Goal: Task Accomplishment & Management: Manage account settings

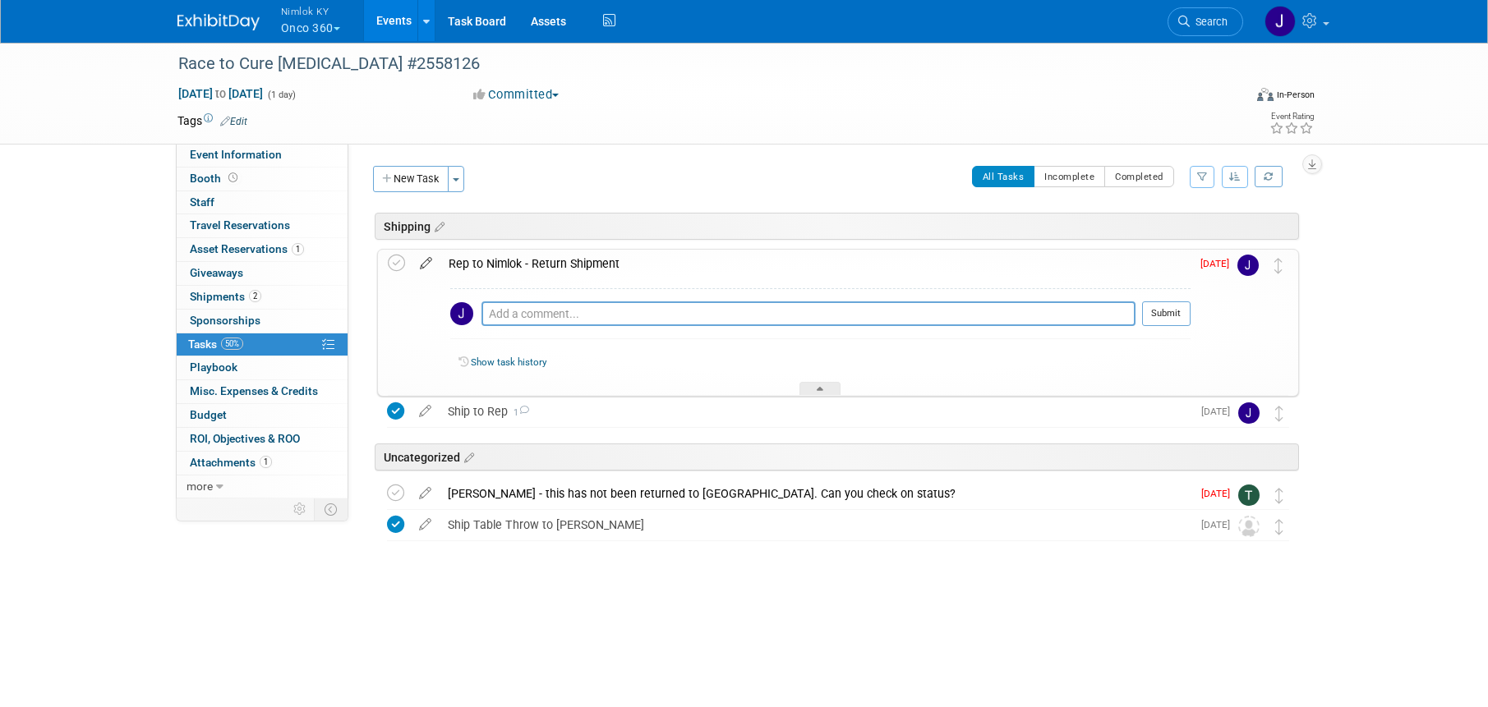
click at [428, 263] on icon at bounding box center [426, 260] width 29 height 21
select select "8"
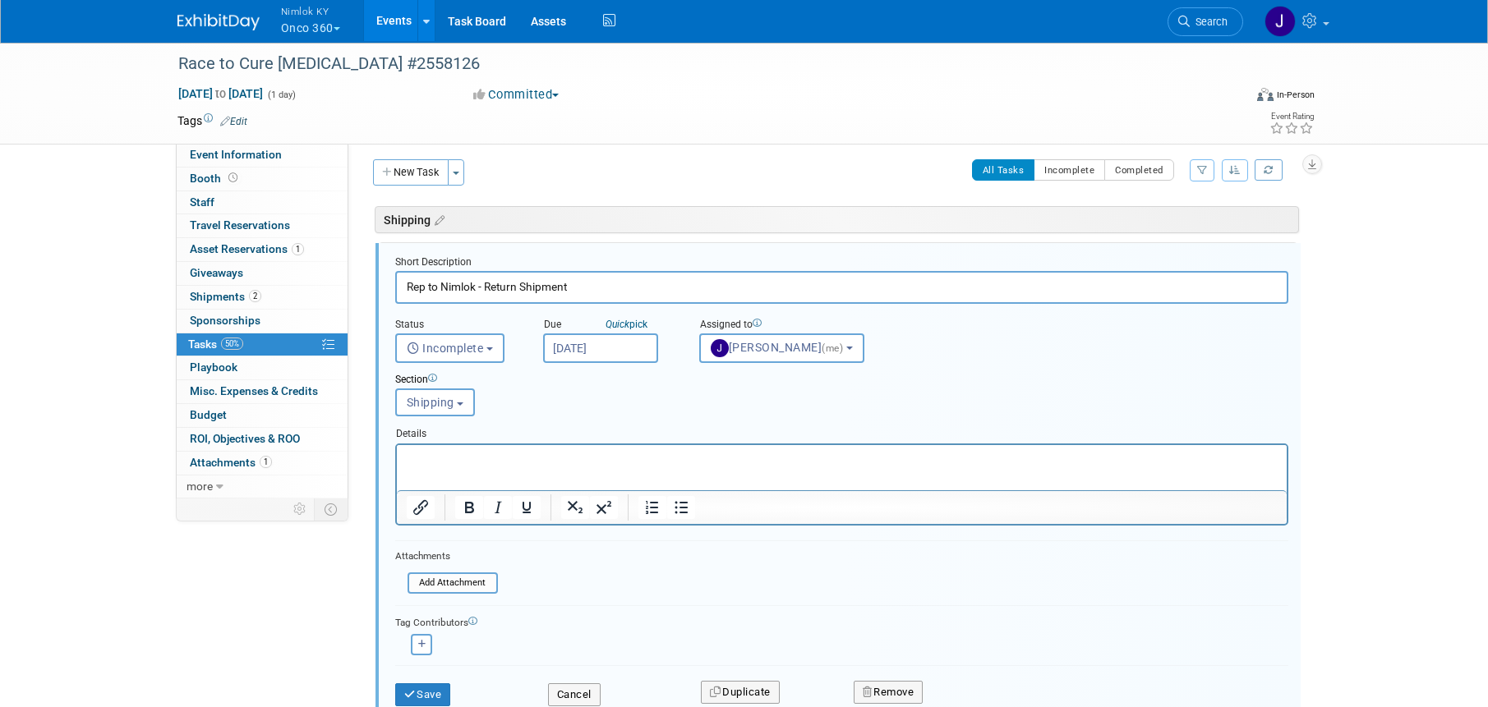
scroll to position [9, 0]
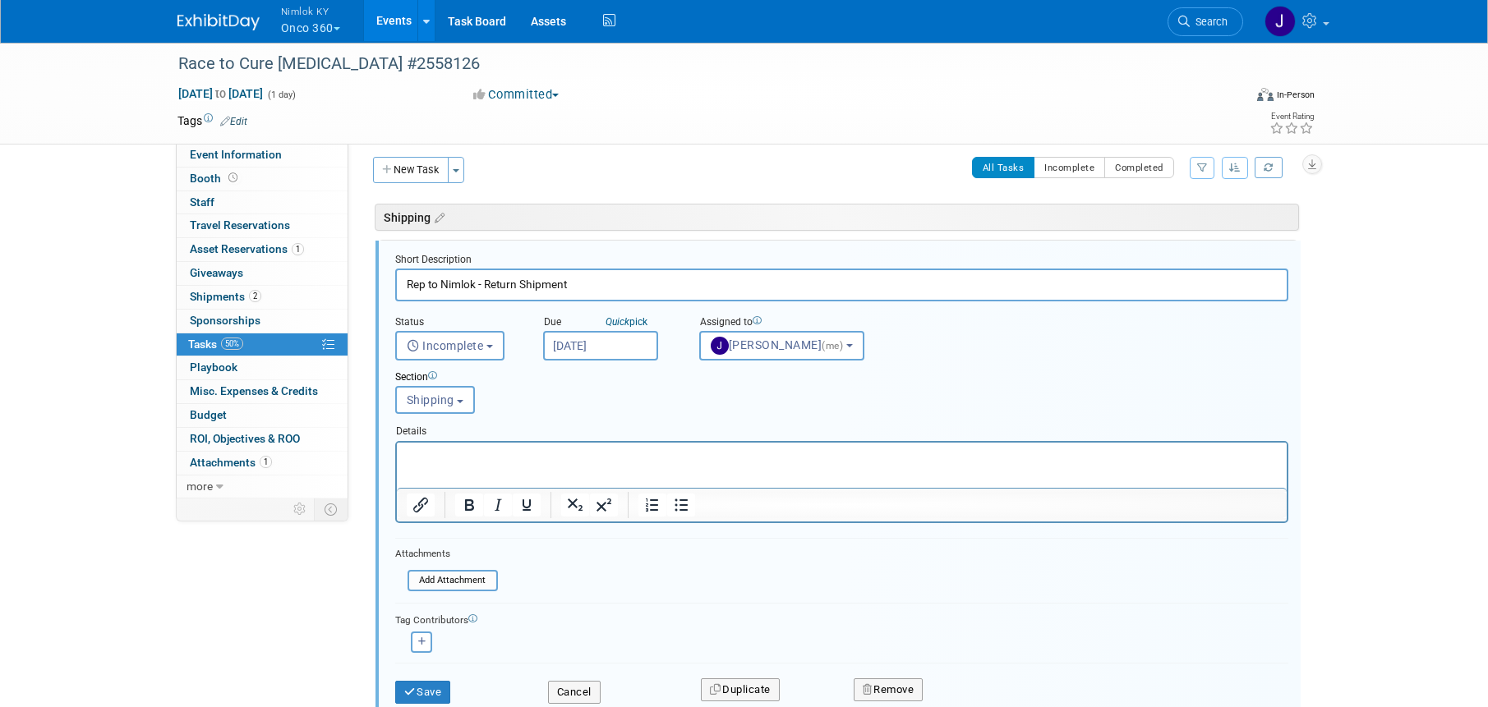
click at [622, 361] on div "Section Uncategorized Shipping Shipping Uncategorized Shipping" at bounding box center [803, 389] width 841 height 57
click at [624, 342] on input "[DATE]" at bounding box center [600, 346] width 115 height 30
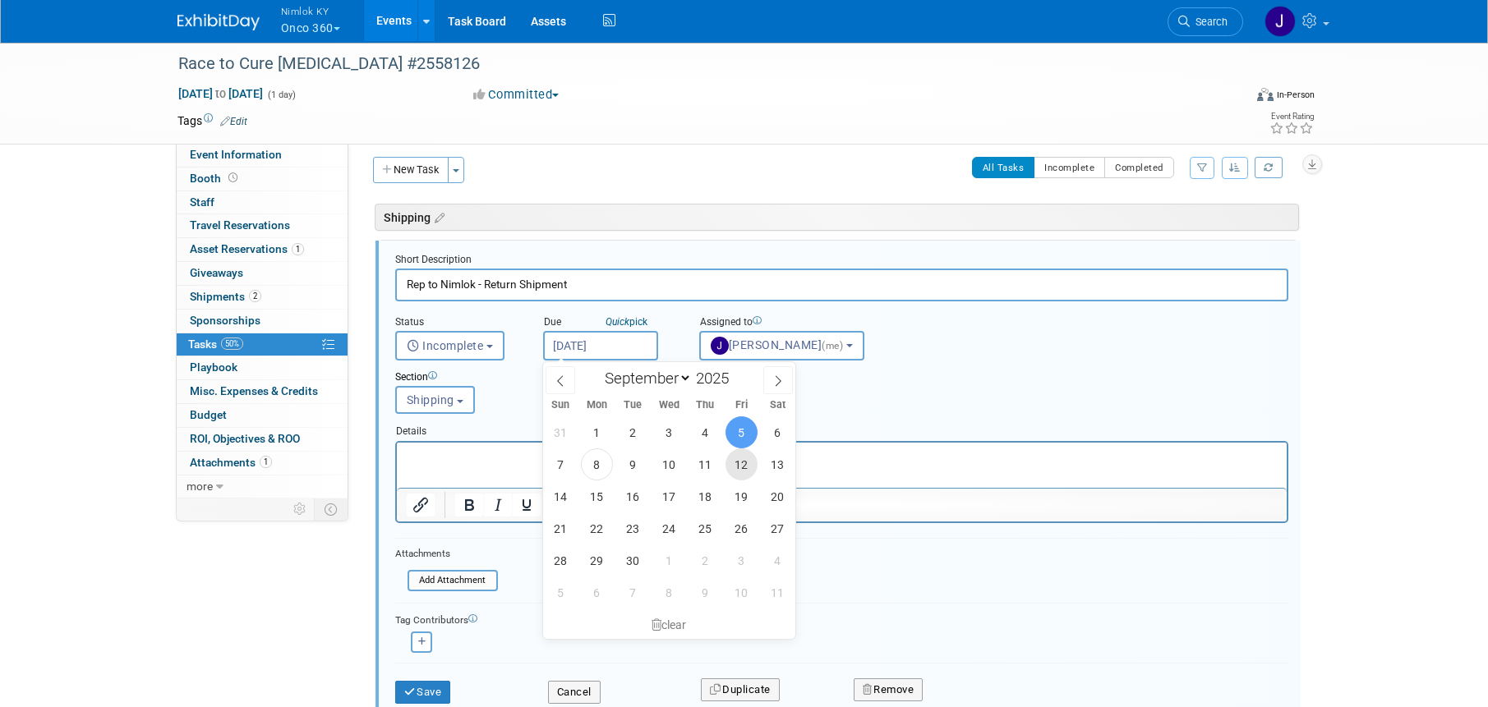
click at [748, 472] on span "12" at bounding box center [742, 465] width 32 height 32
type input "Sep 12, 2025"
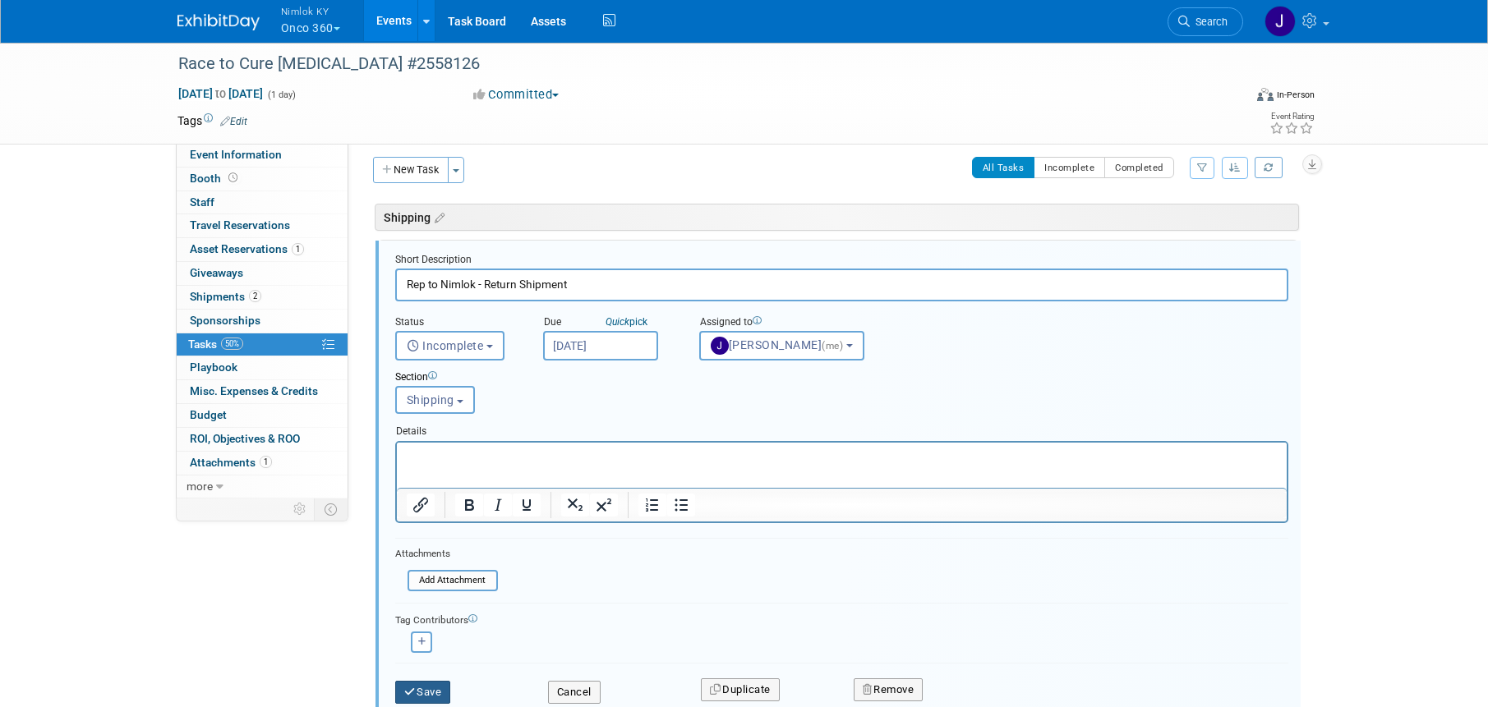
click at [437, 693] on button "Save" at bounding box center [423, 692] width 56 height 23
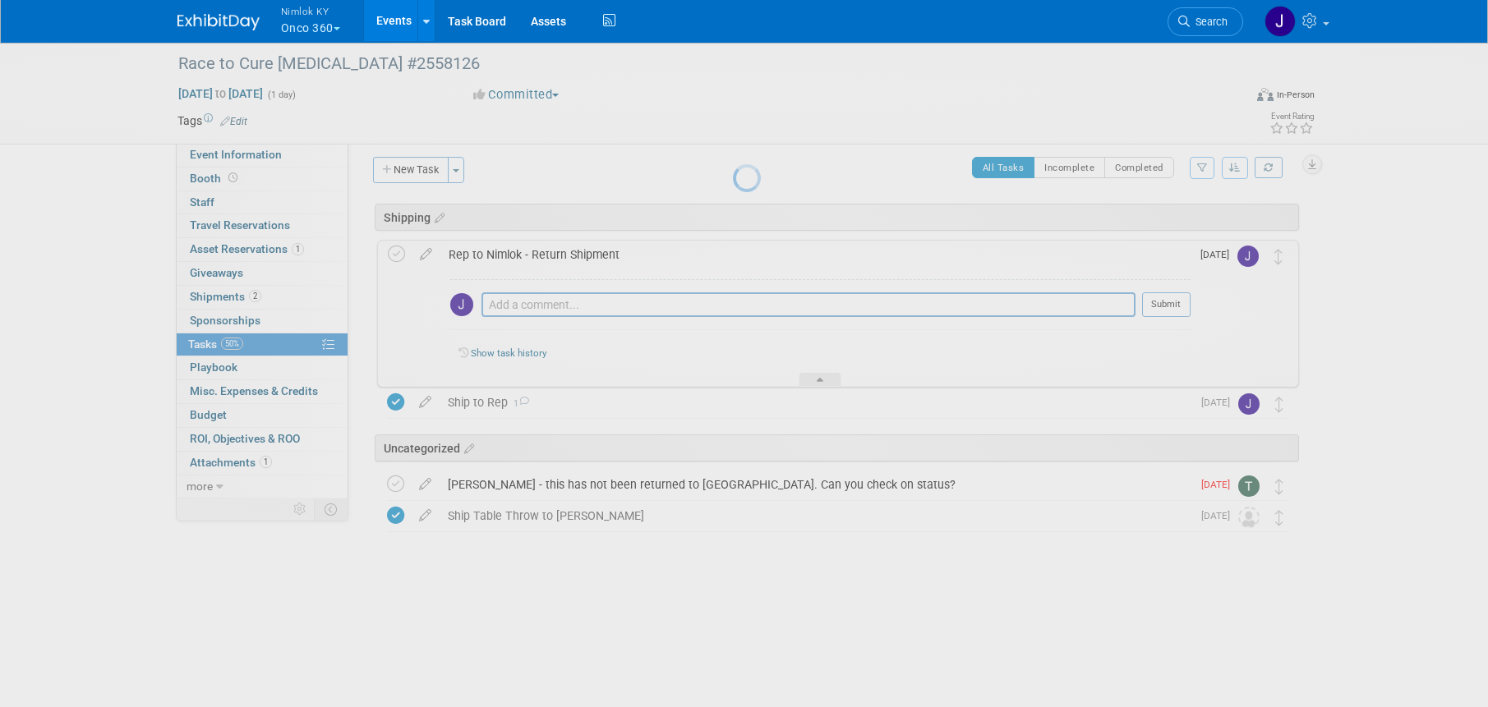
scroll to position [0, 0]
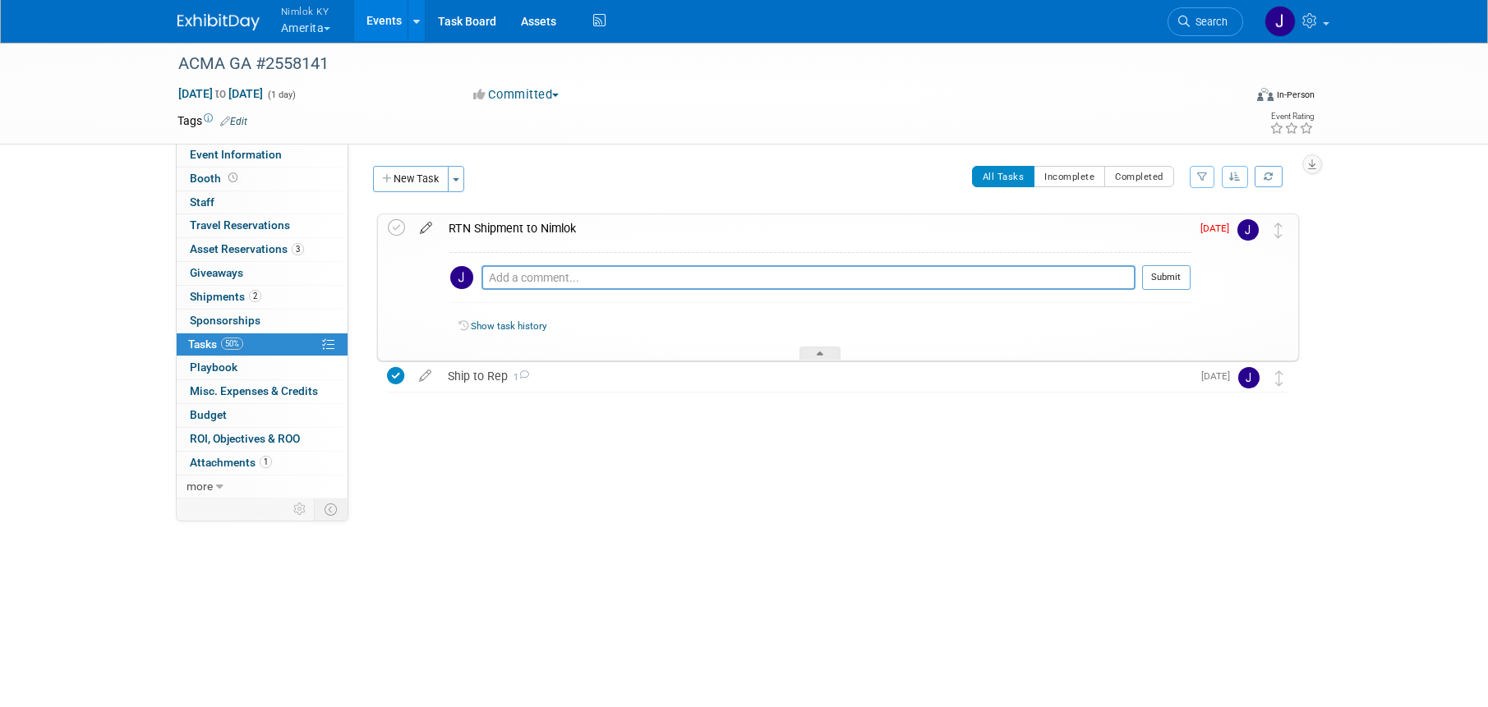
click at [421, 226] on icon at bounding box center [426, 224] width 29 height 21
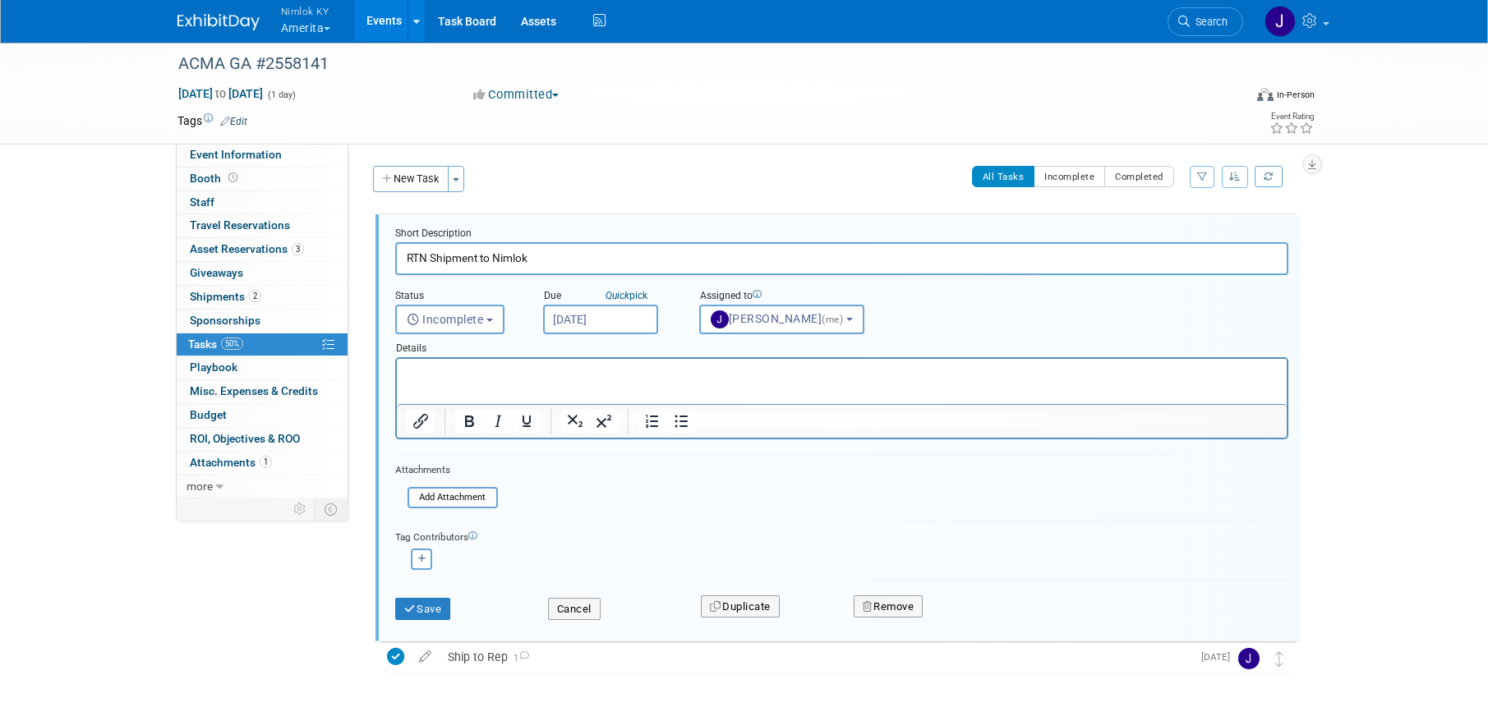
click at [618, 320] on input "[DATE]" at bounding box center [600, 320] width 115 height 30
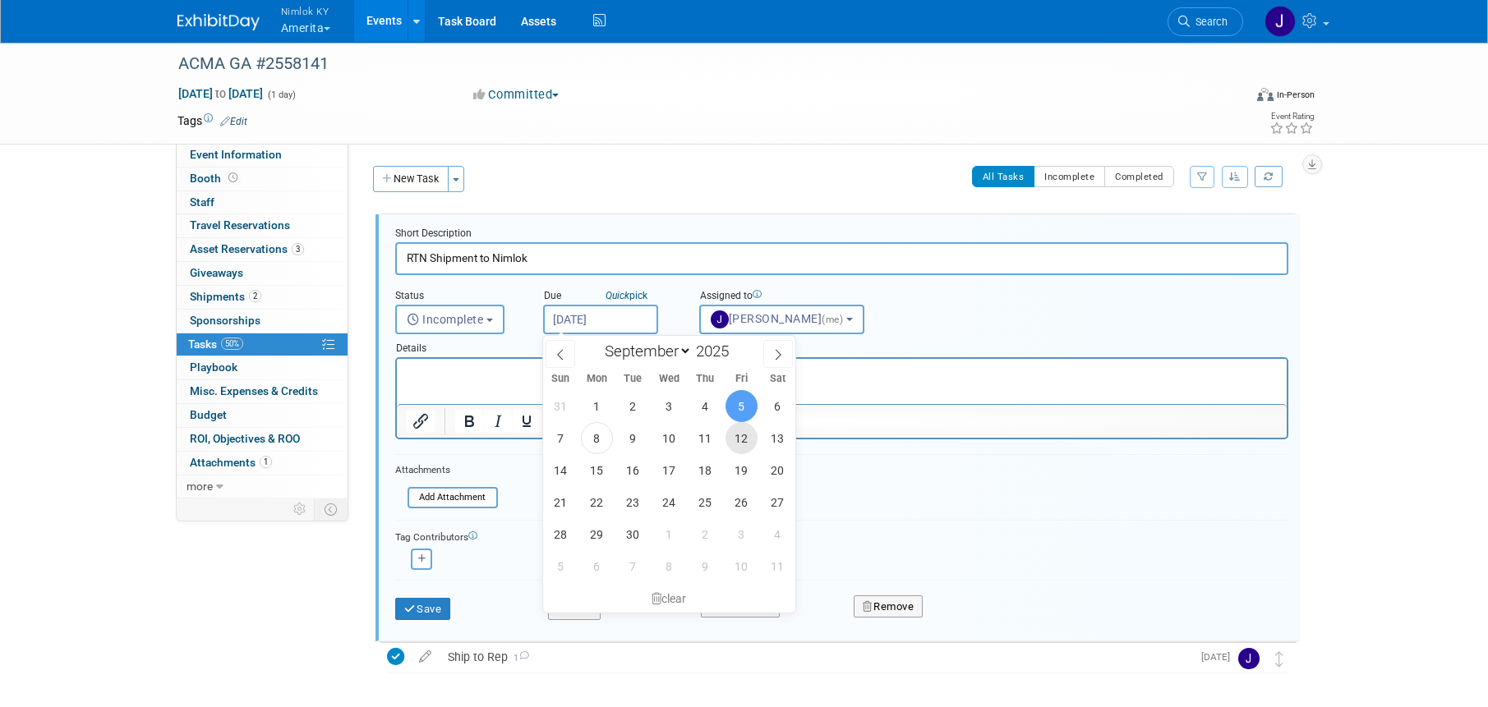
click at [748, 436] on span "12" at bounding box center [742, 438] width 32 height 32
type input "Sep 12, 2025"
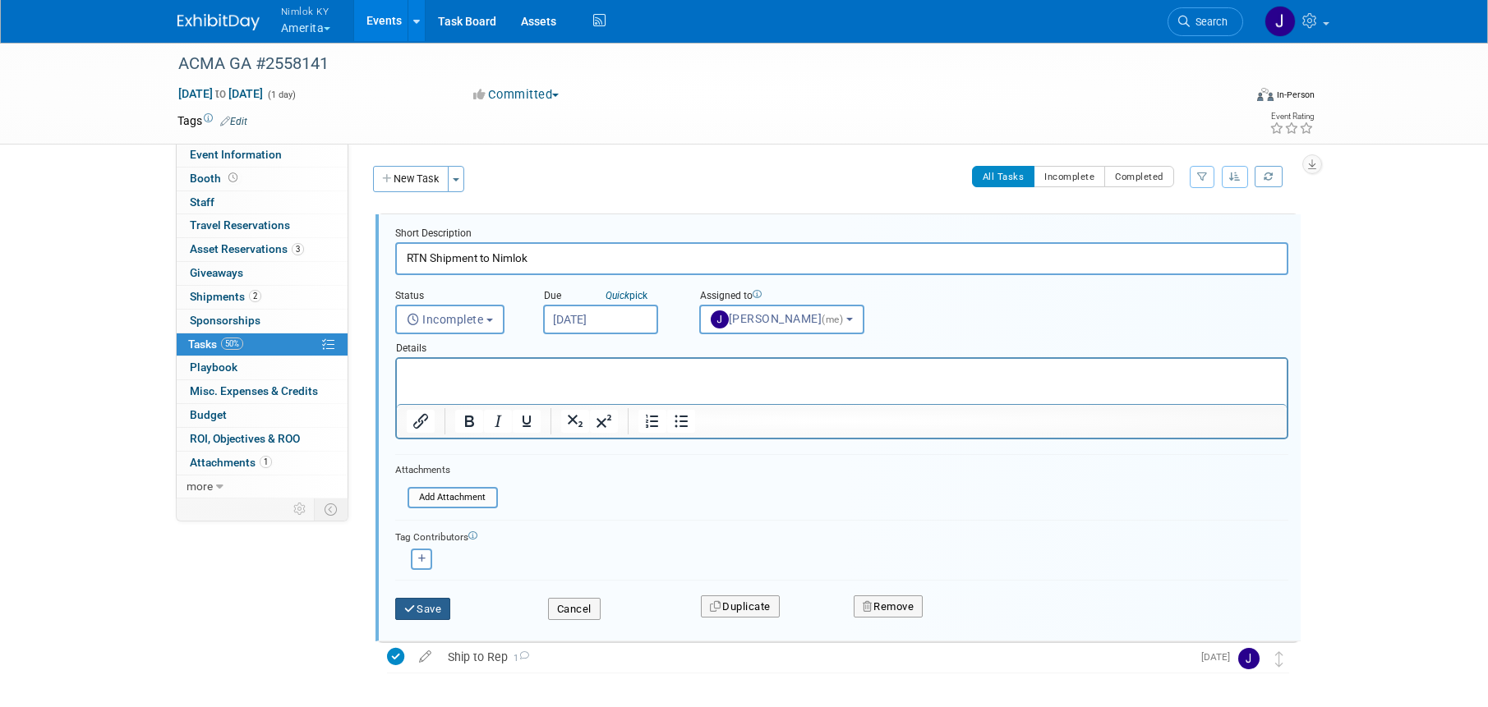
click at [434, 605] on button "Save" at bounding box center [423, 609] width 56 height 23
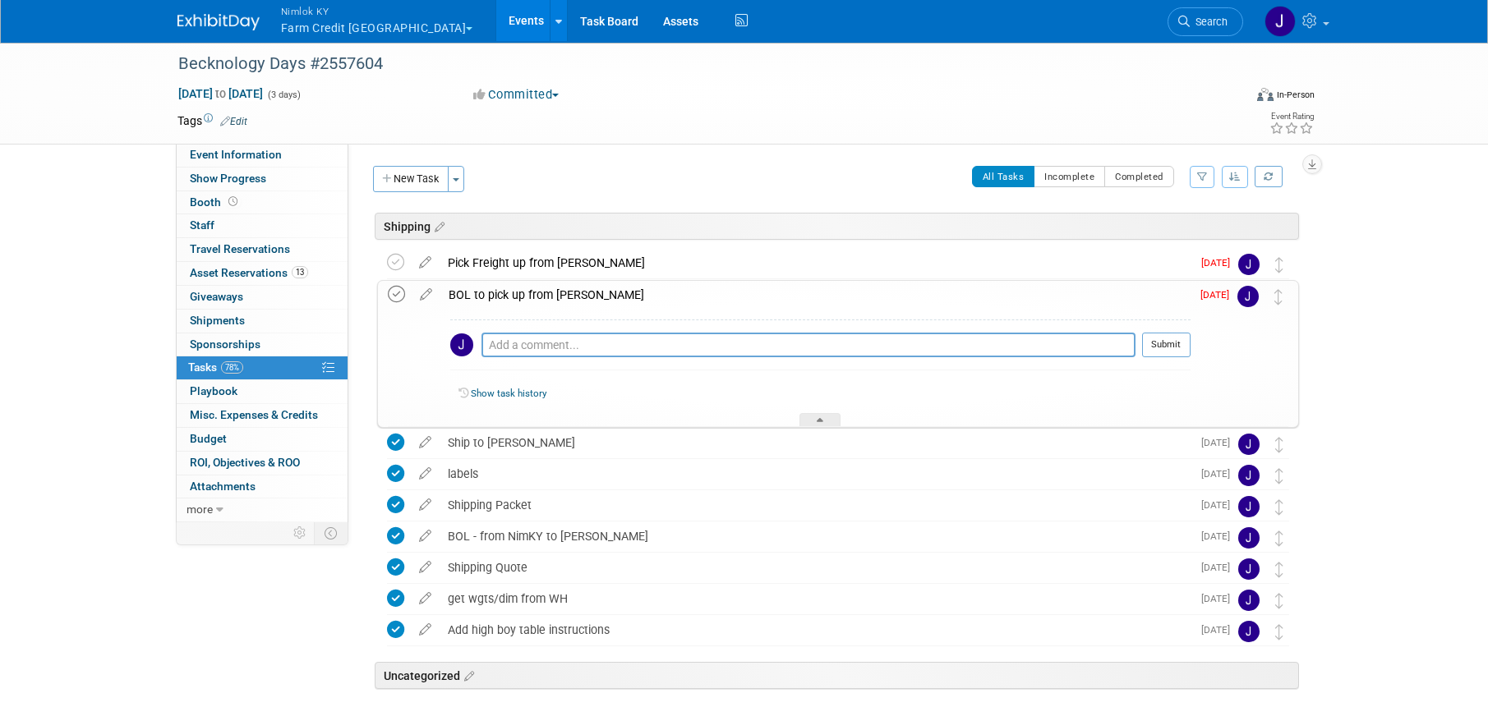
click at [391, 295] on icon at bounding box center [396, 294] width 17 height 17
click at [476, 267] on div "Pick Freight up from Paul Jacobs" at bounding box center [816, 263] width 752 height 28
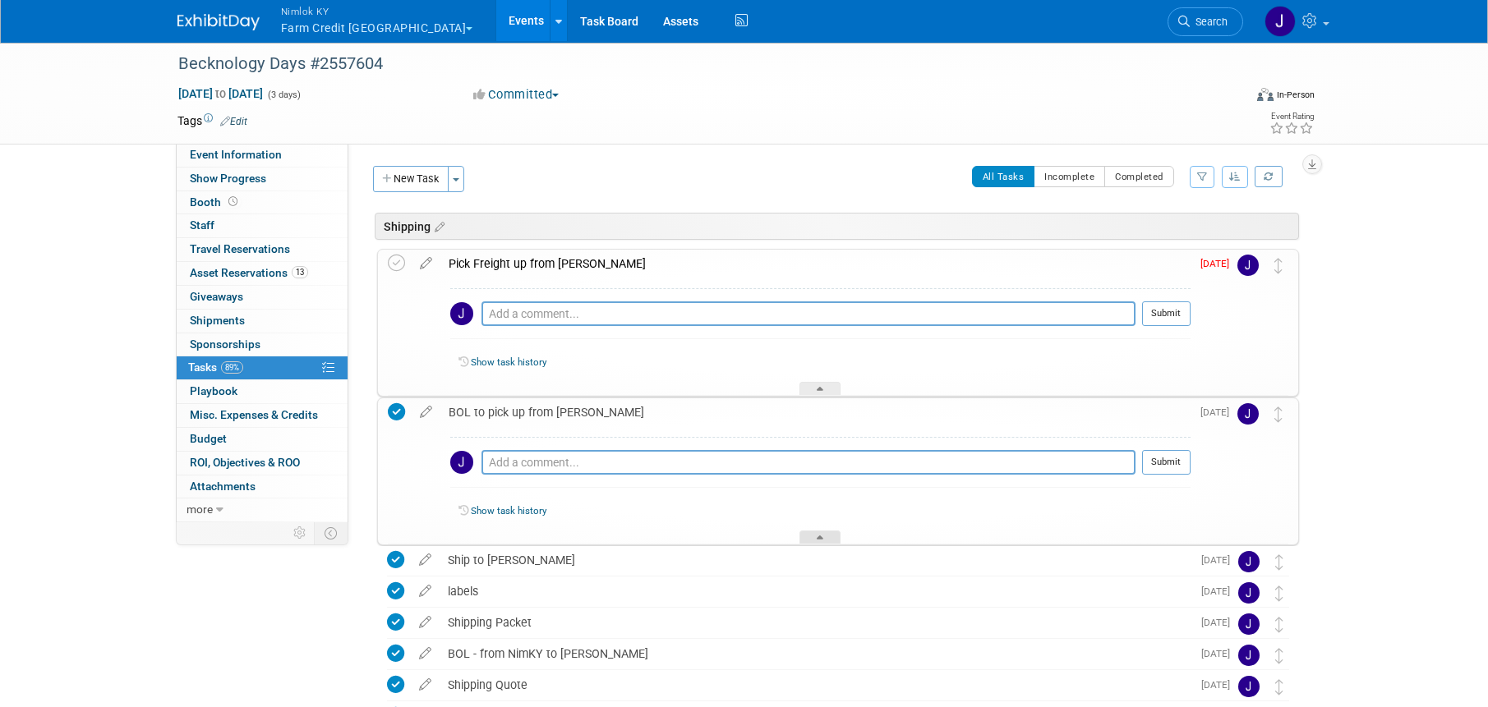
click at [821, 536] on icon at bounding box center [820, 541] width 7 height 10
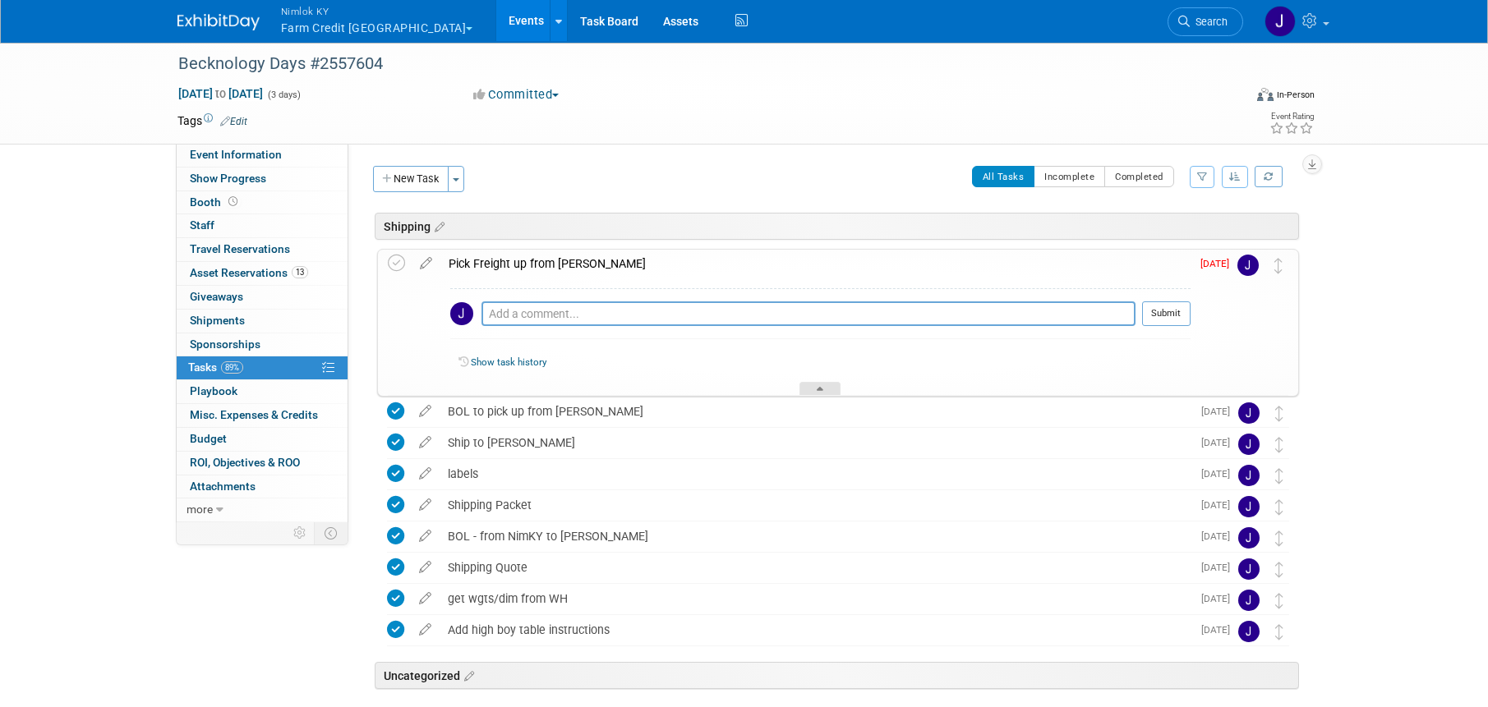
click at [833, 385] on div at bounding box center [819, 389] width 41 height 14
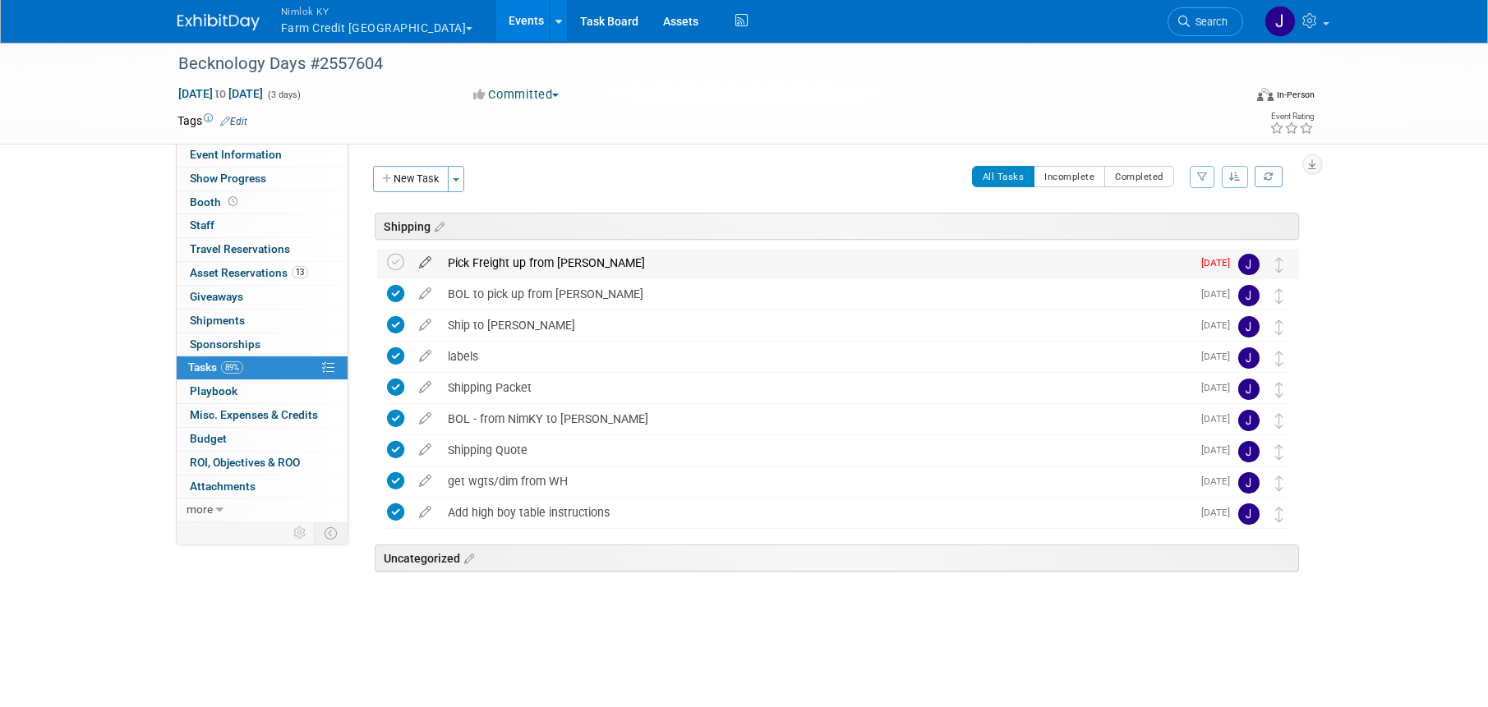
click at [422, 266] on icon at bounding box center [425, 259] width 29 height 21
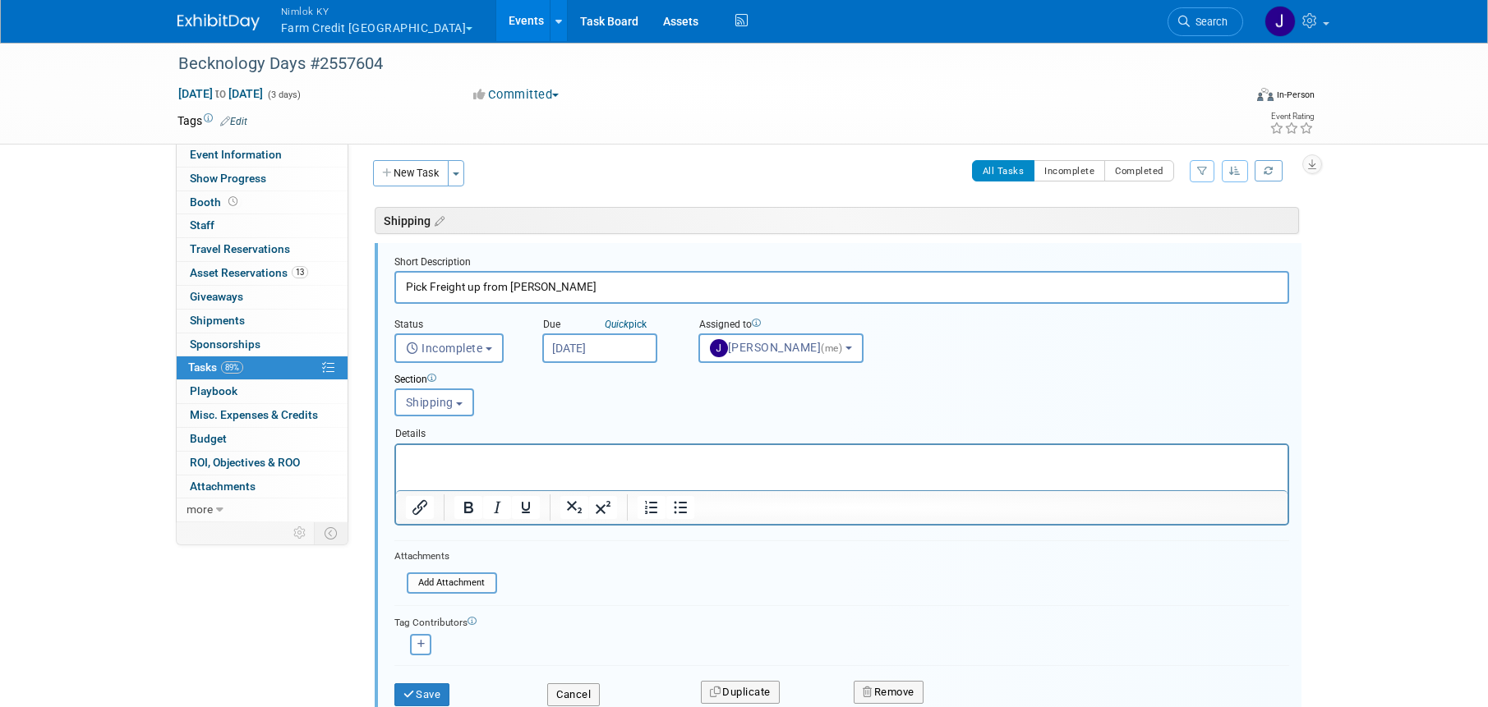
scroll to position [8, 0]
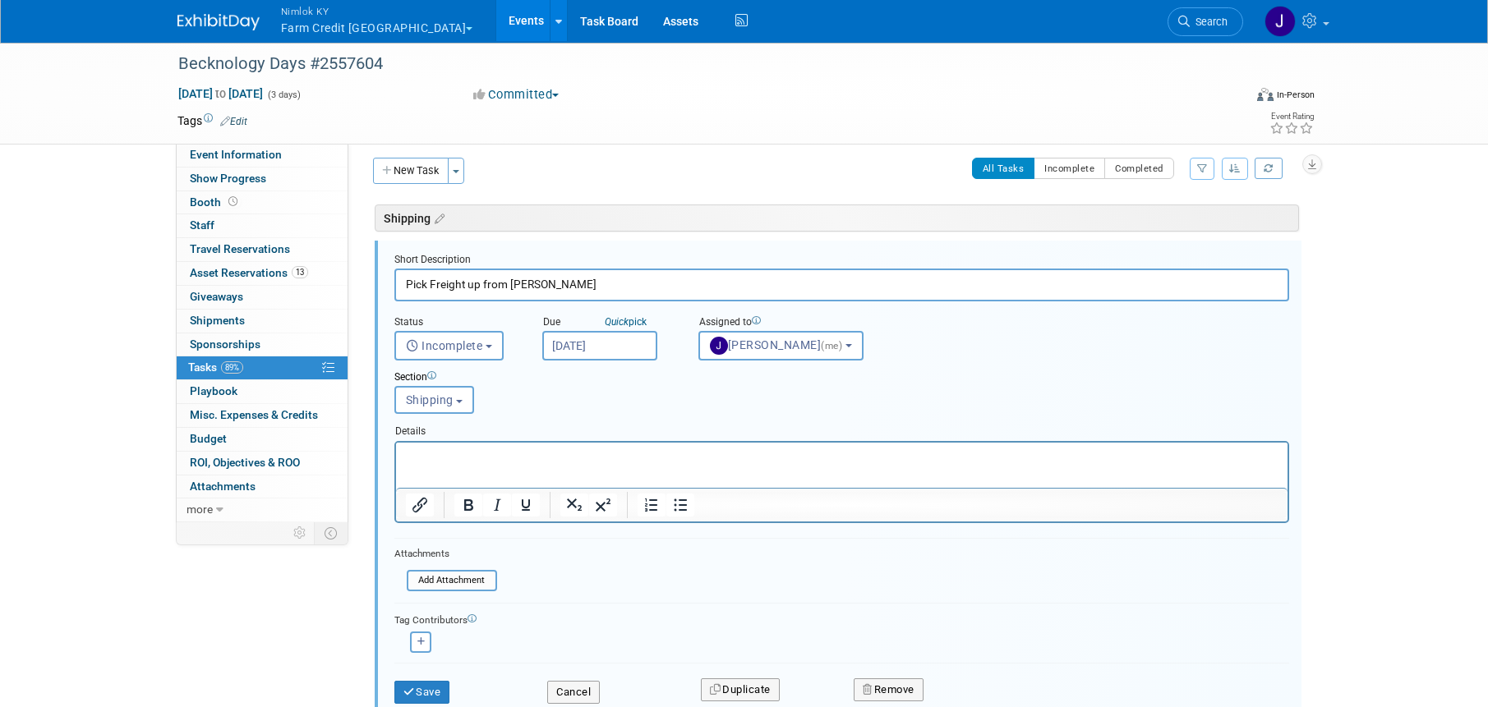
click at [588, 348] on input "[DATE]" at bounding box center [599, 346] width 115 height 30
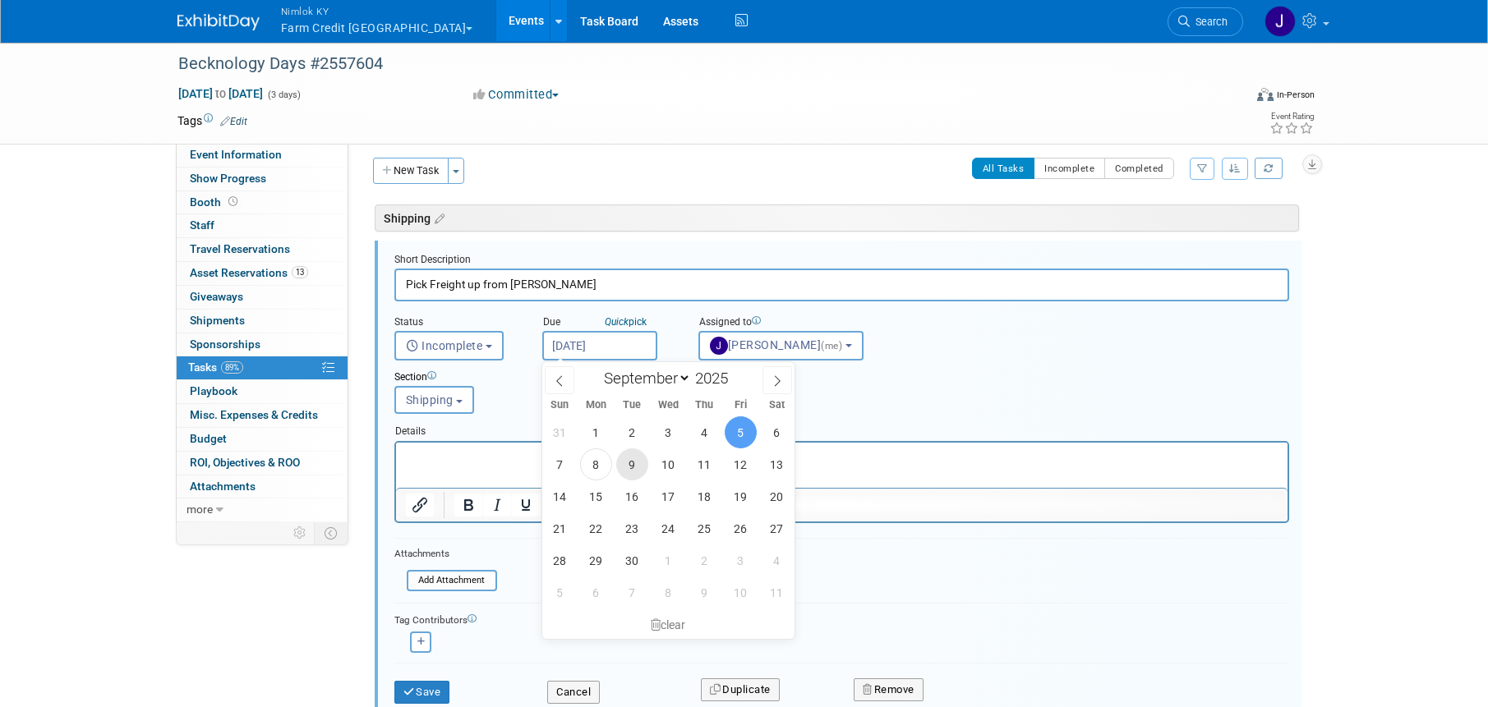
click at [629, 461] on span "9" at bounding box center [632, 465] width 32 height 32
type input "Sep 9, 2025"
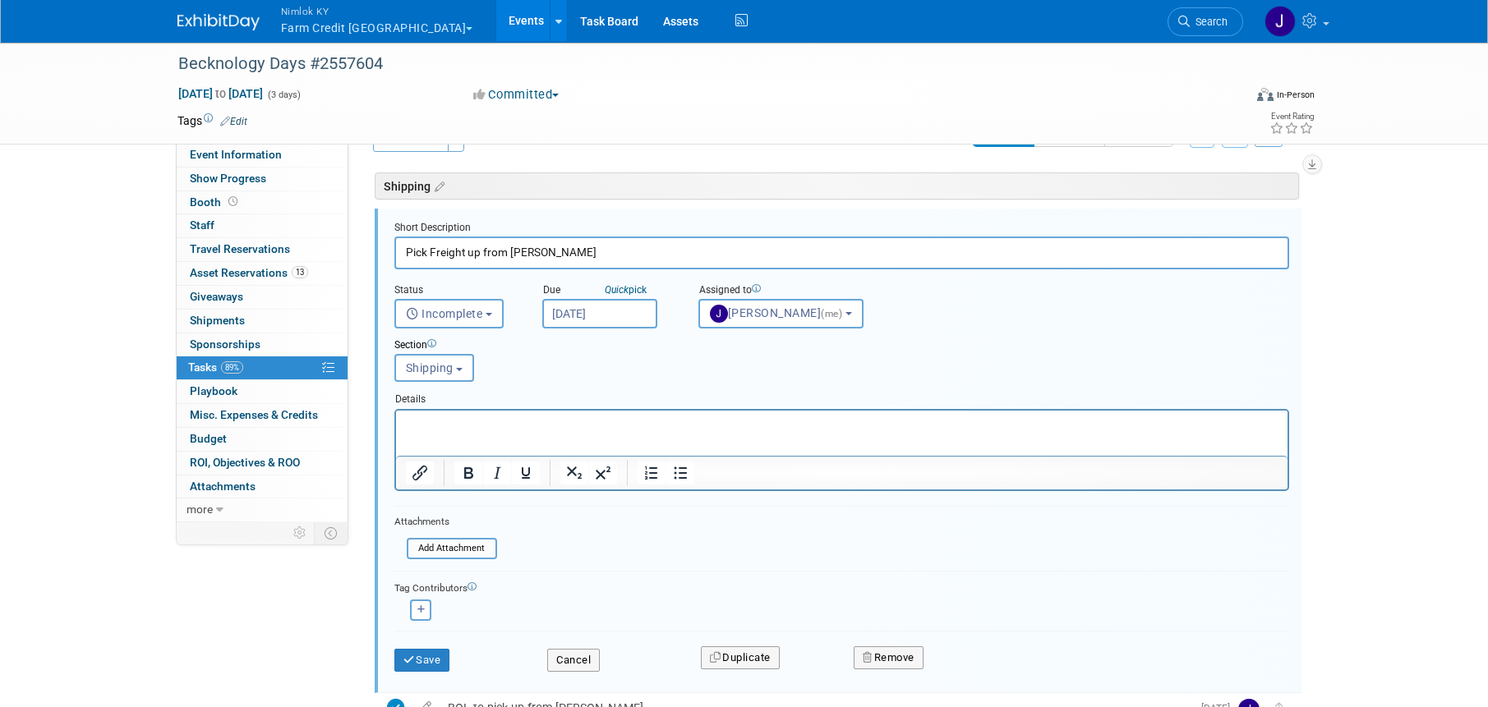
scroll to position [81, 0]
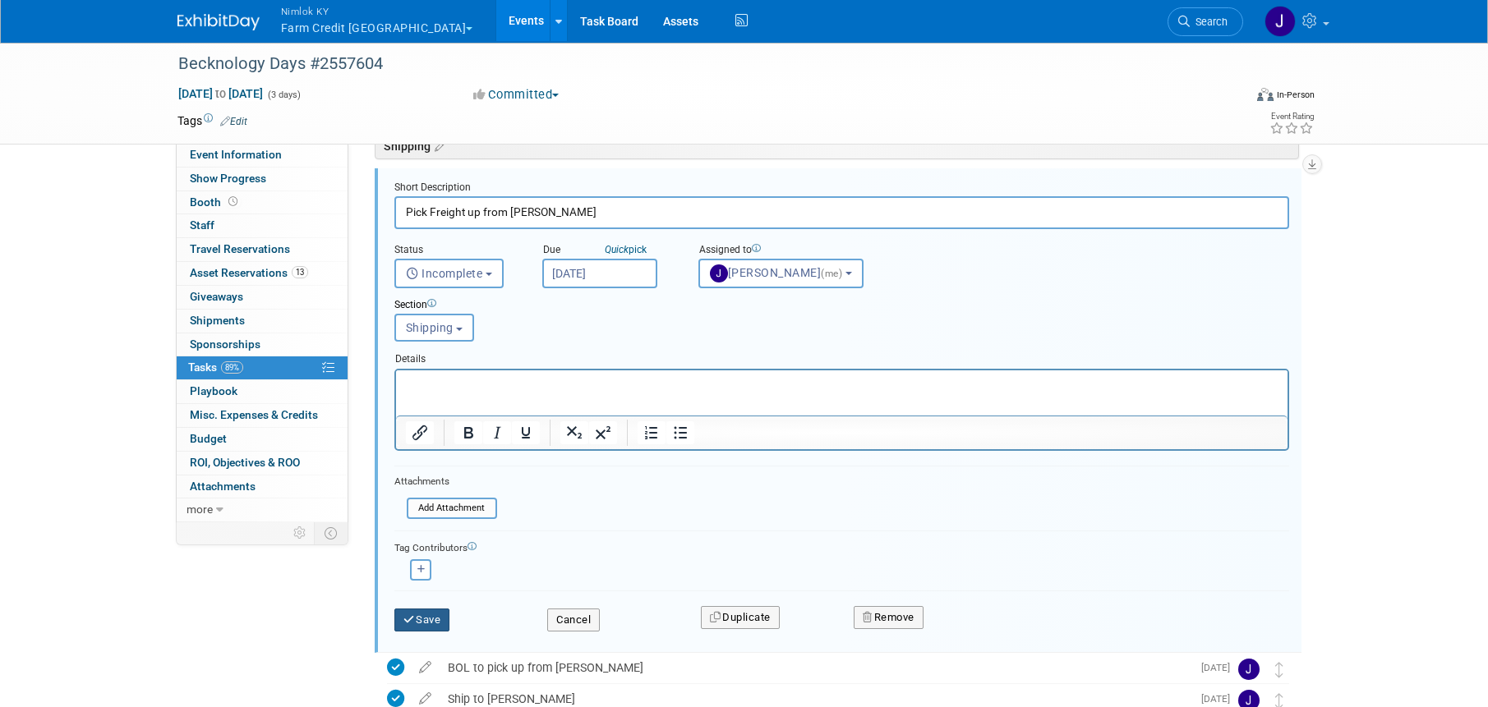
click at [425, 618] on button "Save" at bounding box center [422, 620] width 56 height 23
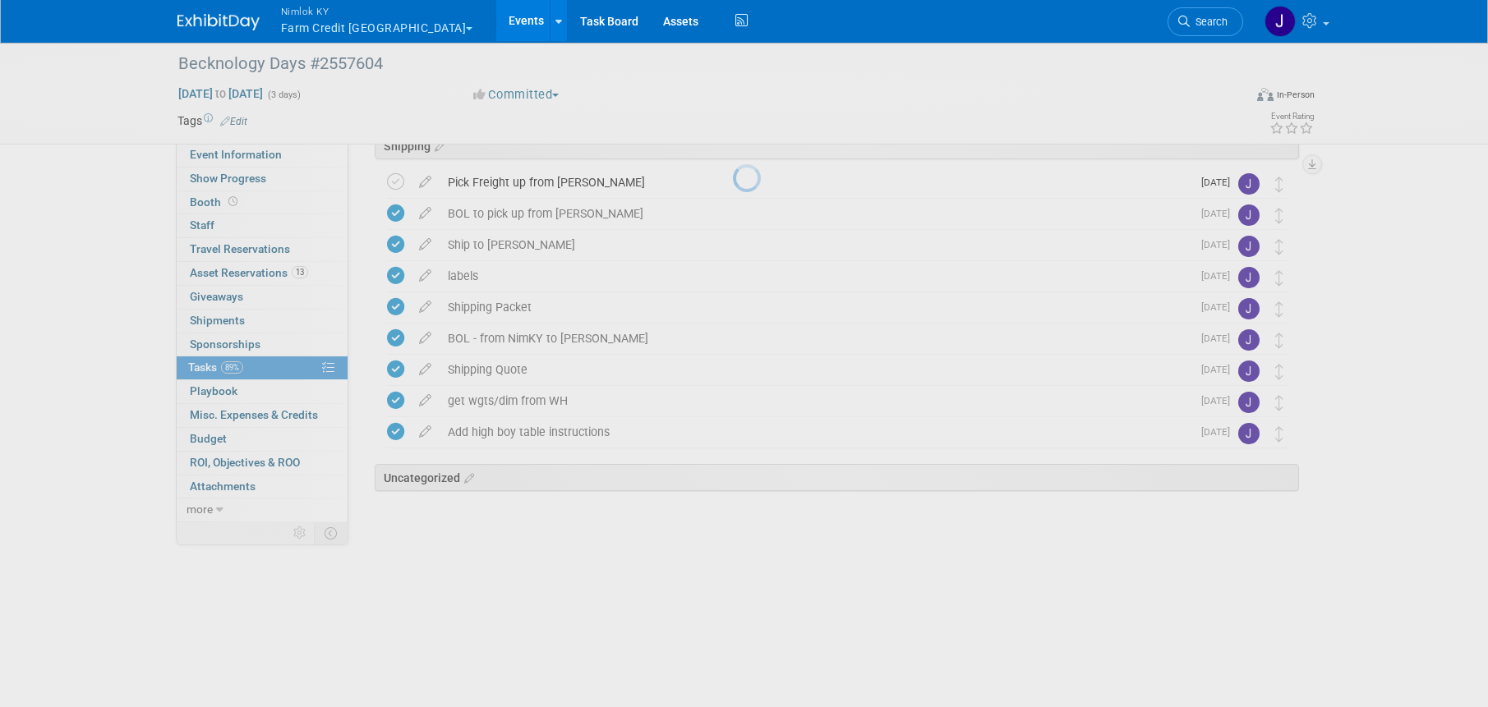
scroll to position [0, 0]
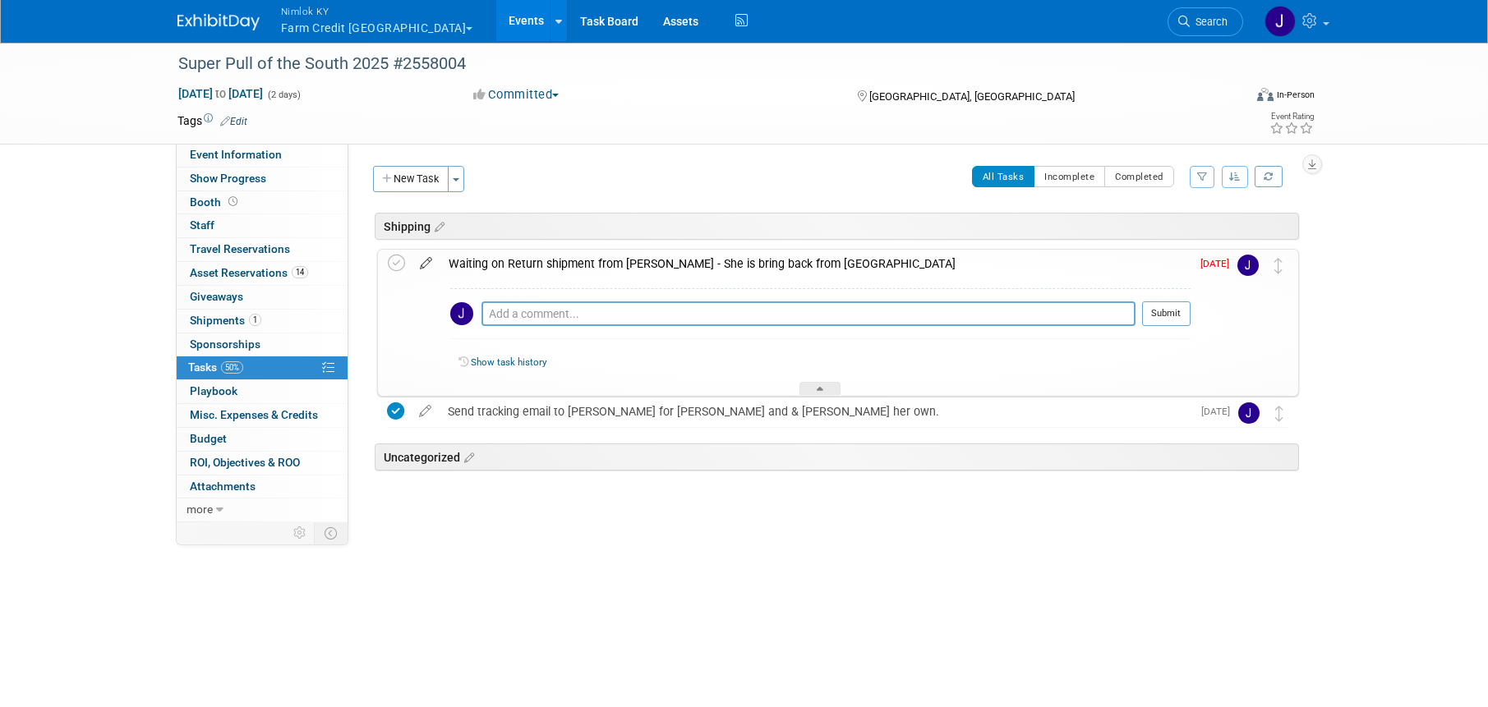
click at [431, 257] on icon at bounding box center [426, 260] width 29 height 21
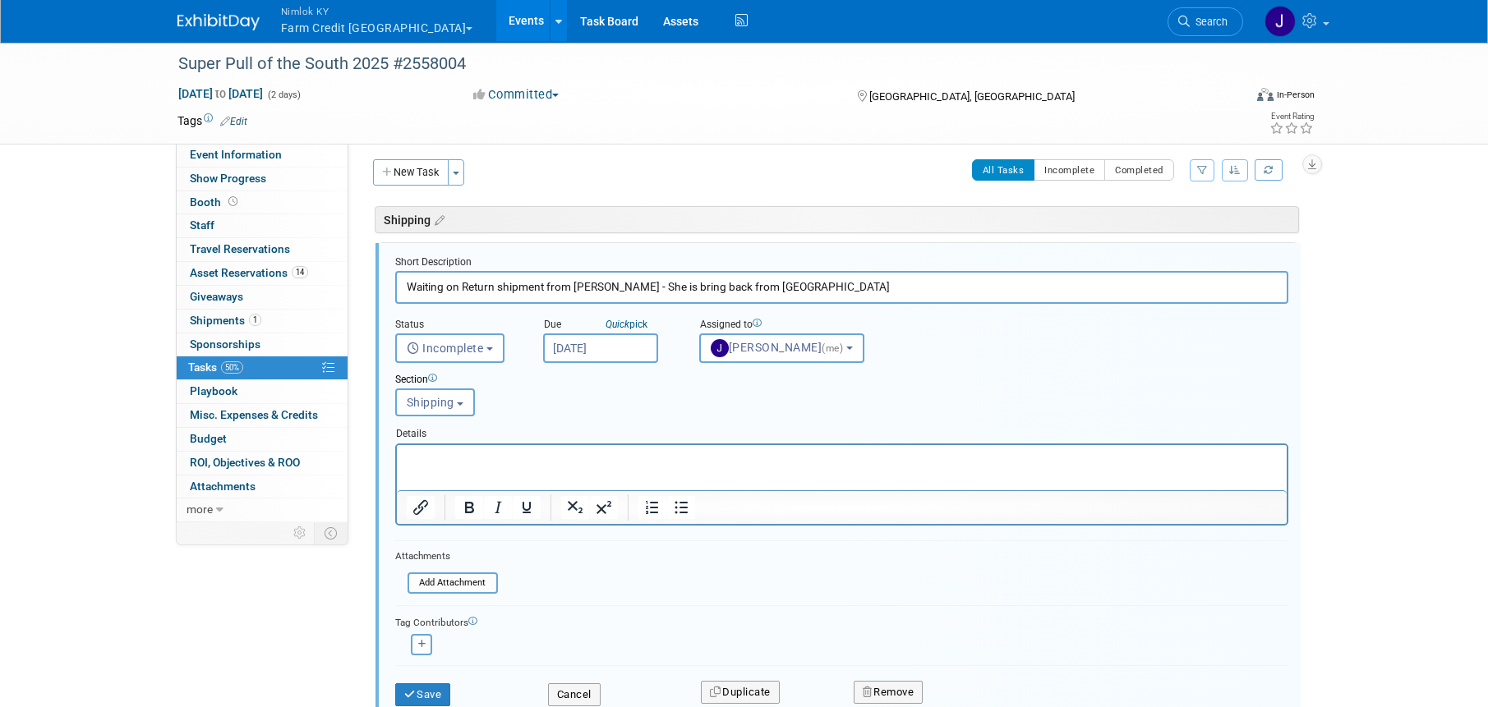
scroll to position [9, 0]
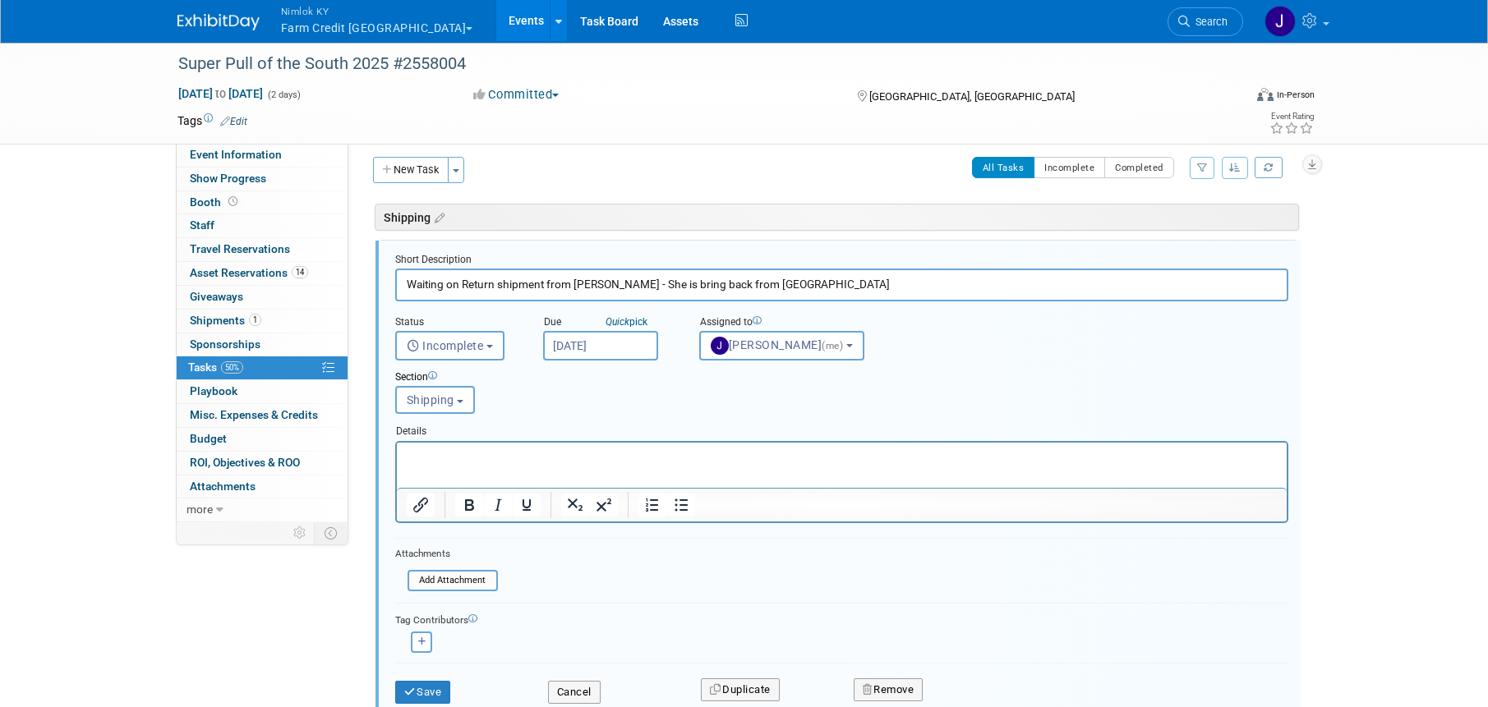
click at [602, 285] on input "Waiting on Return shipment from Jackie - She is bring back from TN" at bounding box center [841, 285] width 893 height 32
type input "Waiting on Return shipment from Marianna - She is bring back from TN"
click at [602, 356] on input "Sep 5, 2025" at bounding box center [600, 346] width 115 height 30
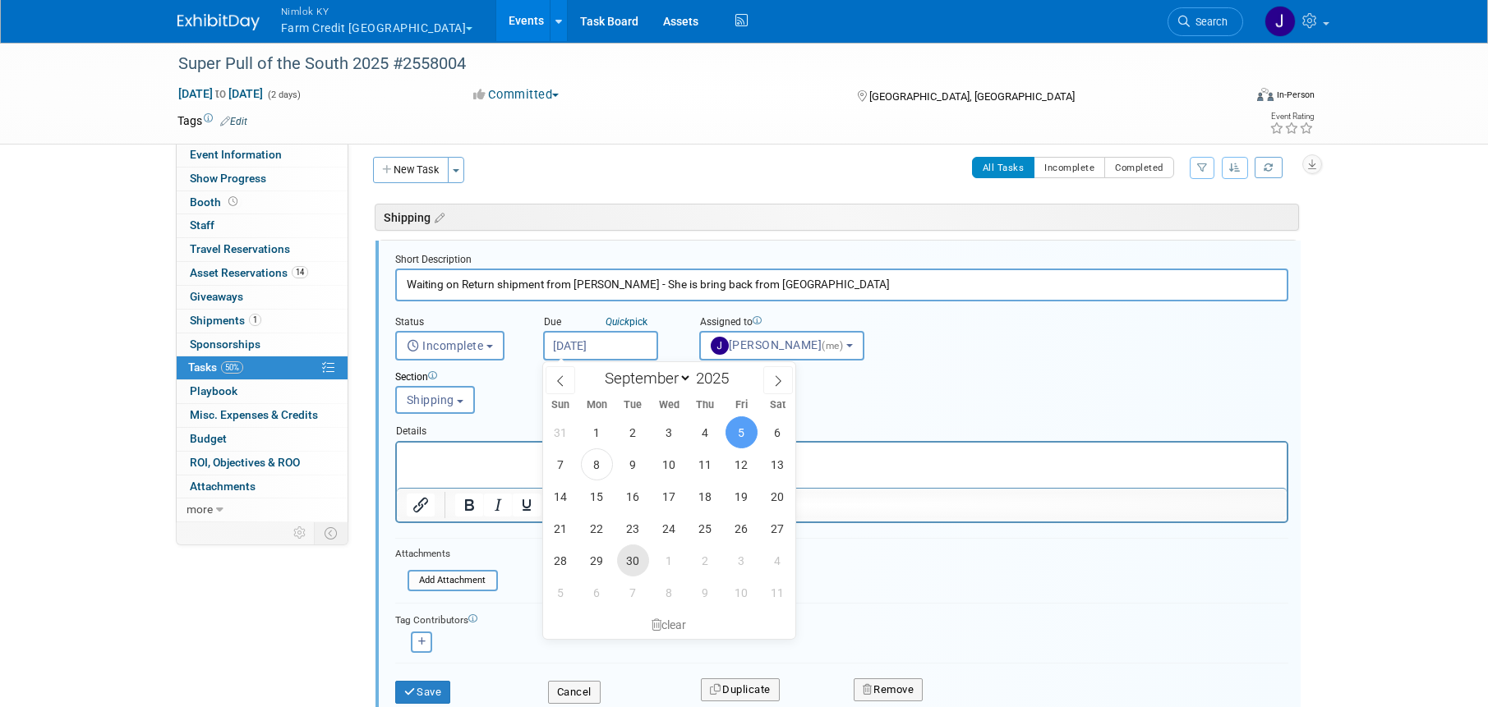
click at [635, 551] on span "30" at bounding box center [633, 561] width 32 height 32
type input "[DATE]"
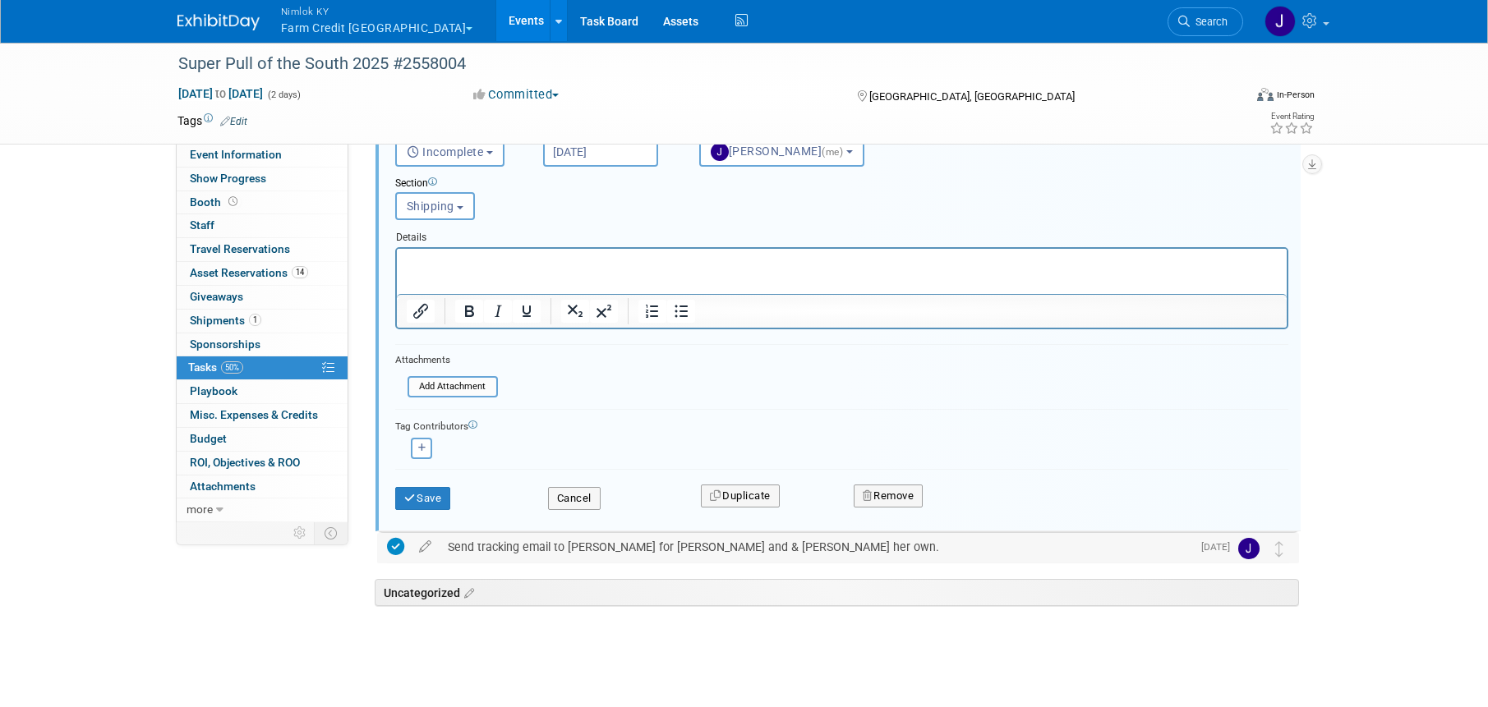
scroll to position [103, 0]
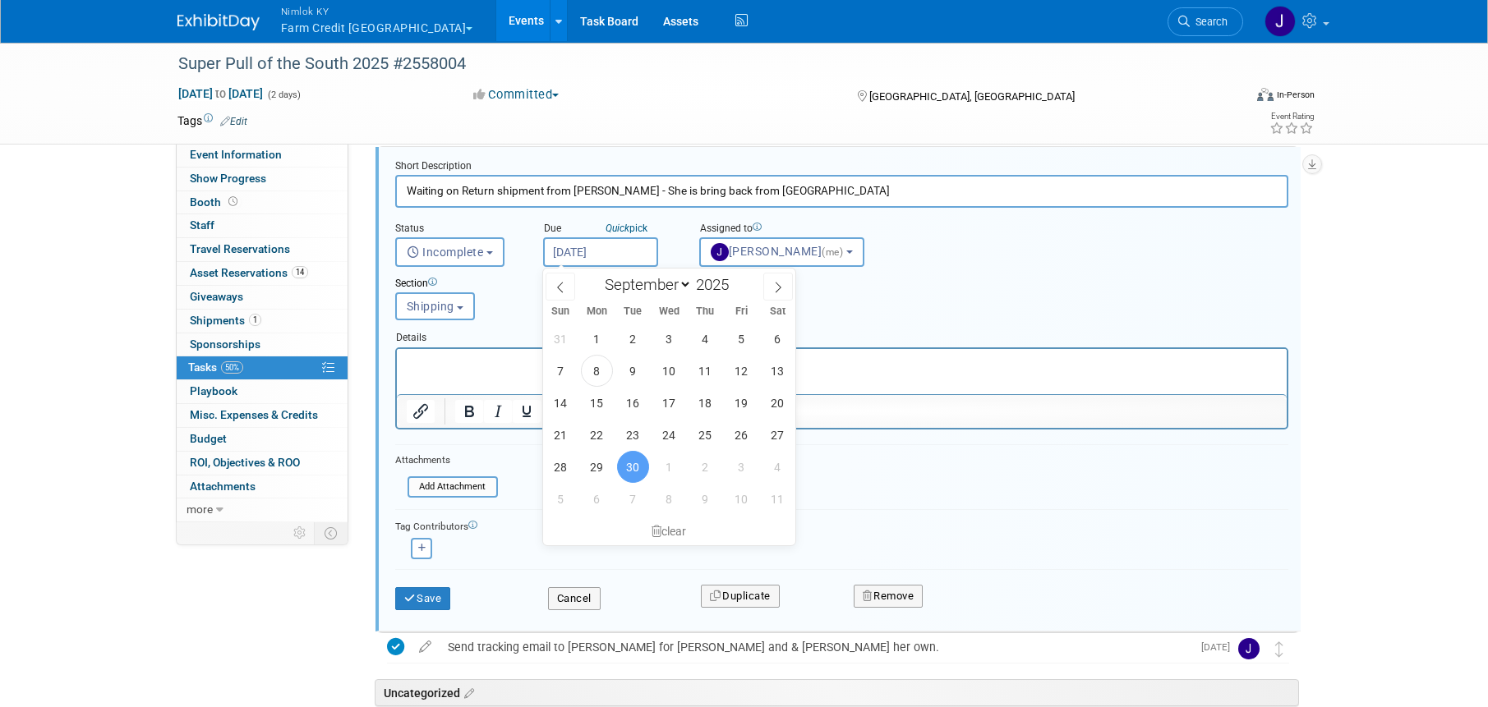
click at [502, 365] on p "Rich Text Area. Press ALT-0 for help." at bounding box center [841, 363] width 871 height 16
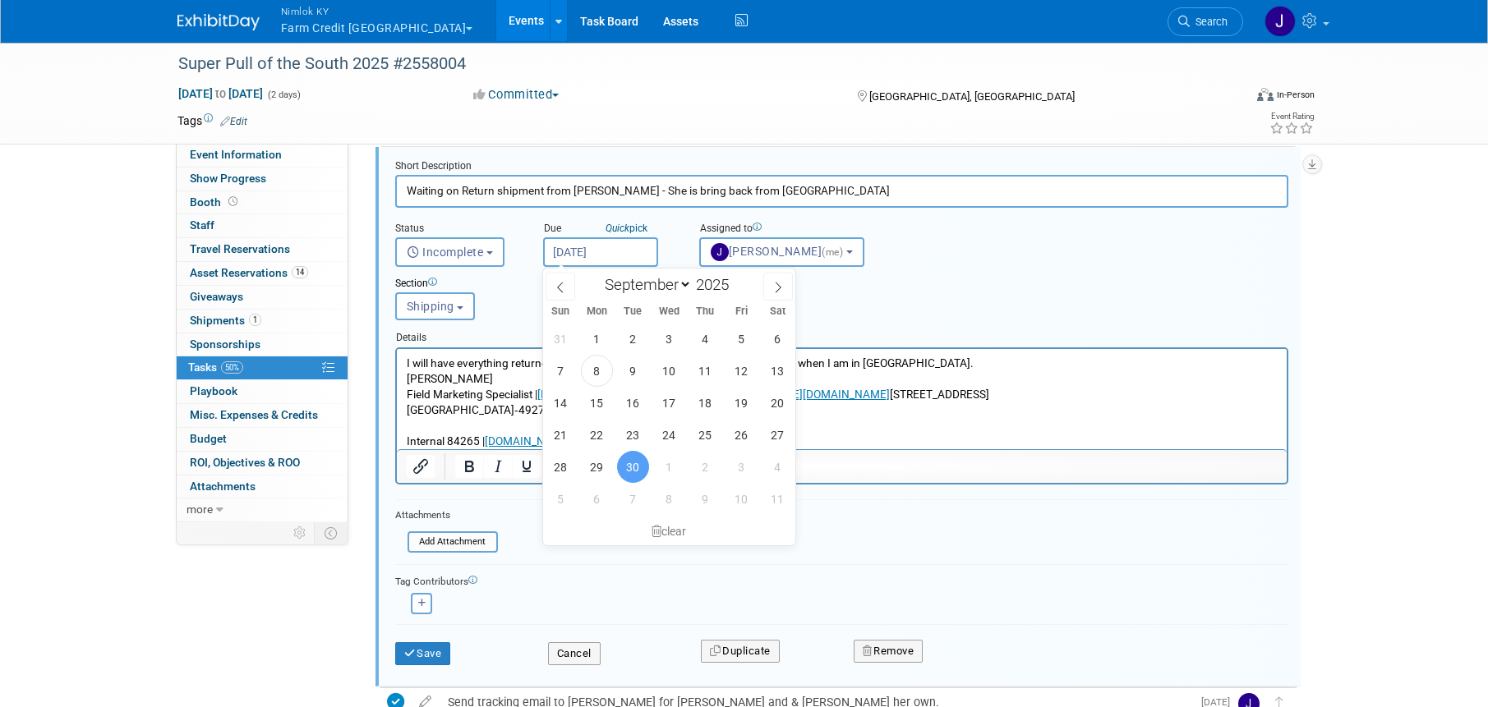
click at [859, 425] on p "I will have everything returned on September 24th, from this and the FFA Ham Br…" at bounding box center [841, 402] width 871 height 94
click at [771, 255] on span "Jamie Dunn (me)" at bounding box center [779, 251] width 136 height 13
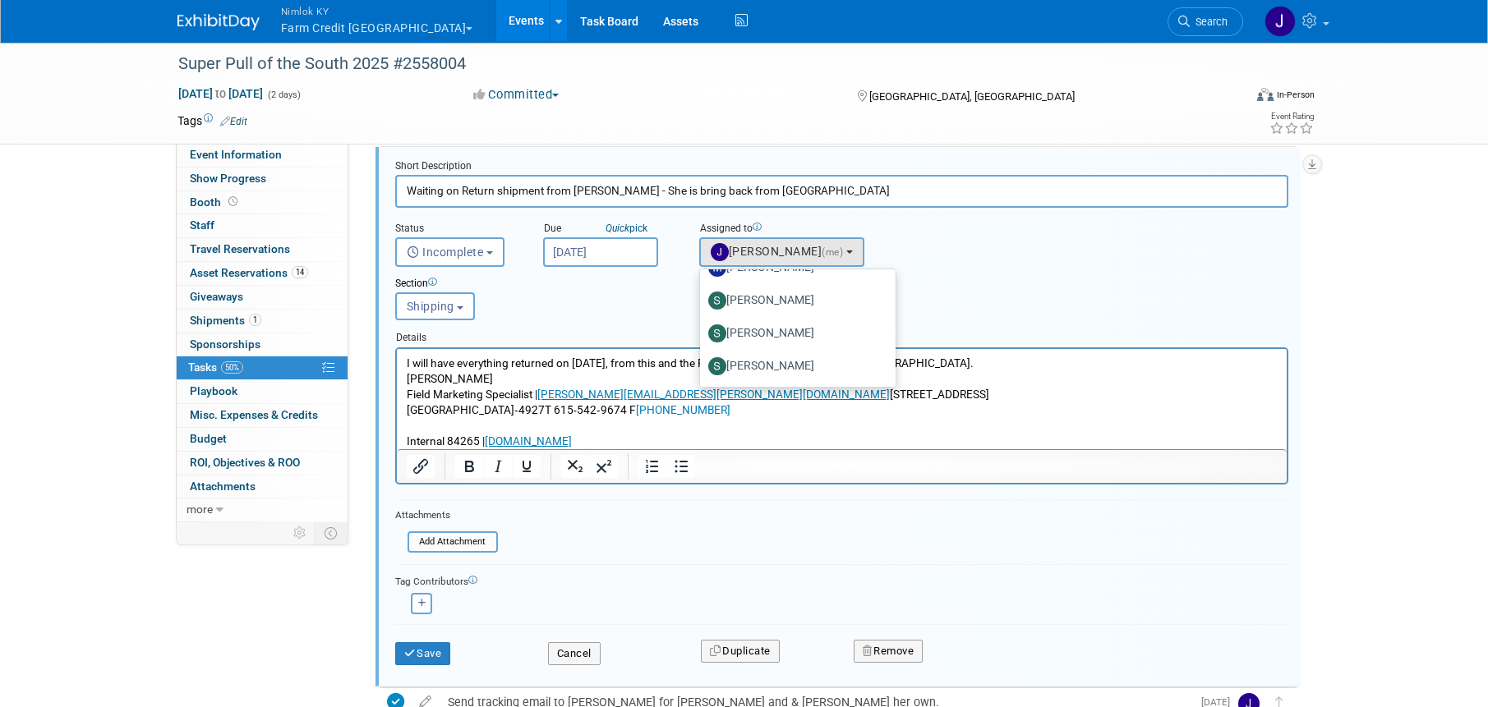
scroll to position [351, 0]
click at [942, 311] on div "Section Uncategorized Shipping Shipping Uncategorized Shipping" at bounding box center [803, 295] width 841 height 57
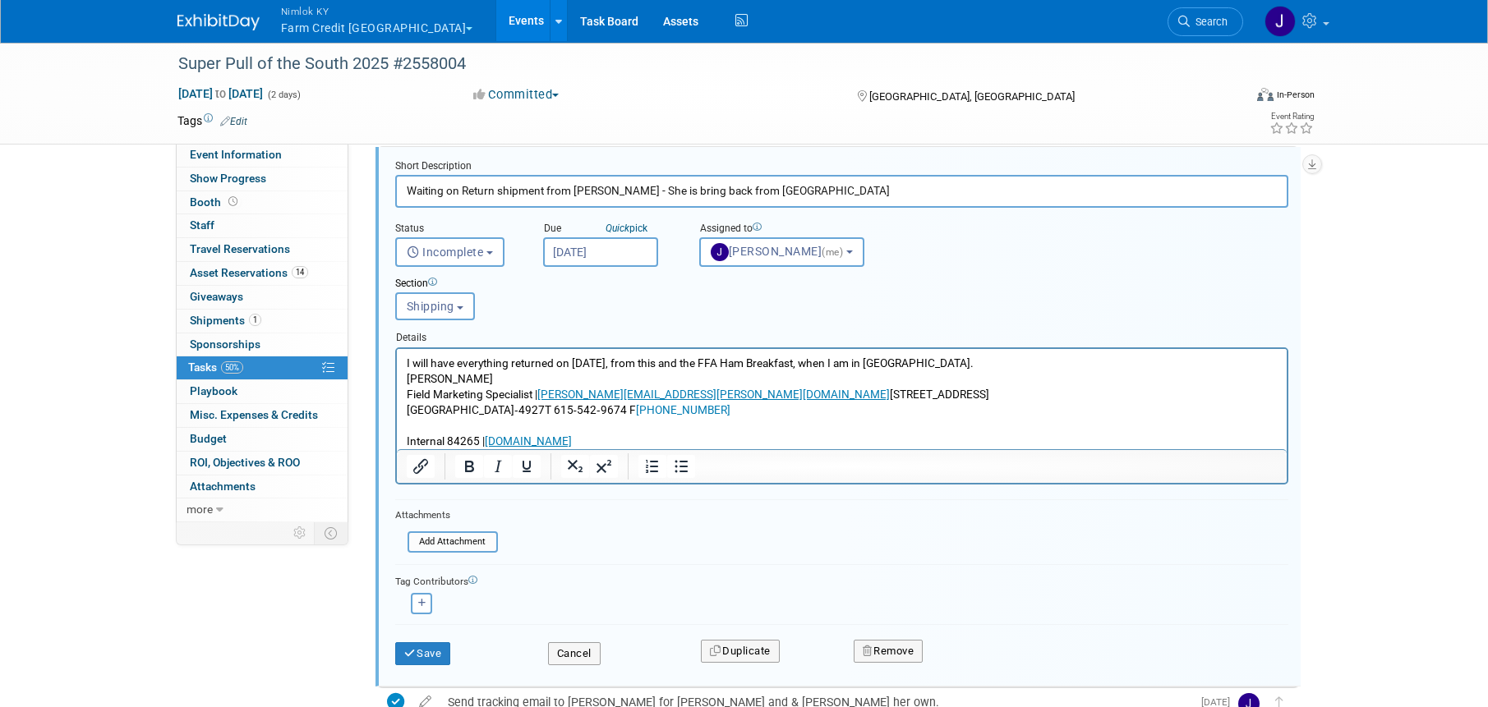
click at [806, 401] on p "I will have everything returned on September 24th, from this and the FFA Ham Br…" at bounding box center [841, 402] width 871 height 94
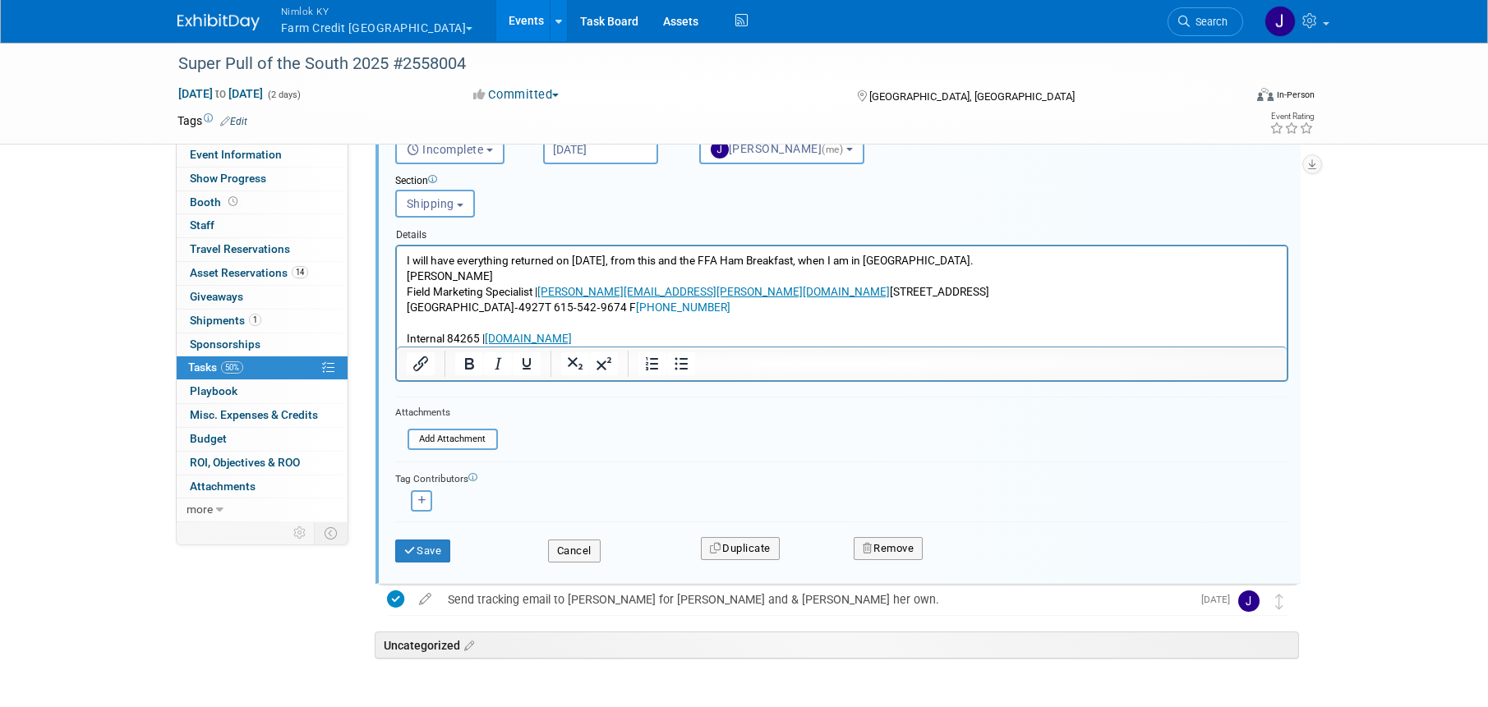
scroll to position [208, 0]
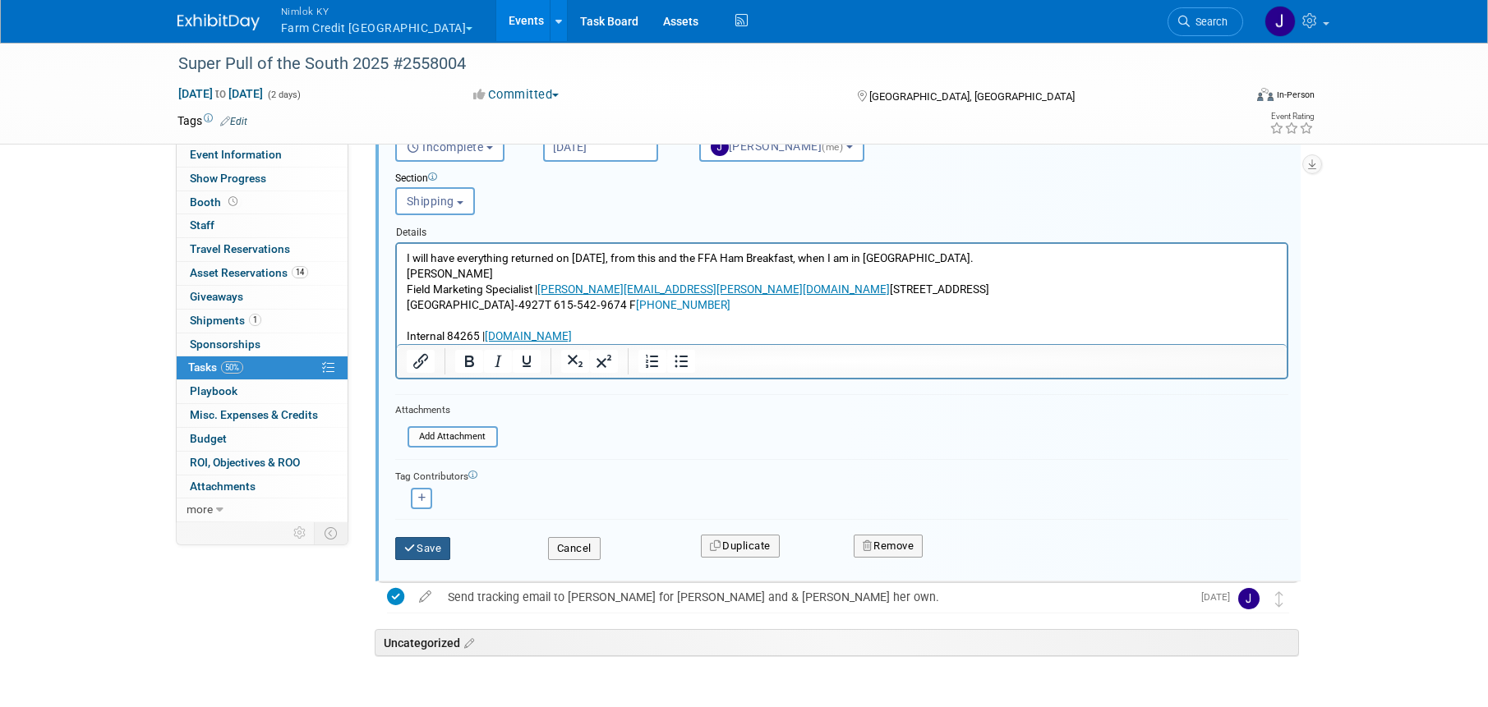
click at [443, 545] on button "Save" at bounding box center [423, 548] width 56 height 23
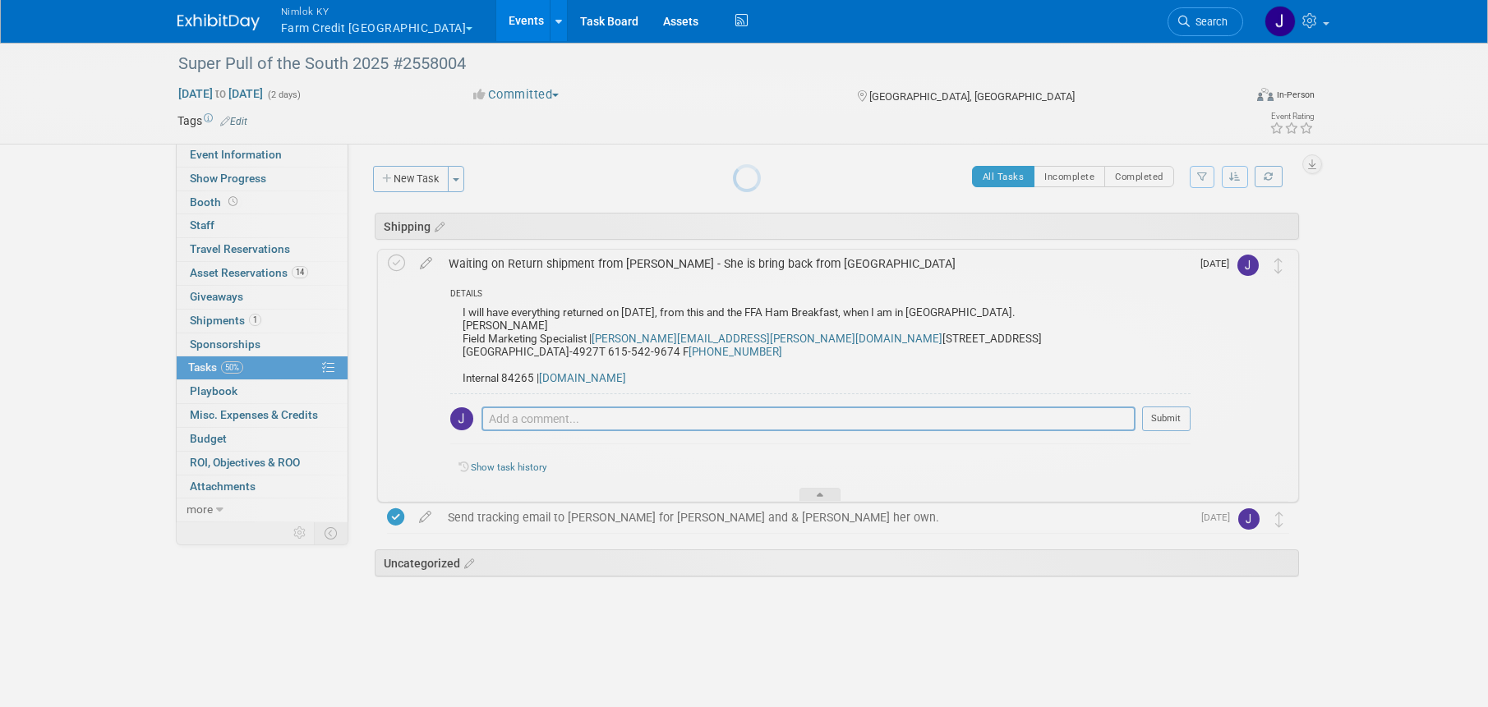
scroll to position [0, 0]
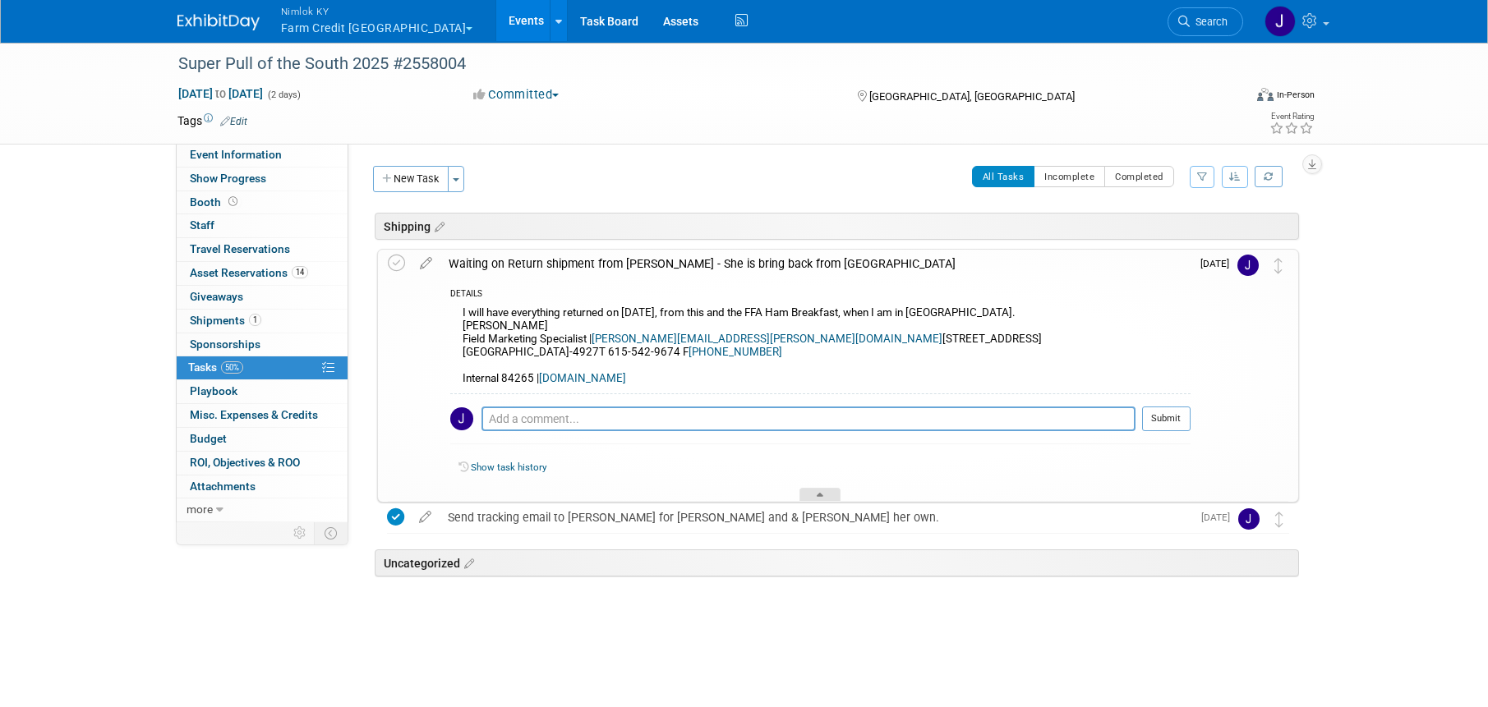
click at [813, 491] on div at bounding box center [819, 495] width 41 height 14
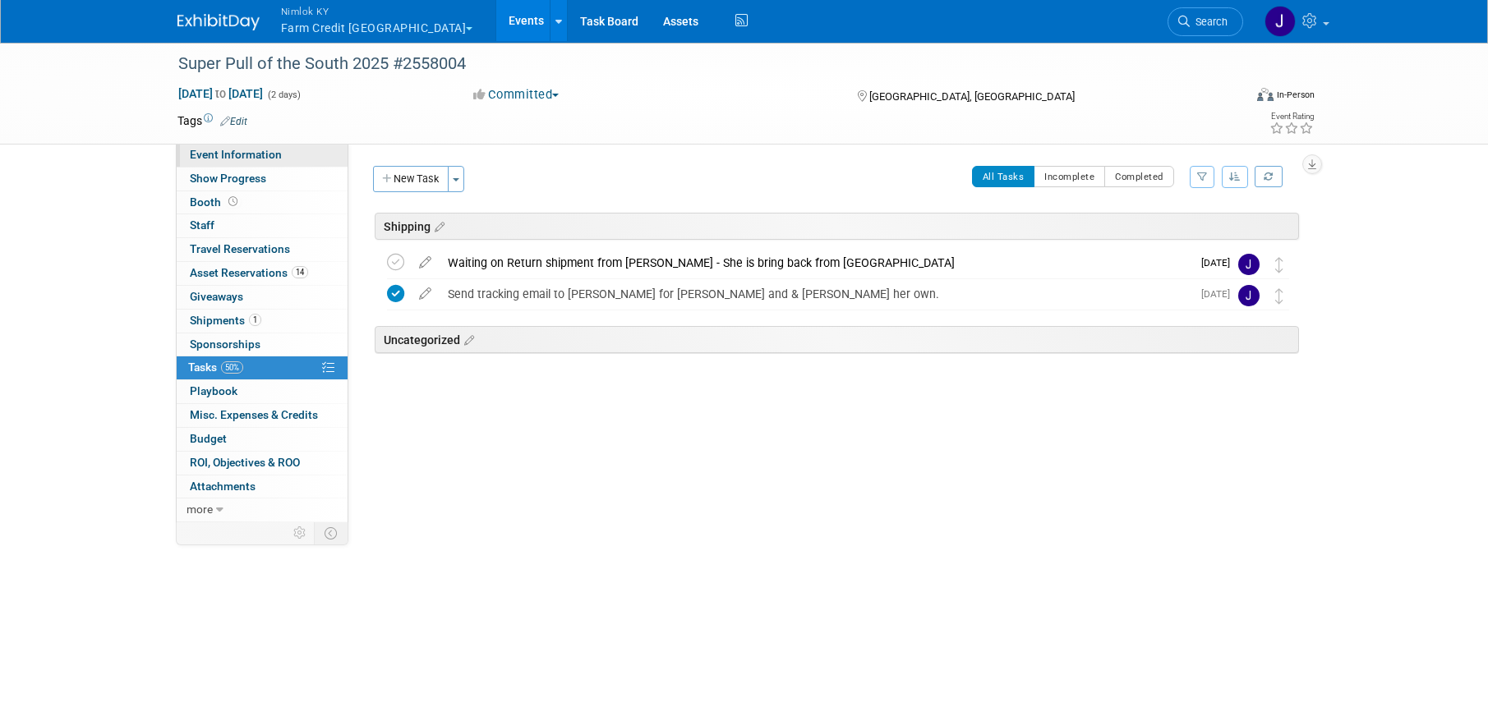
click at [295, 159] on link "Event Information" at bounding box center [262, 155] width 171 height 23
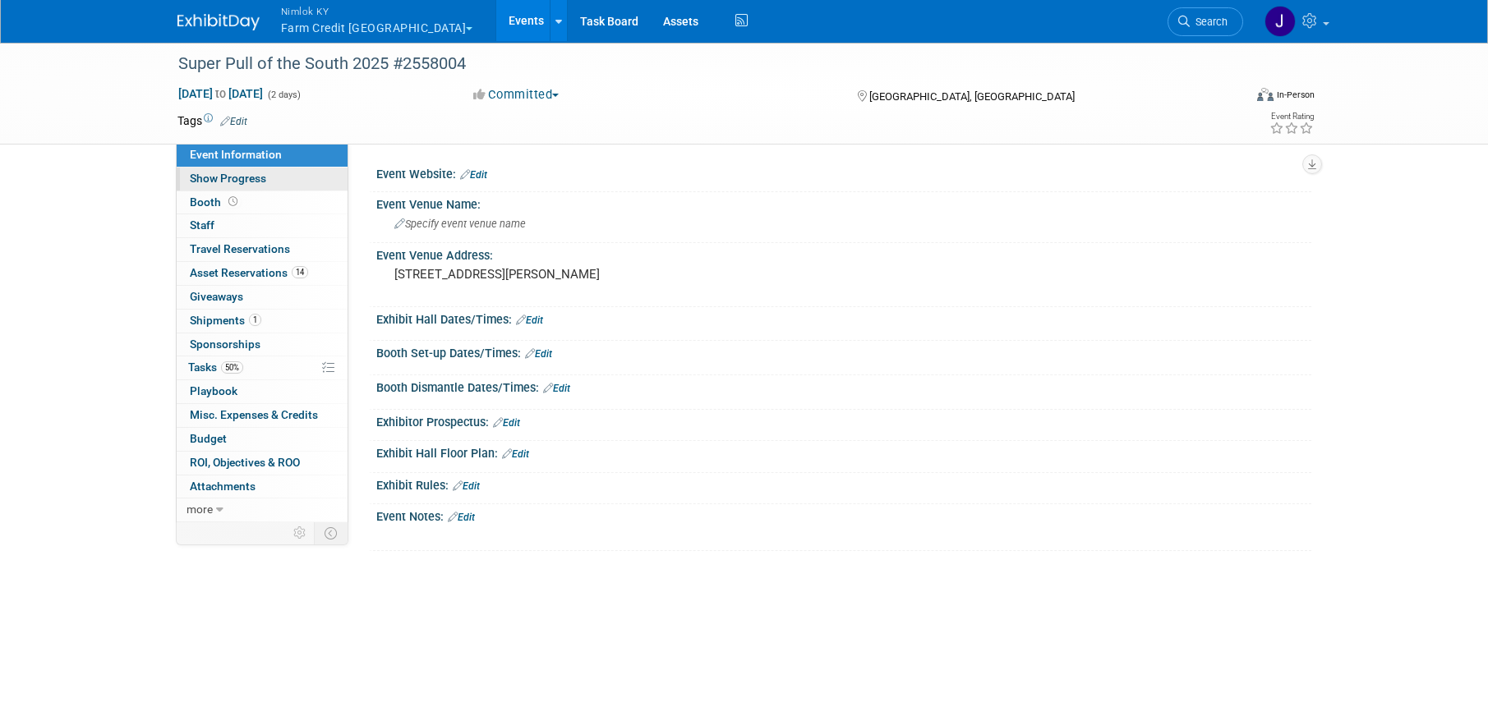
click at [302, 187] on link "Show Progress" at bounding box center [262, 179] width 171 height 23
select select "Waiting for RTN Shipment"
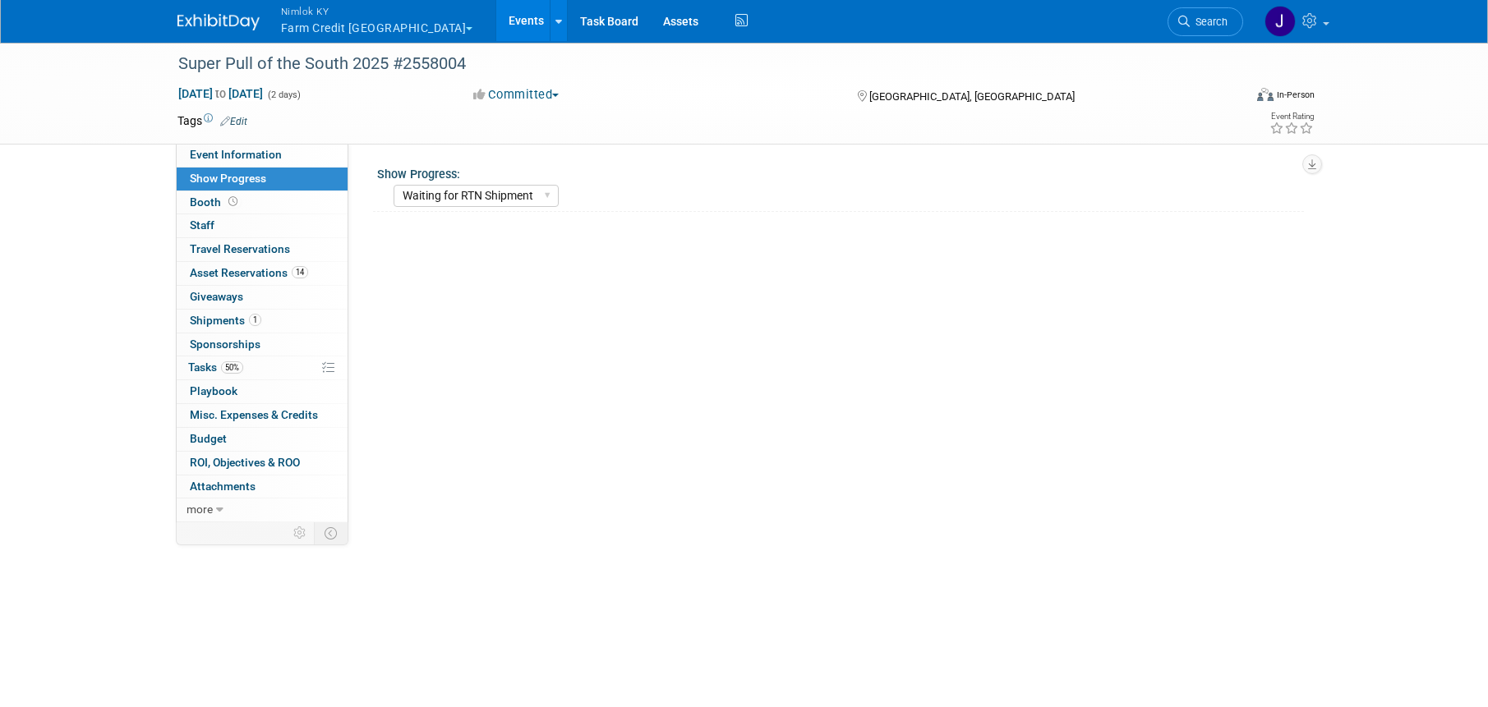
click at [496, 25] on link "Events" at bounding box center [526, 20] width 60 height 41
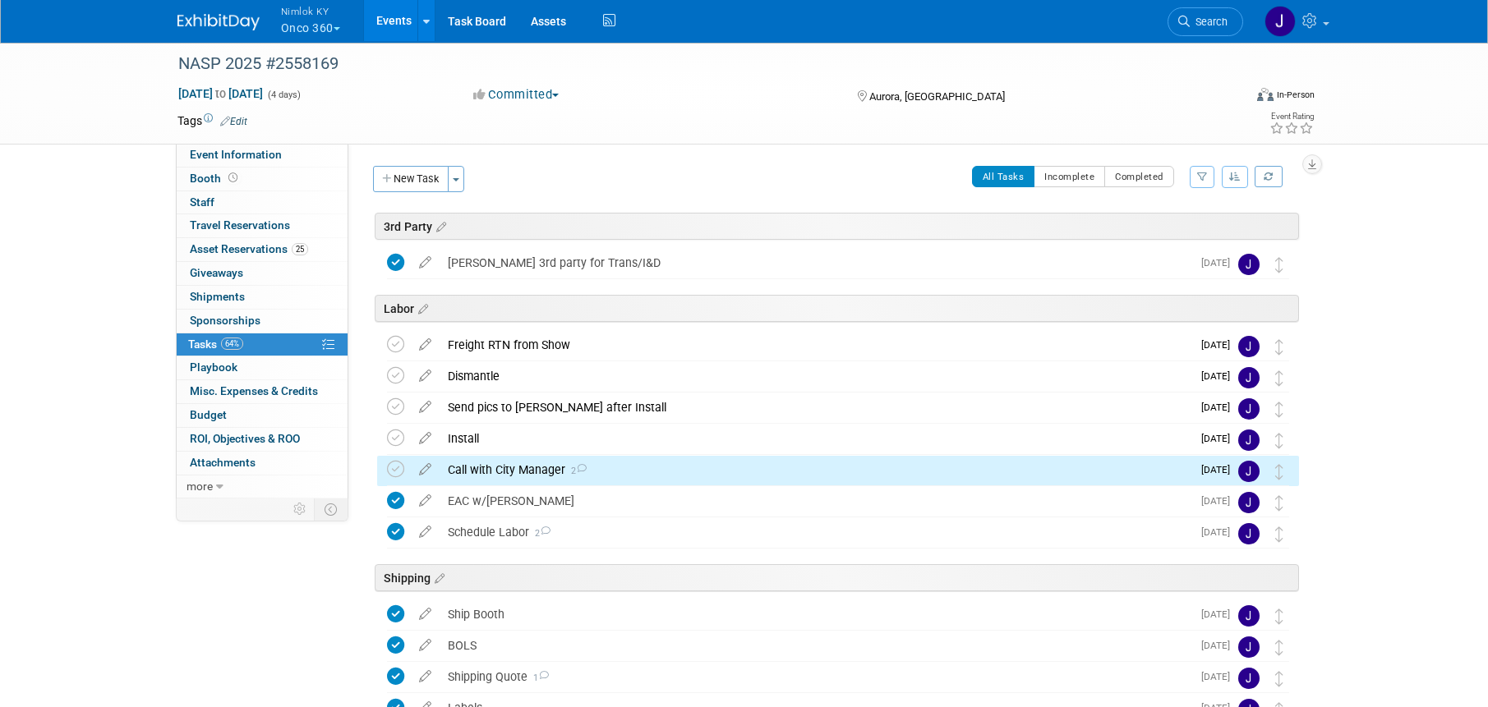
scroll to position [187, 0]
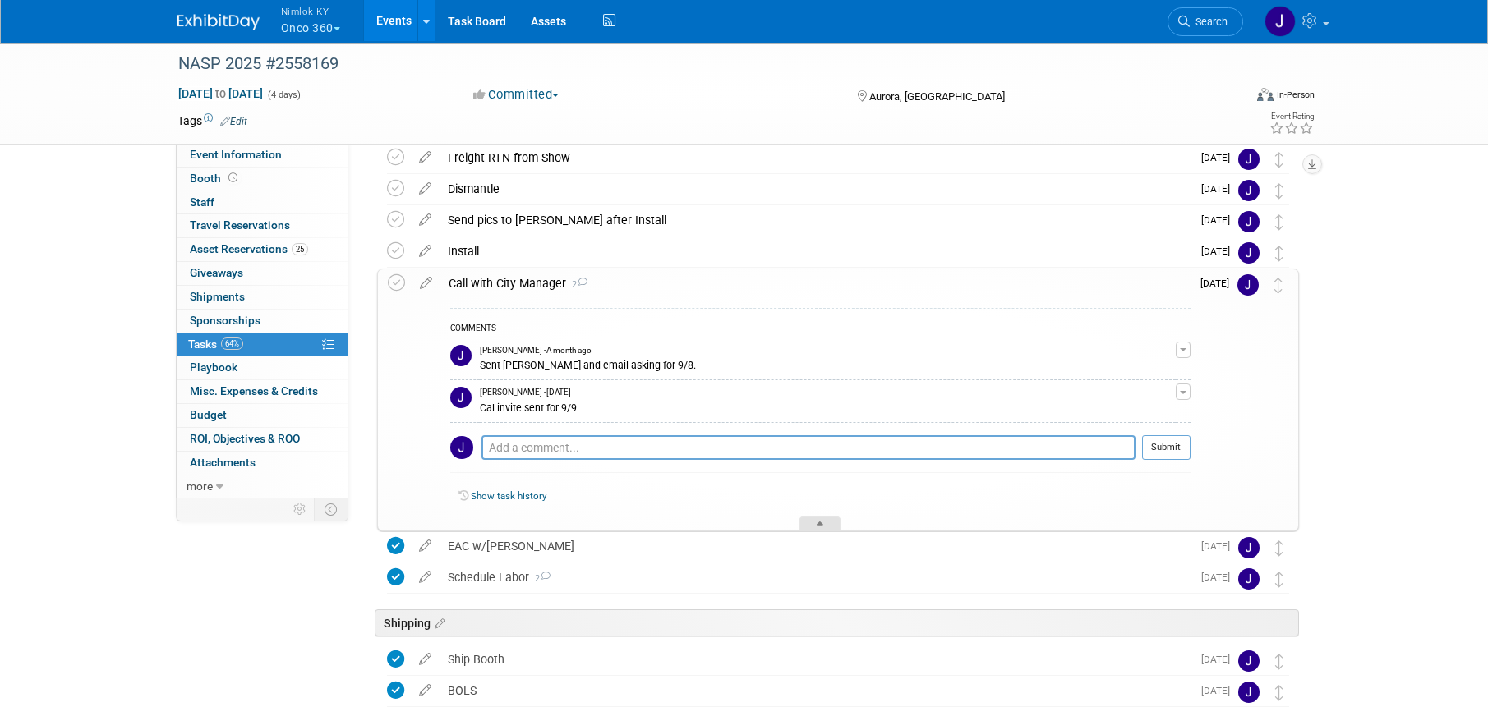
click at [834, 521] on div at bounding box center [819, 524] width 41 height 14
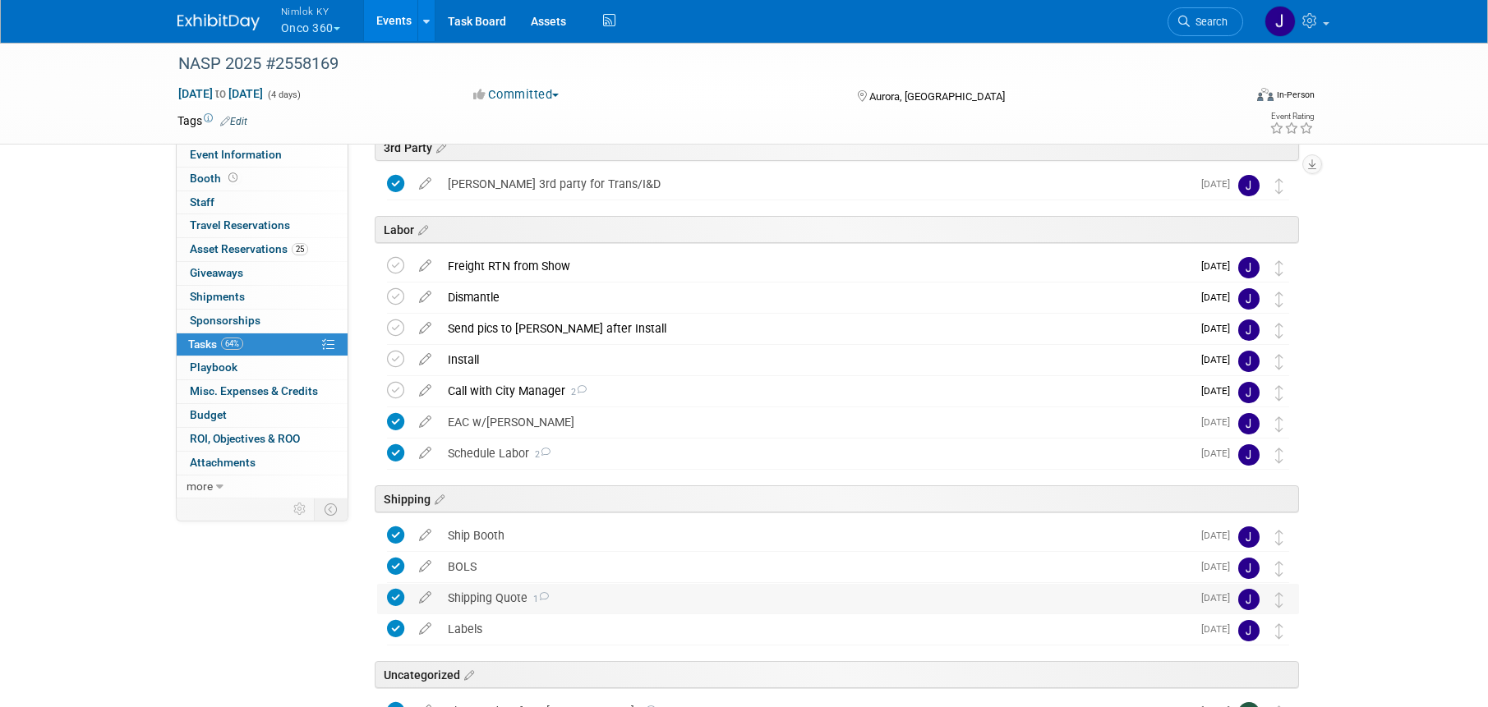
scroll to position [0, 0]
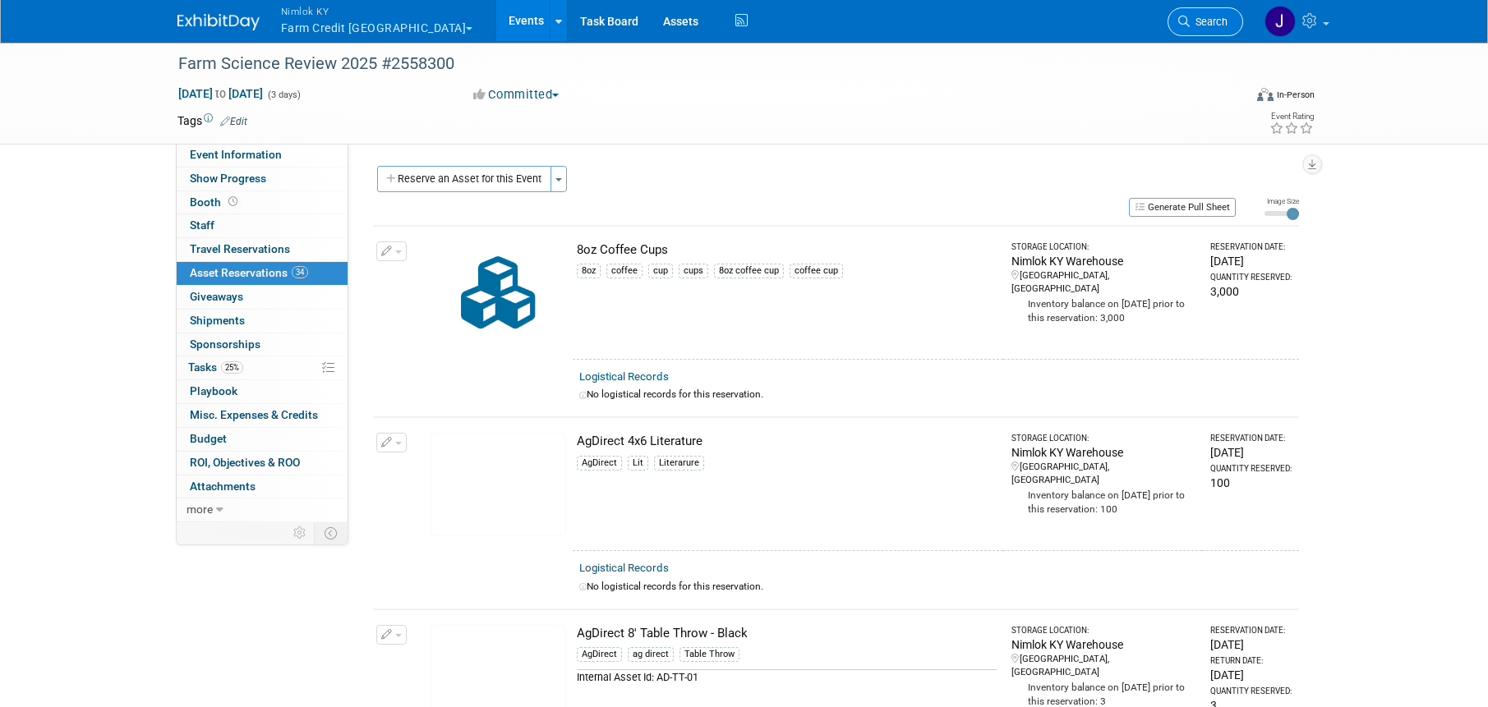
click at [1199, 22] on span "Search" at bounding box center [1209, 22] width 38 height 12
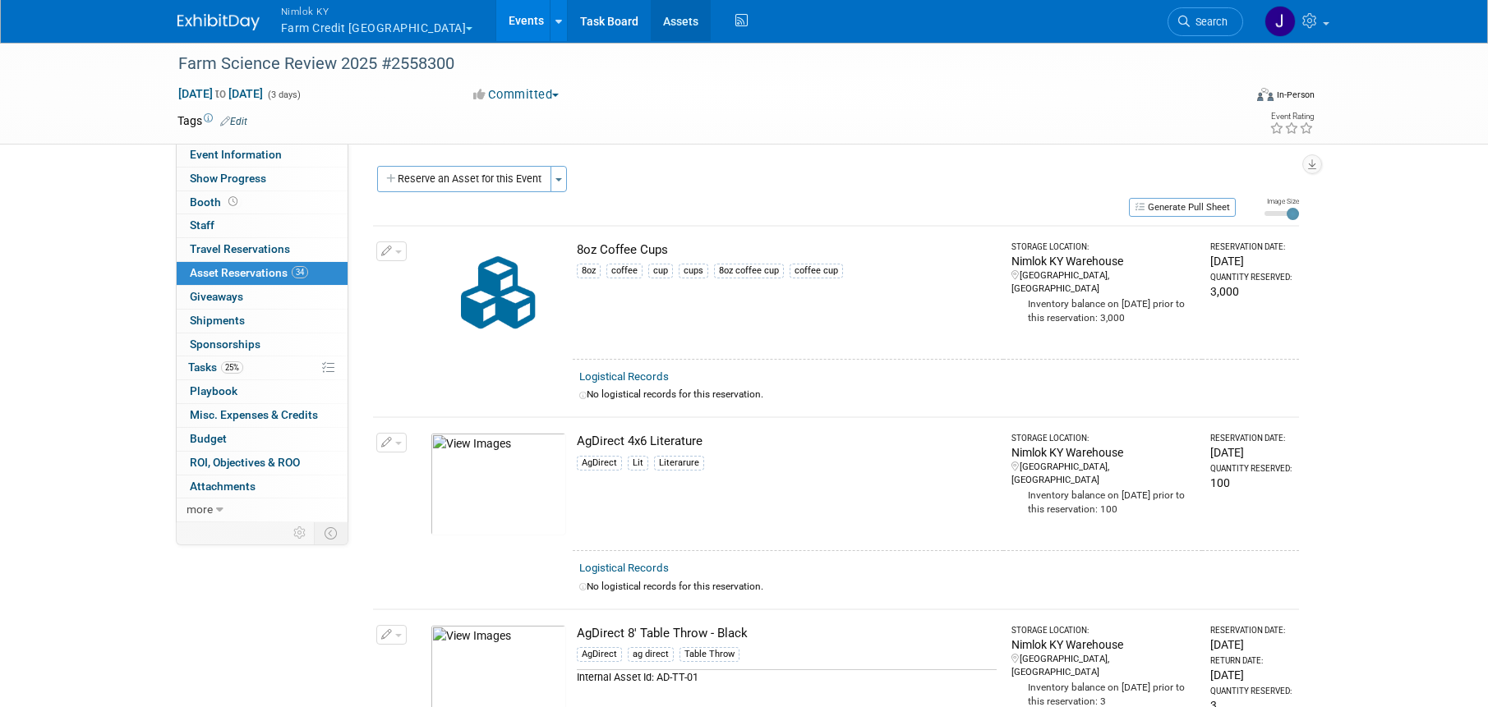
click at [651, 25] on link "Assets" at bounding box center [681, 20] width 60 height 41
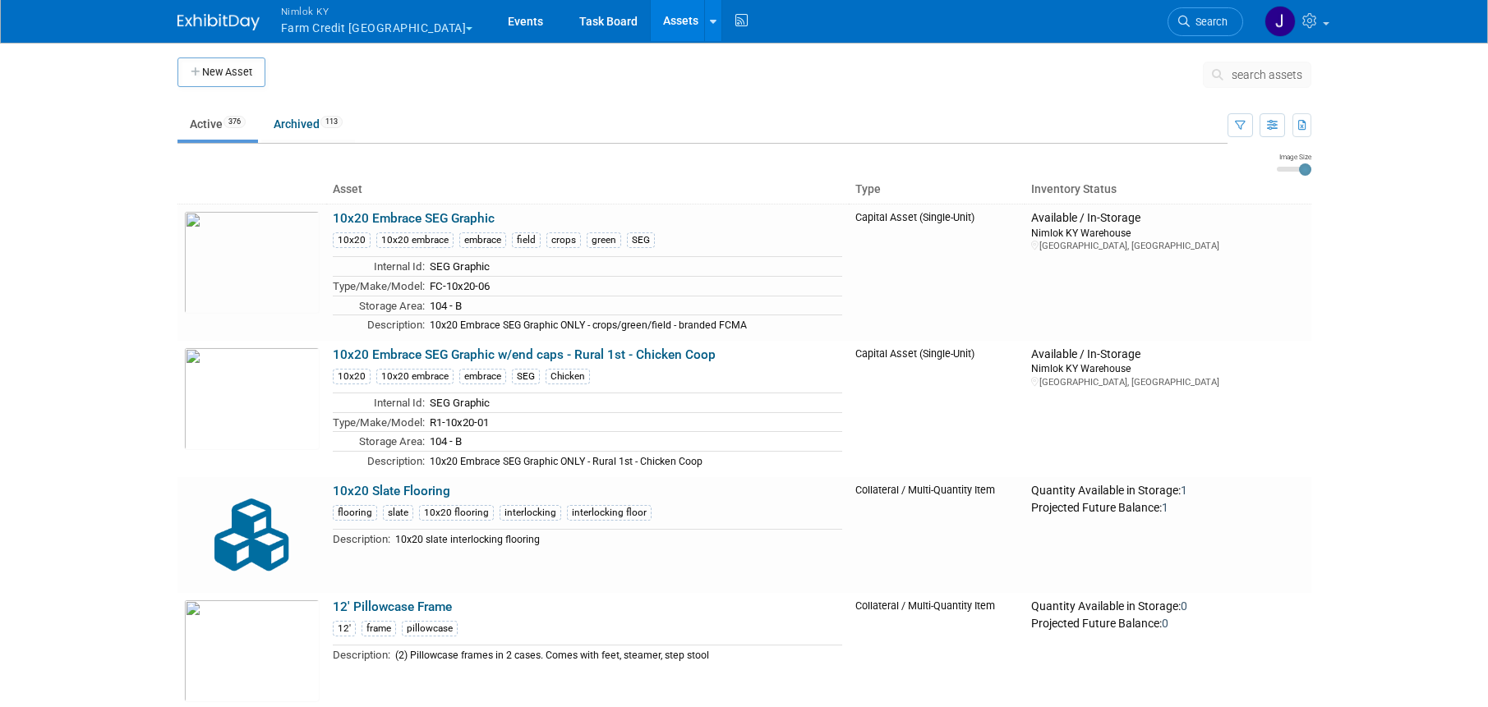
click at [1277, 69] on span "search assets" at bounding box center [1267, 74] width 71 height 13
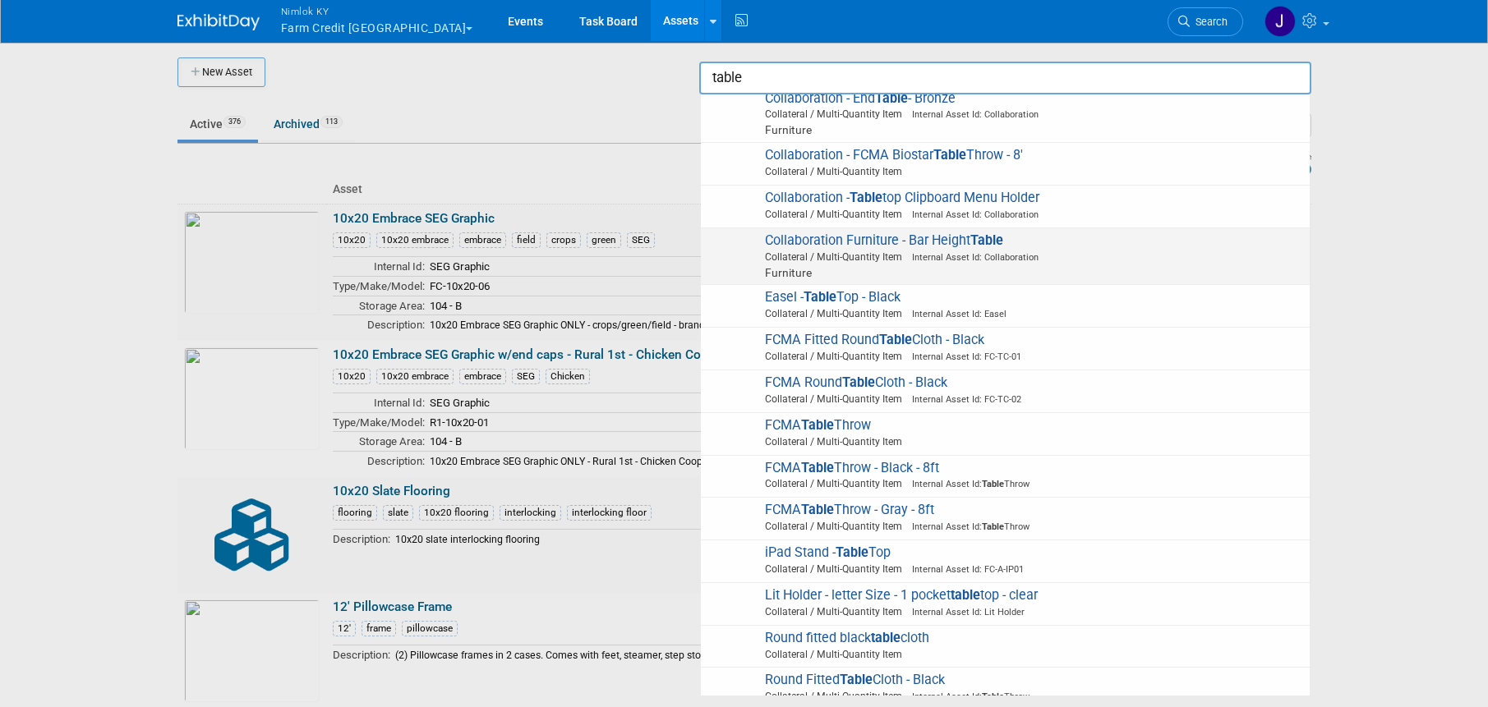
scroll to position [478, 0]
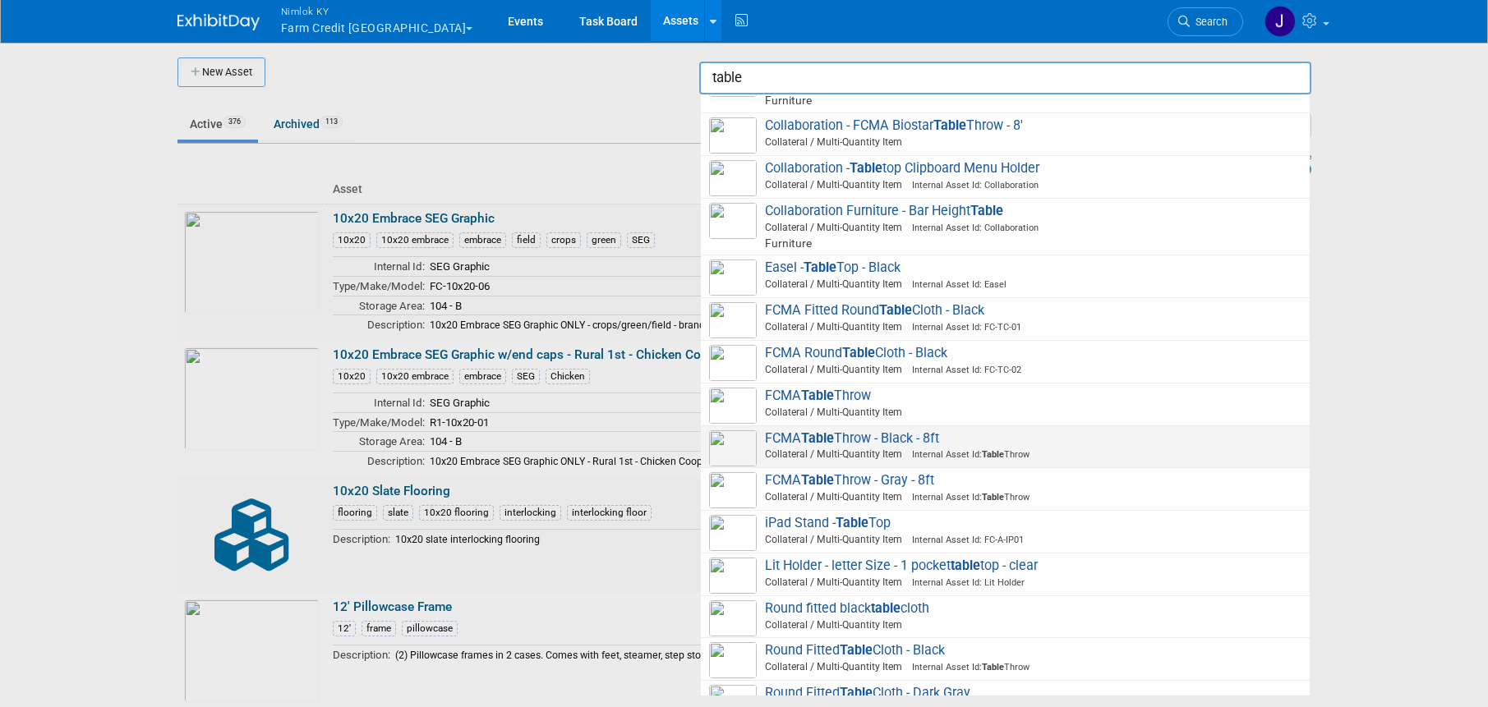
click at [866, 434] on span "FCMA Table Throw - Black - 8ft Collateral / Multi-Quantity Item Internal Asset …" at bounding box center [1005, 448] width 592 height 34
type input "FCMA Table Throw - Black - 8ft"
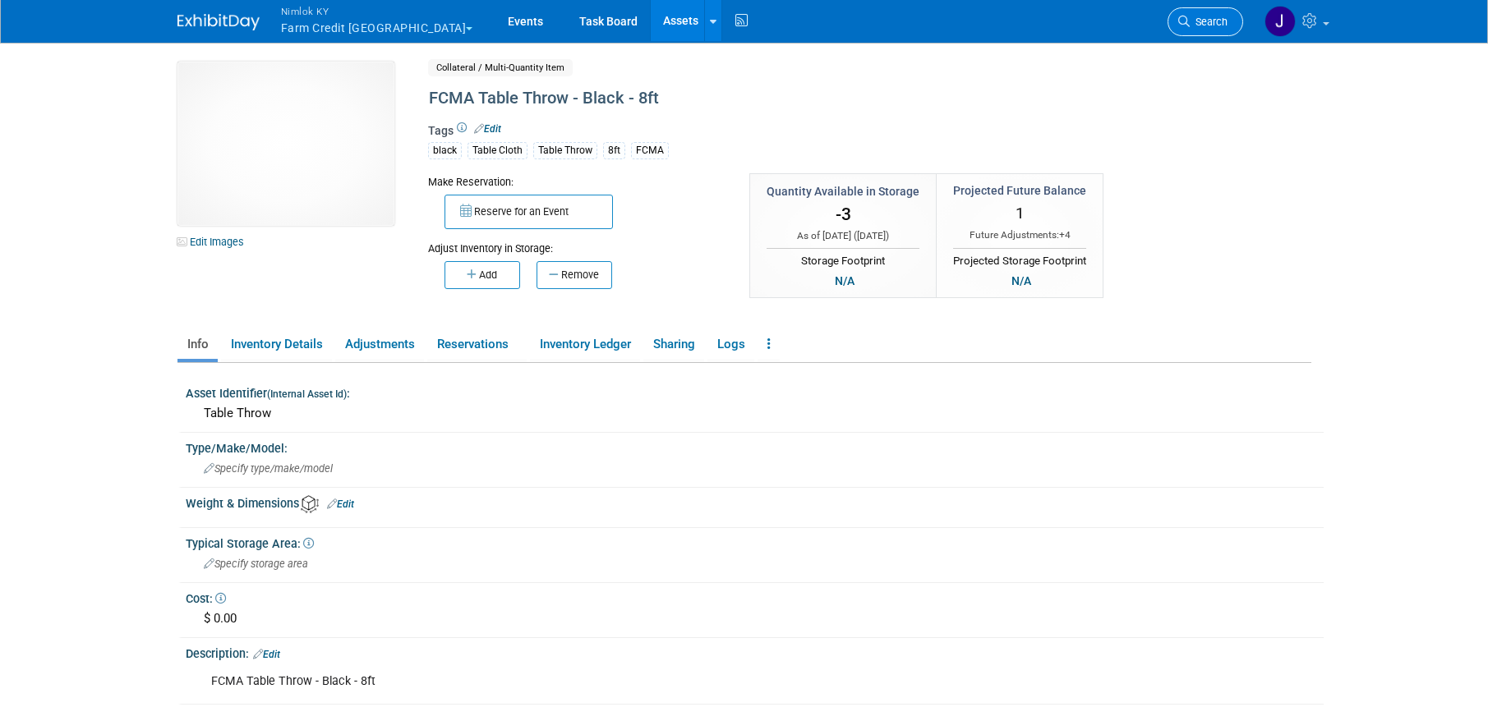
click at [1204, 23] on span "Search" at bounding box center [1209, 22] width 38 height 12
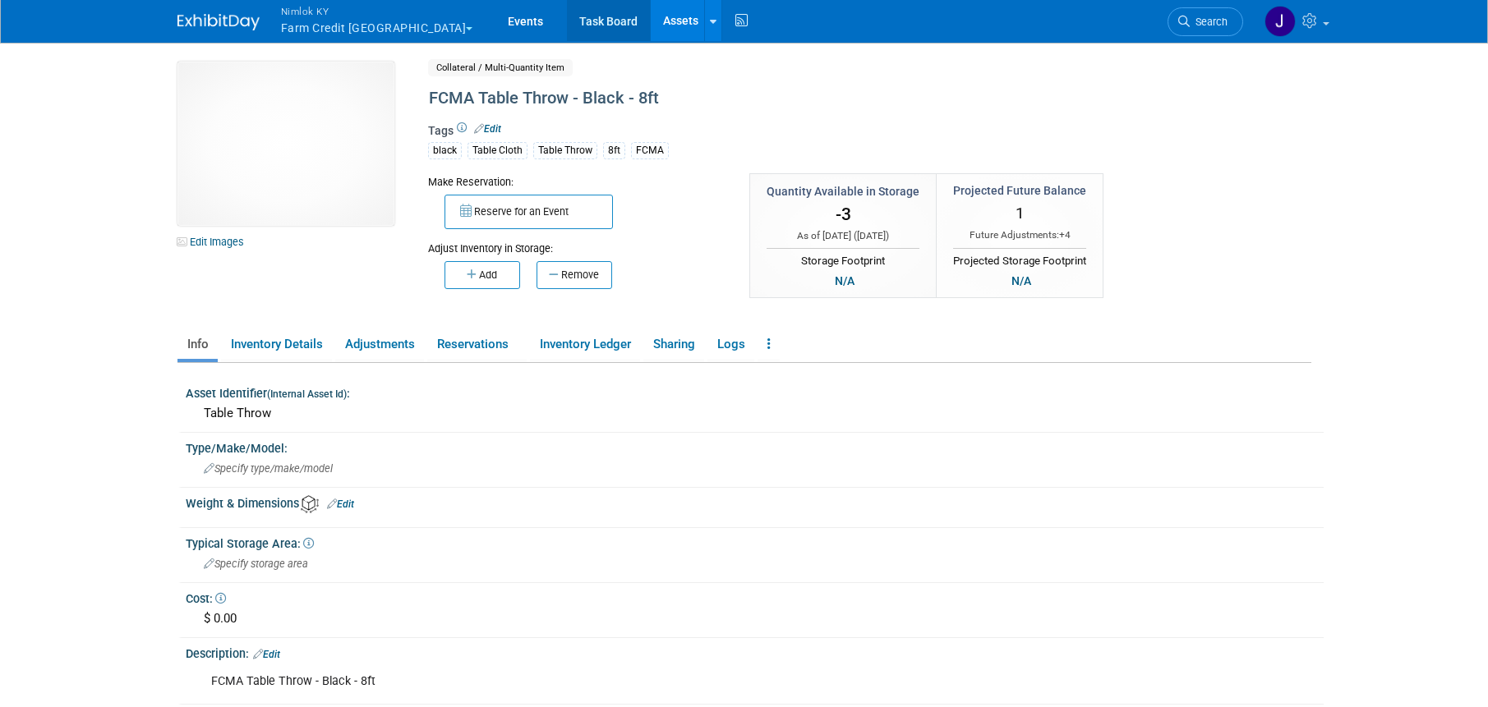
click at [567, 2] on link "Task Board" at bounding box center [608, 20] width 83 height 41
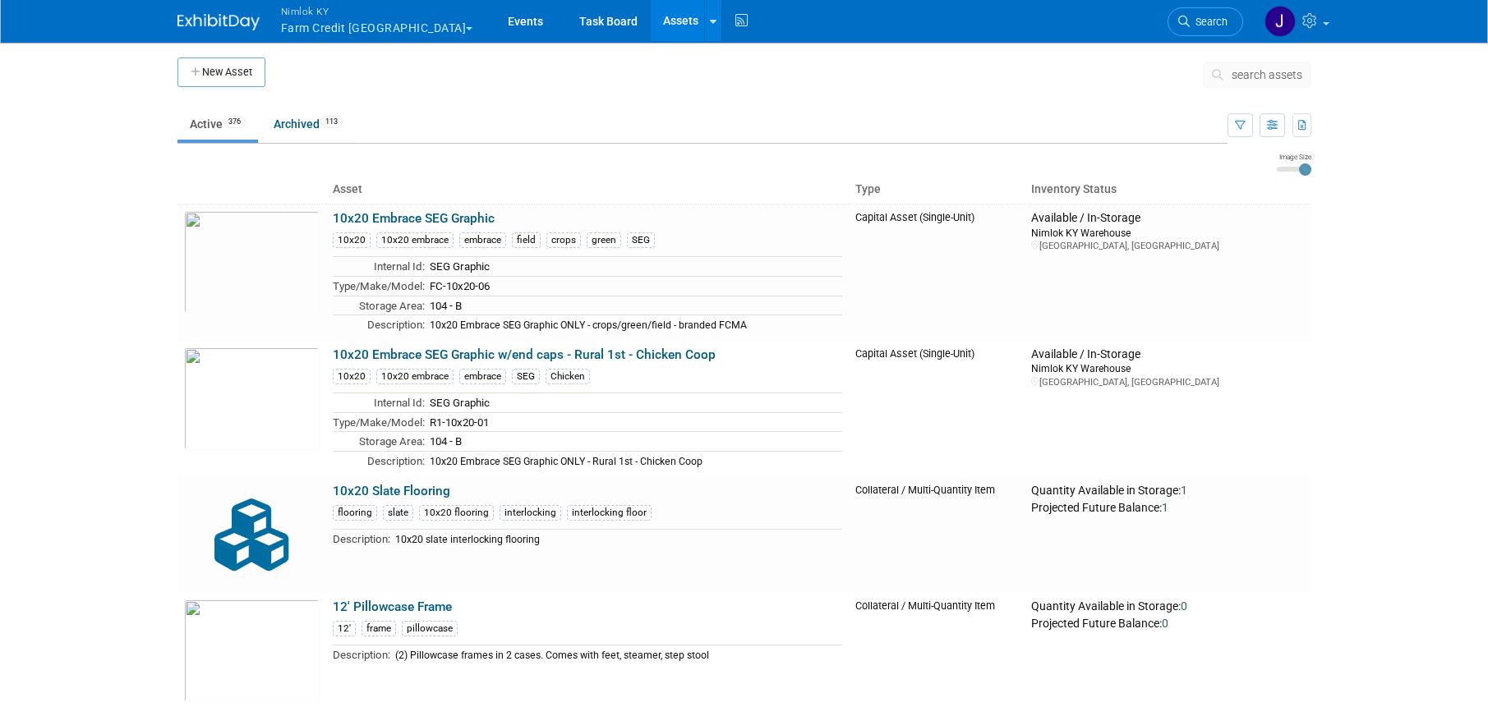
click at [1265, 81] on span "search assets" at bounding box center [1267, 74] width 71 height 13
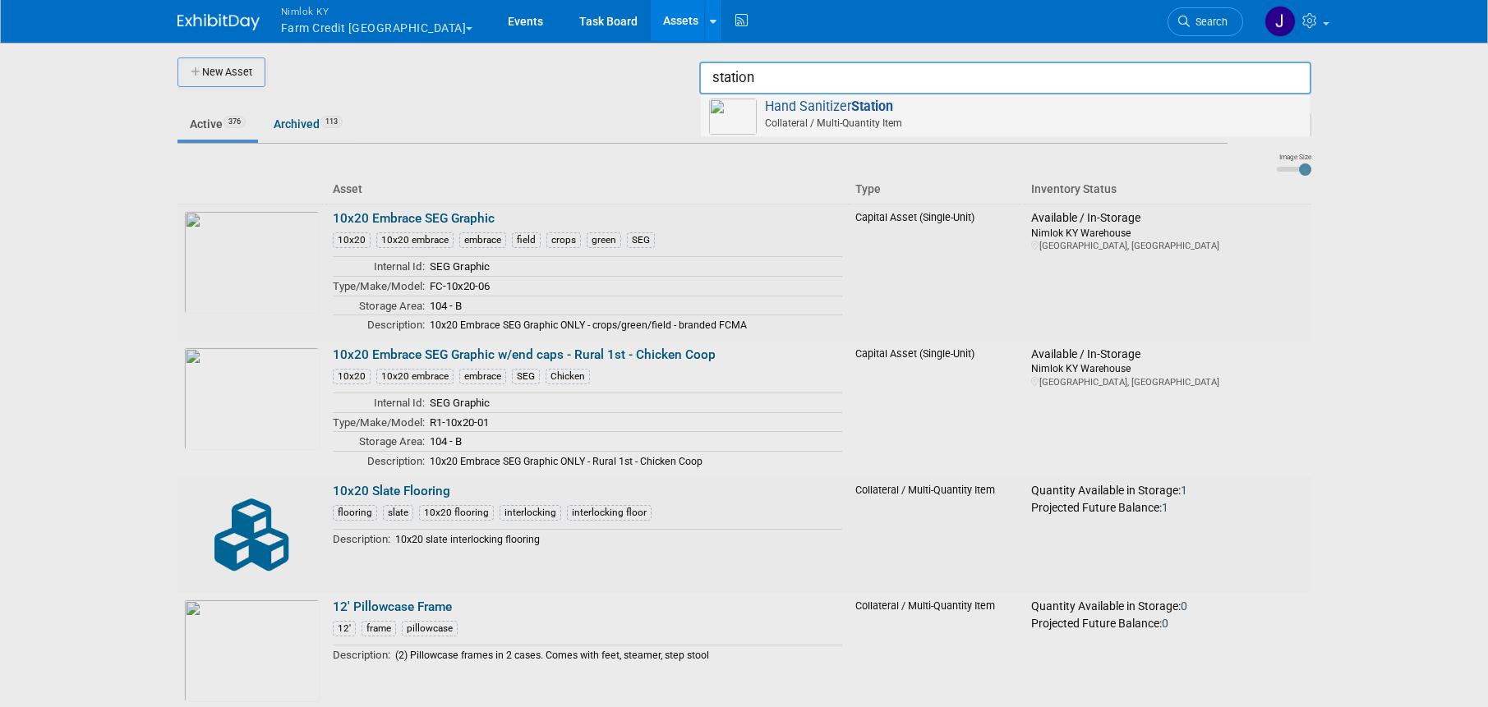
click at [1007, 122] on span "Collateral / Multi-Quantity Item" at bounding box center [1007, 123] width 587 height 15
type input "Hand [GEOGRAPHIC_DATA]"
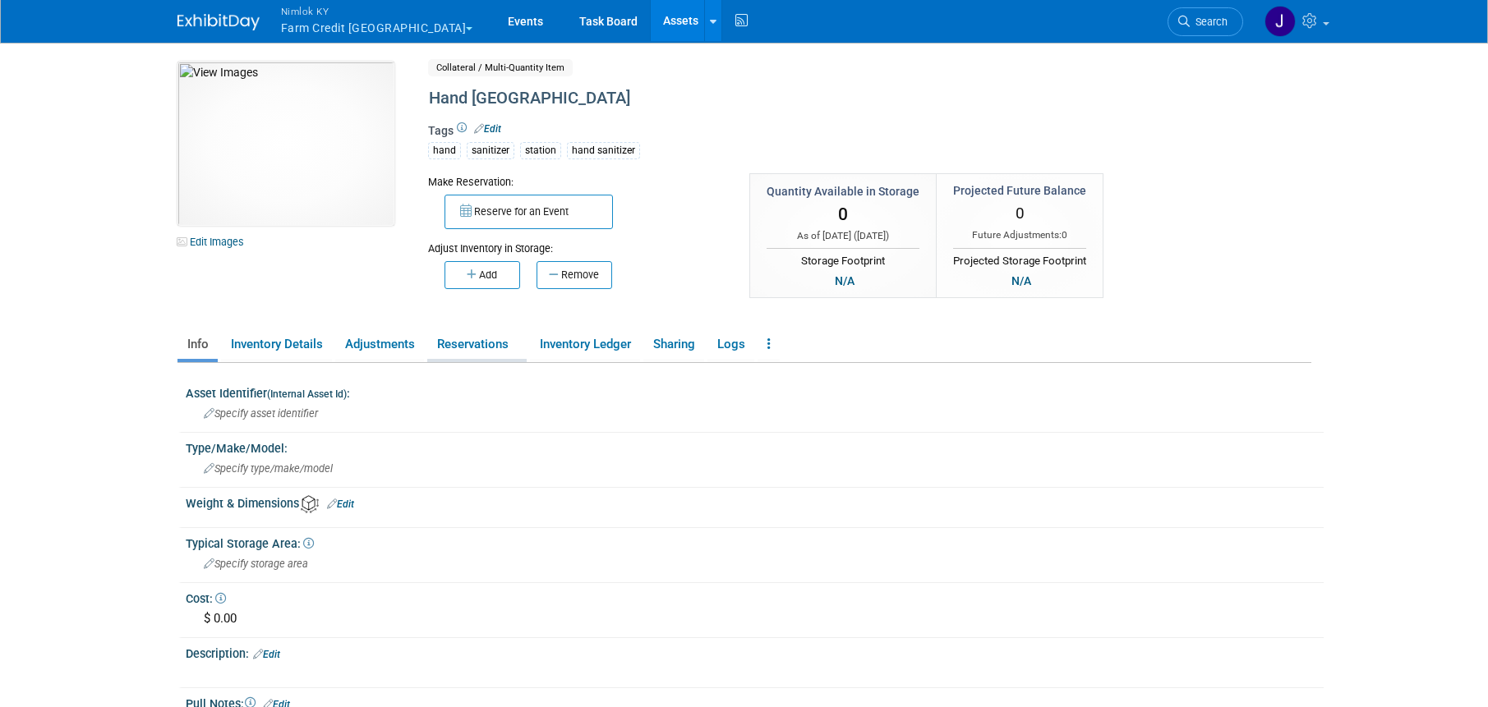
click at [480, 339] on link "Reservations" at bounding box center [476, 344] width 99 height 29
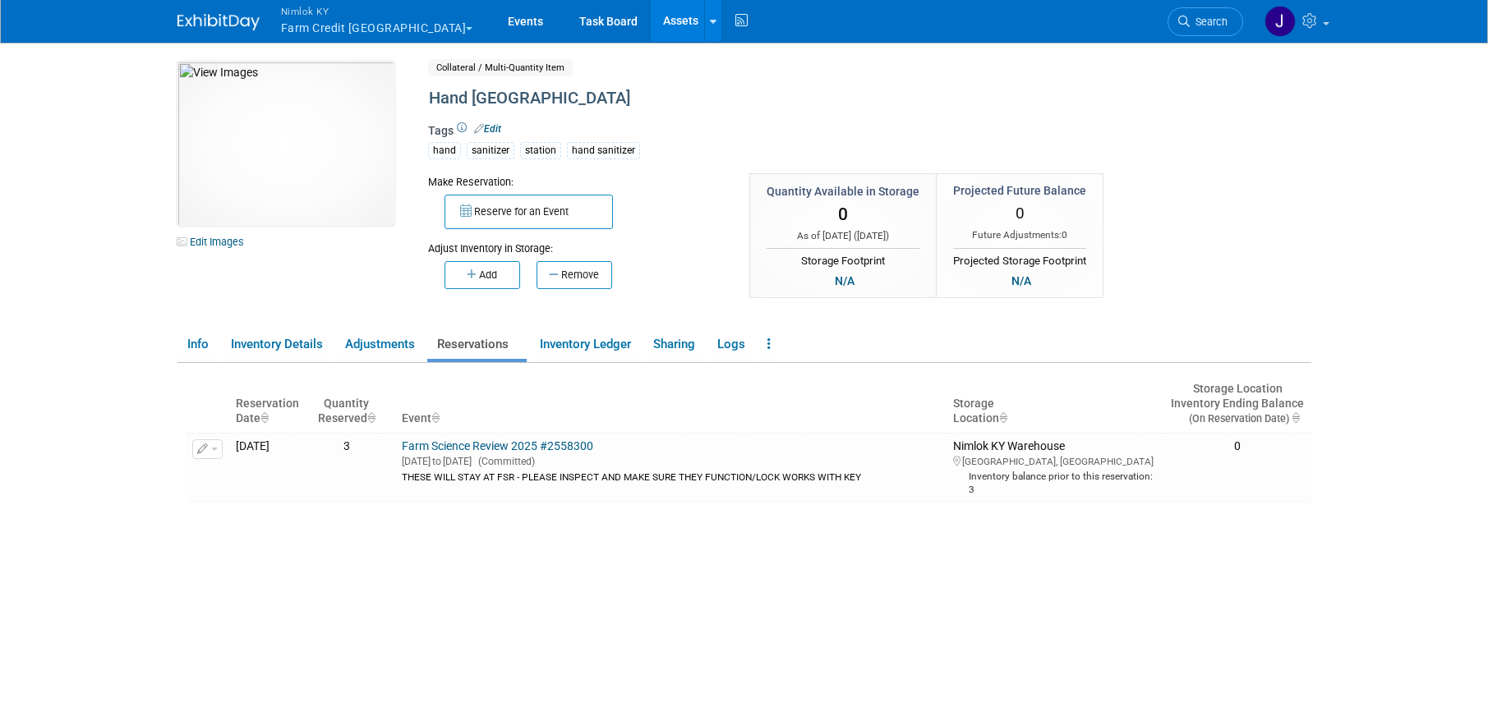
click at [611, 548] on div "Insufficient inventory available for upcoming reservations in at least one stor…" at bounding box center [749, 565] width 1126 height 379
click at [363, 25] on button "Nimlok KY Farm Credit Mid America" at bounding box center [386, 21] width 214 height 43
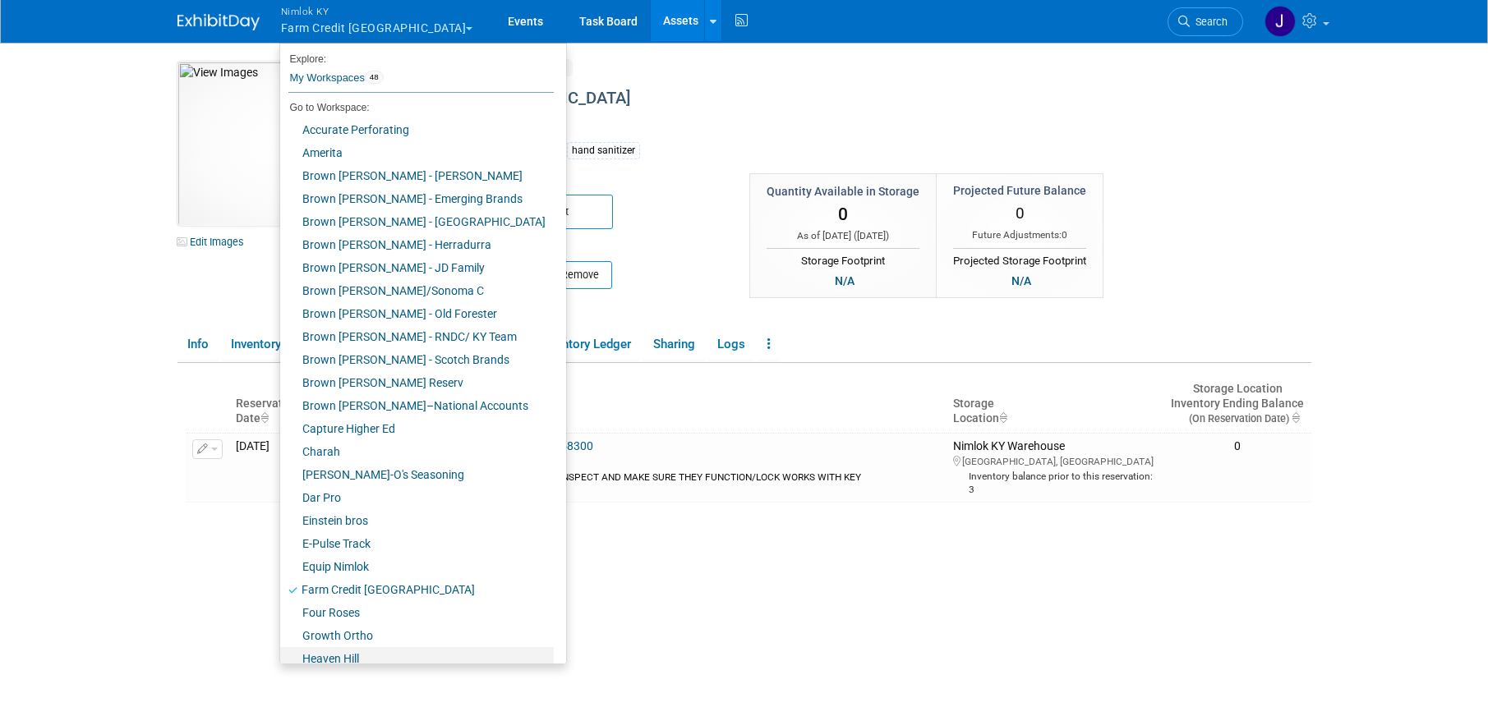
scroll to position [564, 0]
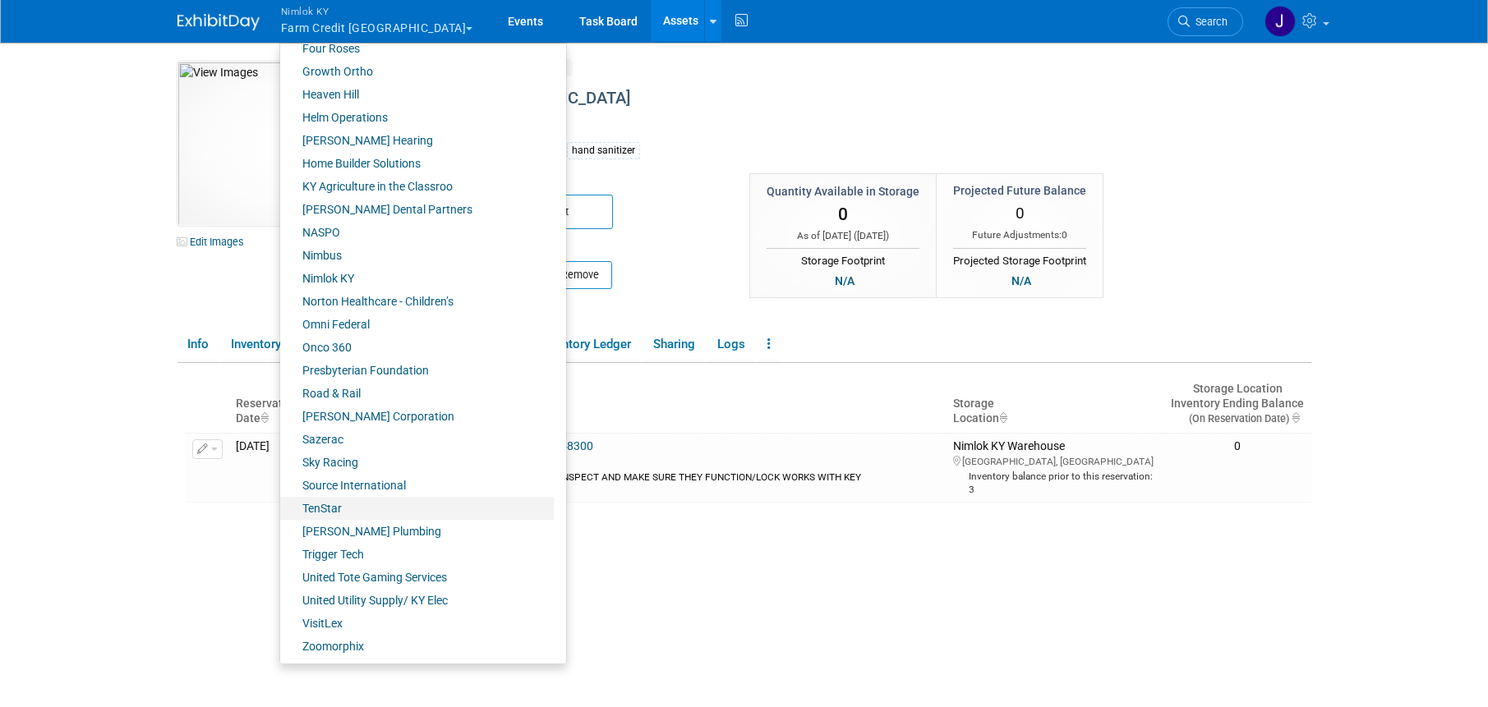
click at [385, 515] on link "TenStar" at bounding box center [417, 508] width 274 height 23
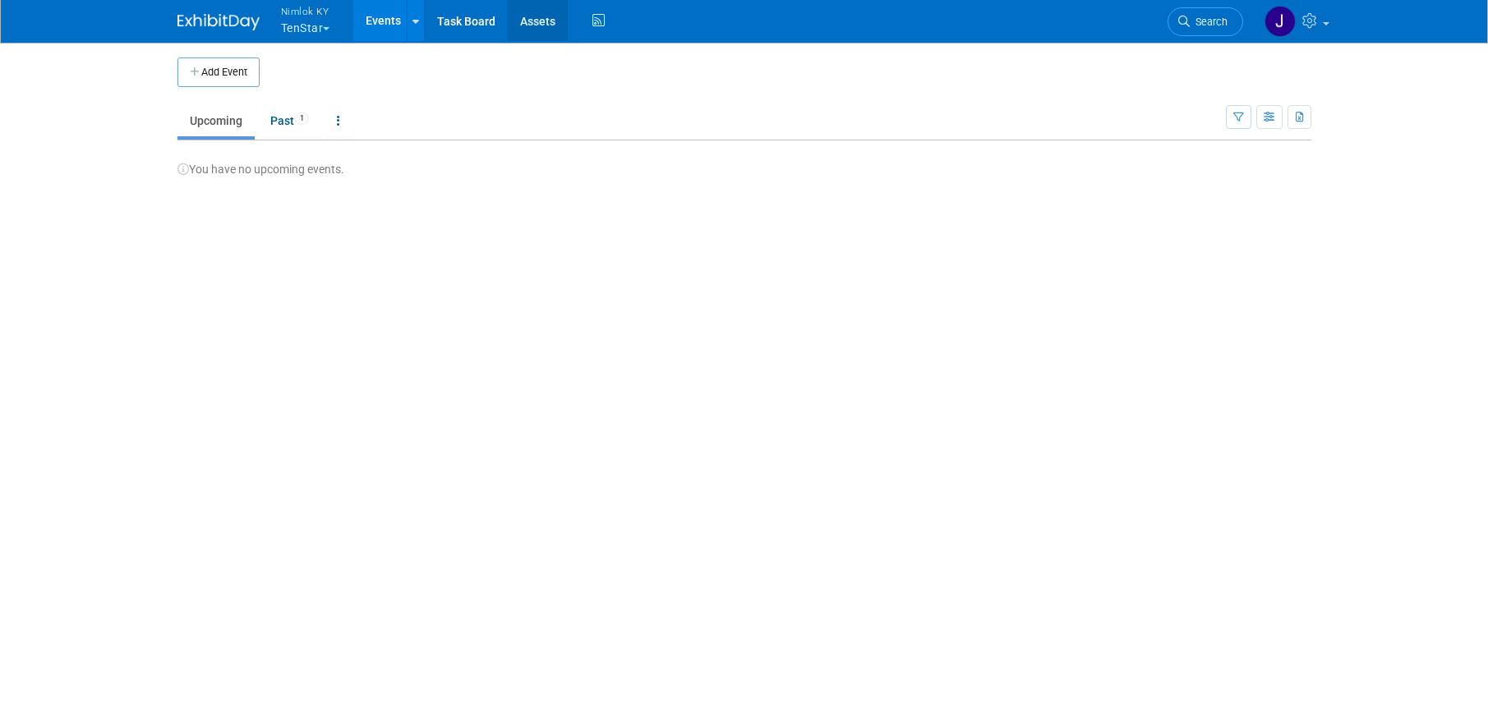
click at [551, 33] on link "Assets" at bounding box center [538, 20] width 60 height 41
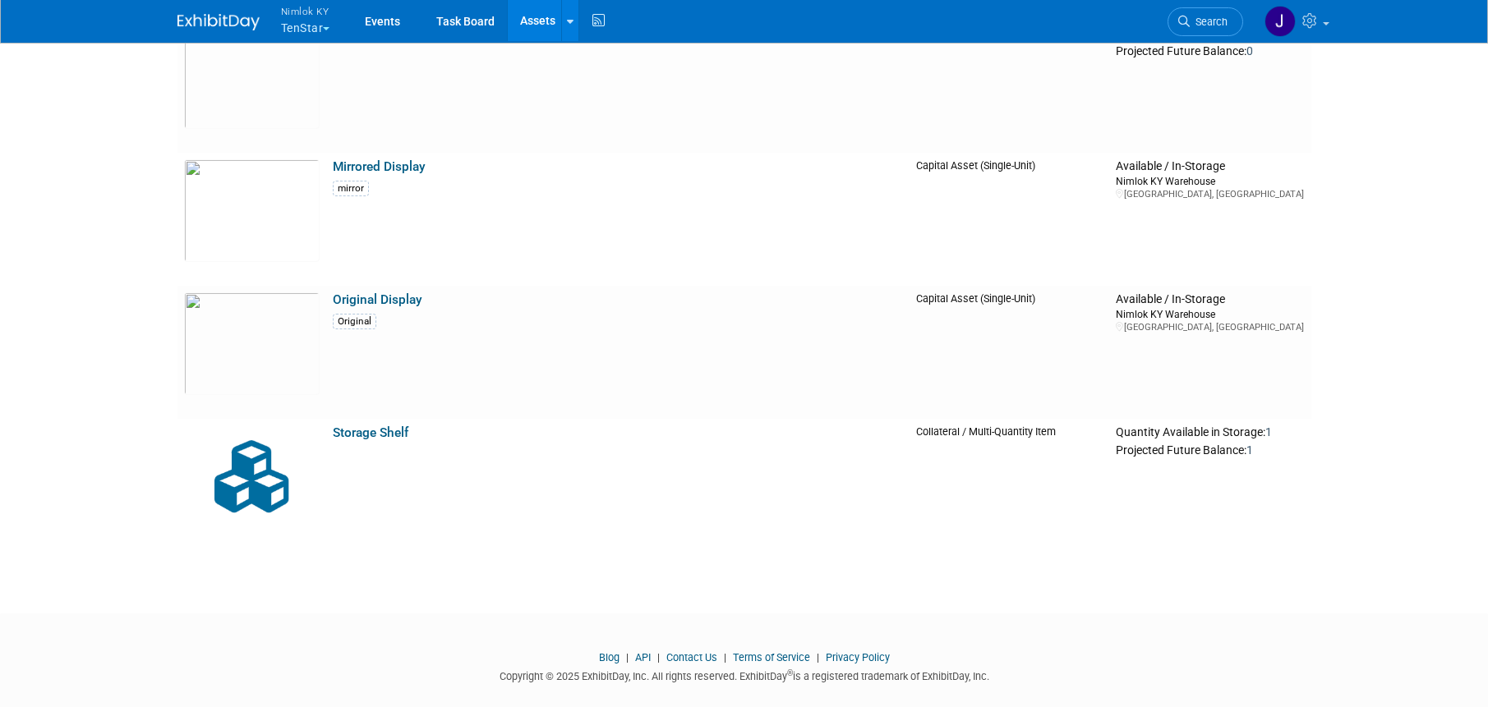
scroll to position [450, 0]
click at [321, 22] on button "Nimlok KY TenStar" at bounding box center [314, 21] width 71 height 43
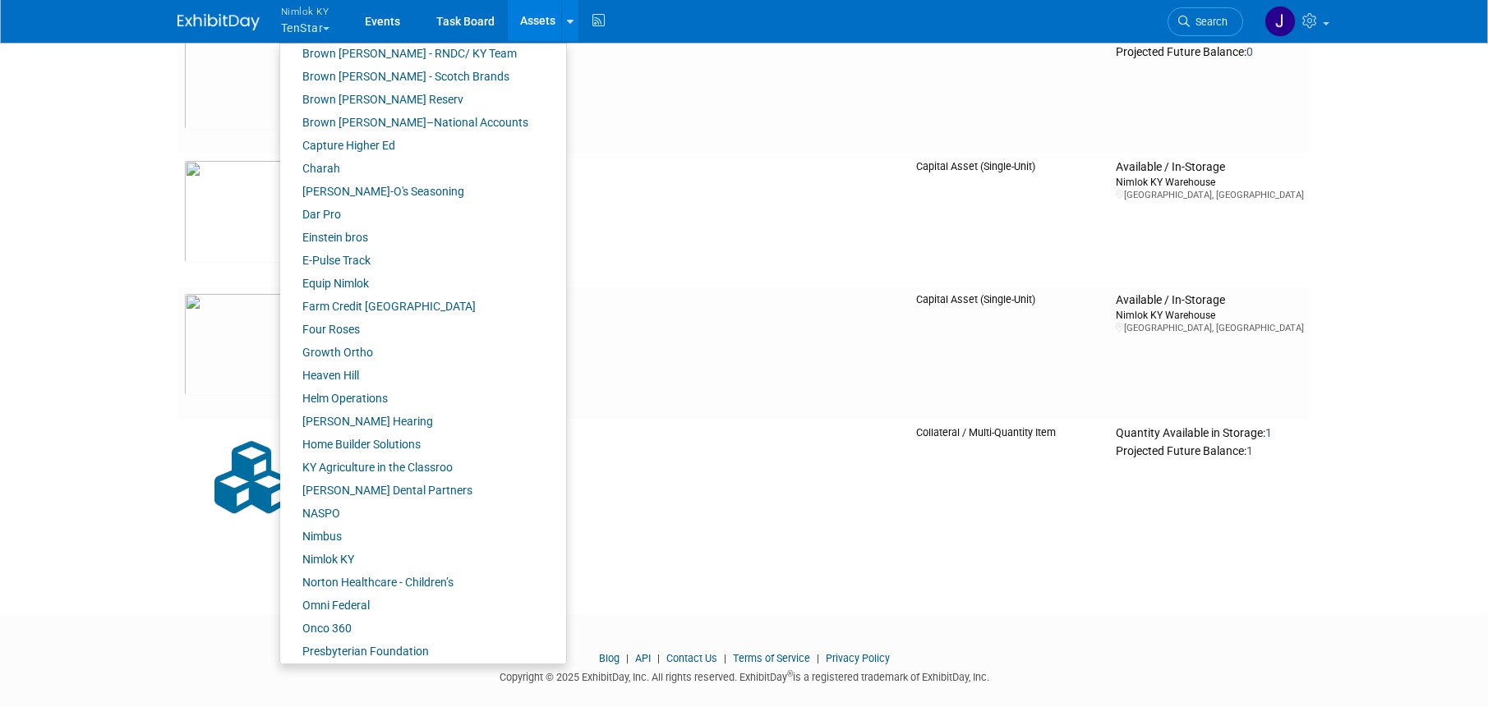
scroll to position [284, 0]
click at [388, 301] on link "Farm Credit [GEOGRAPHIC_DATA]" at bounding box center [417, 305] width 274 height 23
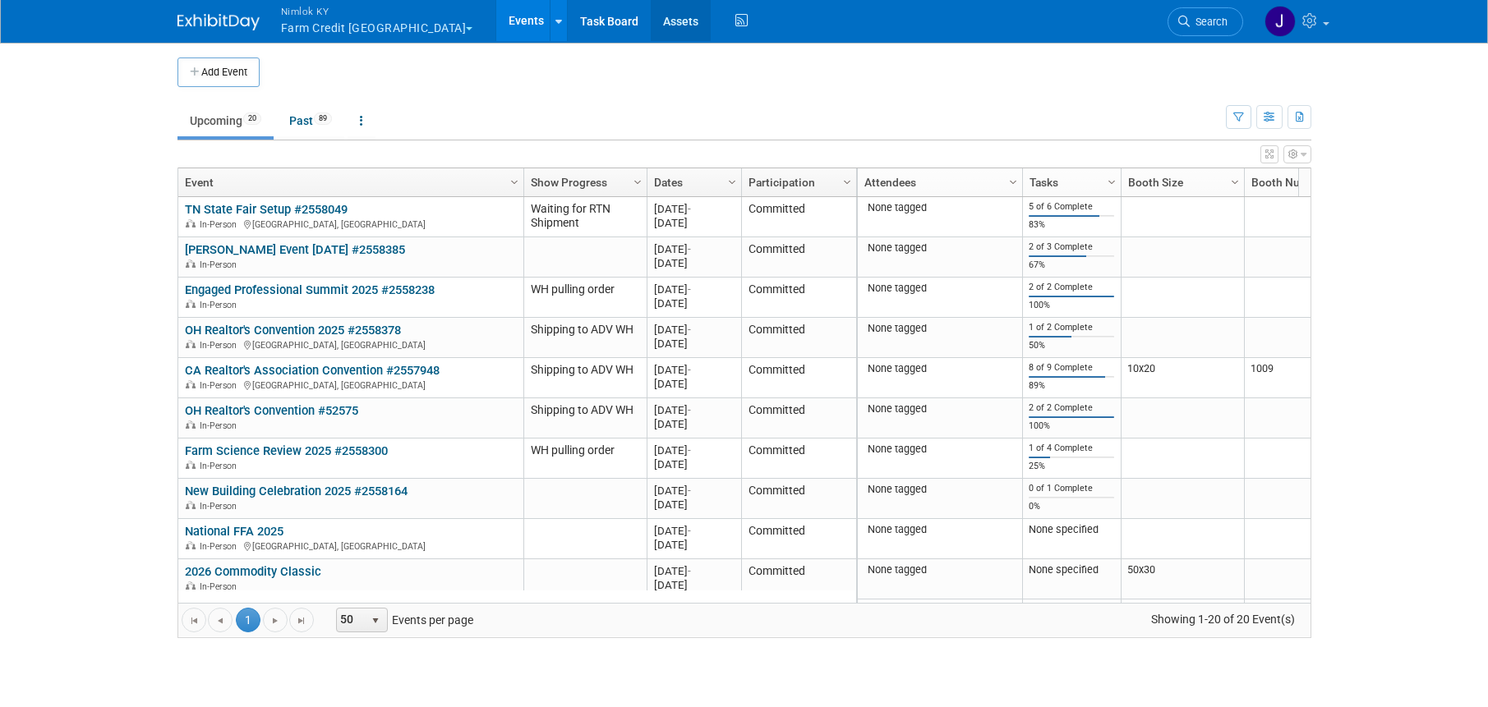
click at [651, 25] on link "Assets" at bounding box center [681, 20] width 60 height 41
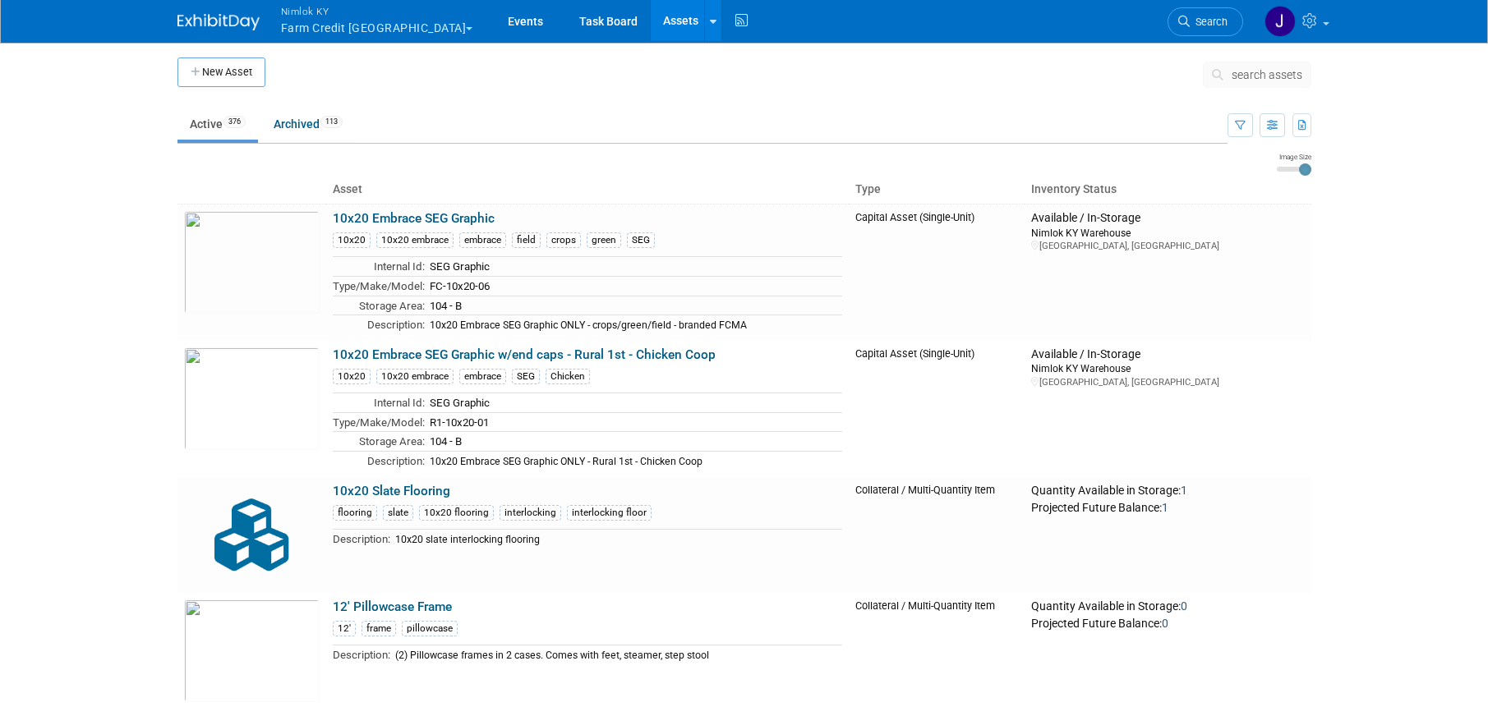
click at [1288, 72] on span "search assets" at bounding box center [1267, 74] width 71 height 13
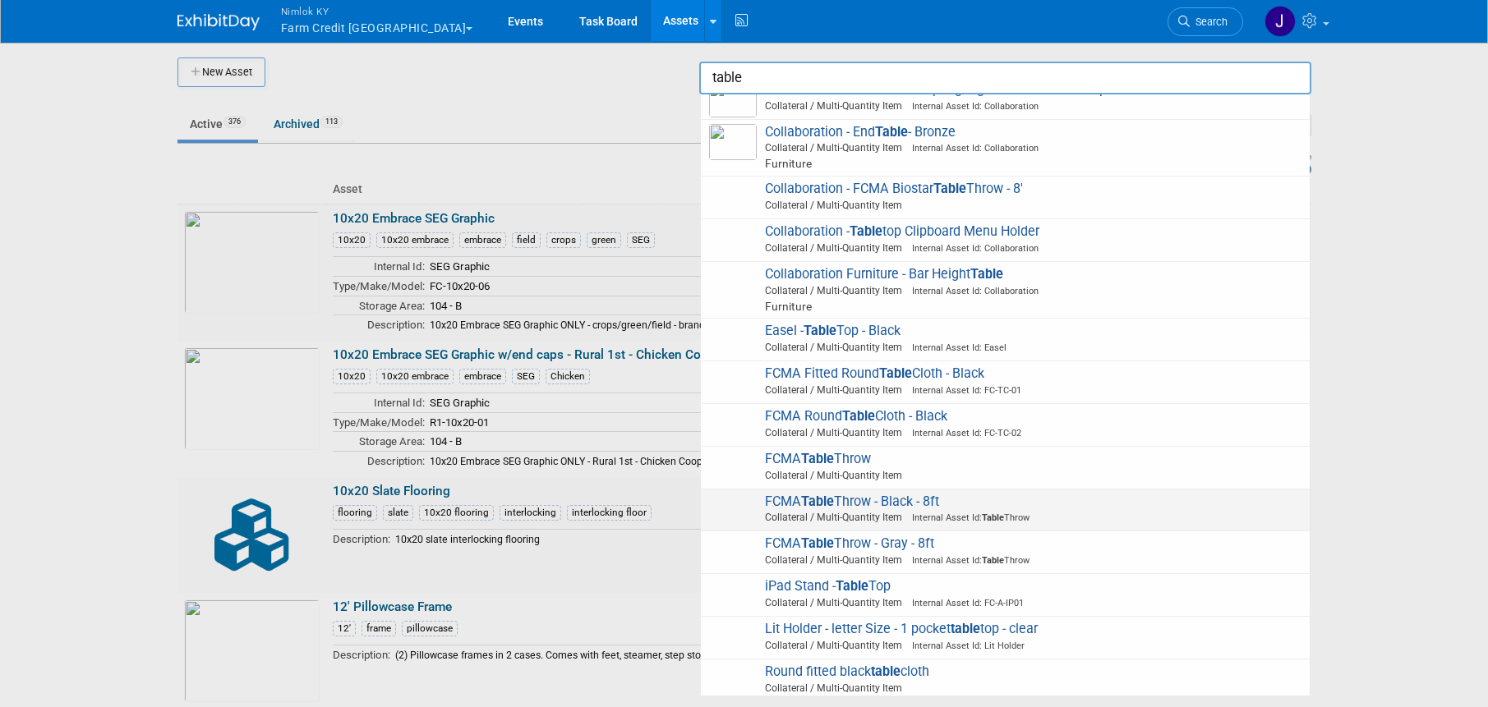
scroll to position [416, 0]
click at [953, 509] on span "Collateral / Multi-Quantity Item Internal Asset Id: Table Throw" at bounding box center [1007, 516] width 587 height 15
type input "FCMA Table Throw - Black - 8ft"
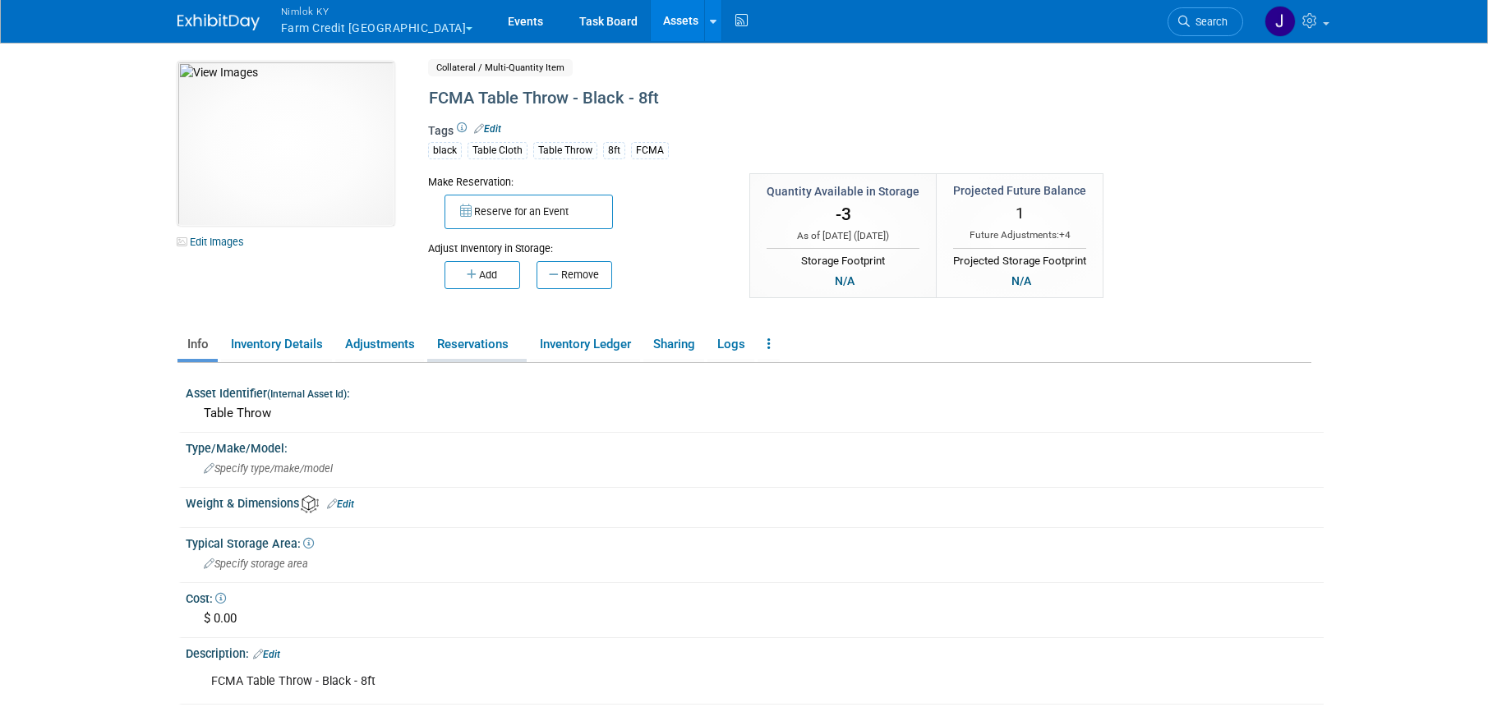
click at [472, 339] on link "Reservations" at bounding box center [476, 344] width 99 height 29
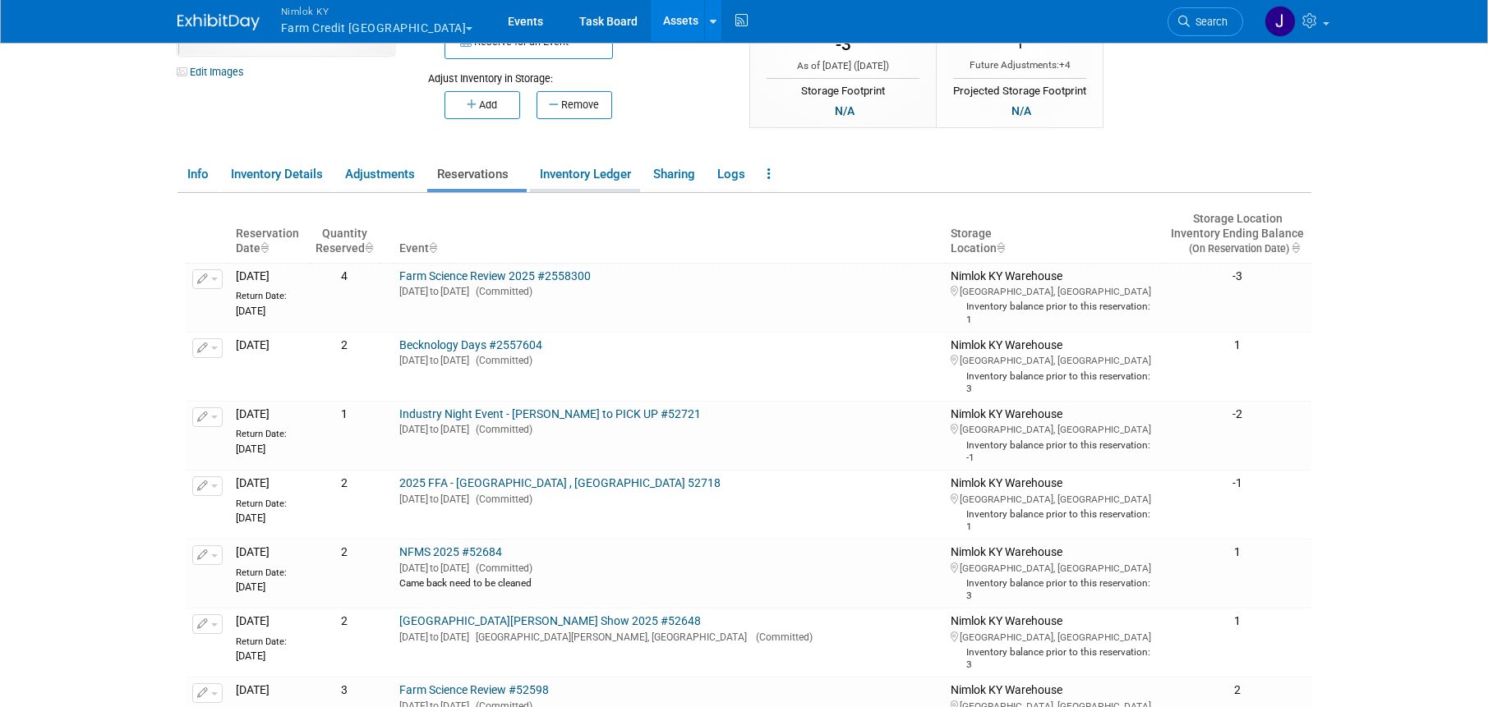
scroll to position [169, 0]
click at [588, 164] on link "Inventory Ledger" at bounding box center [585, 175] width 110 height 29
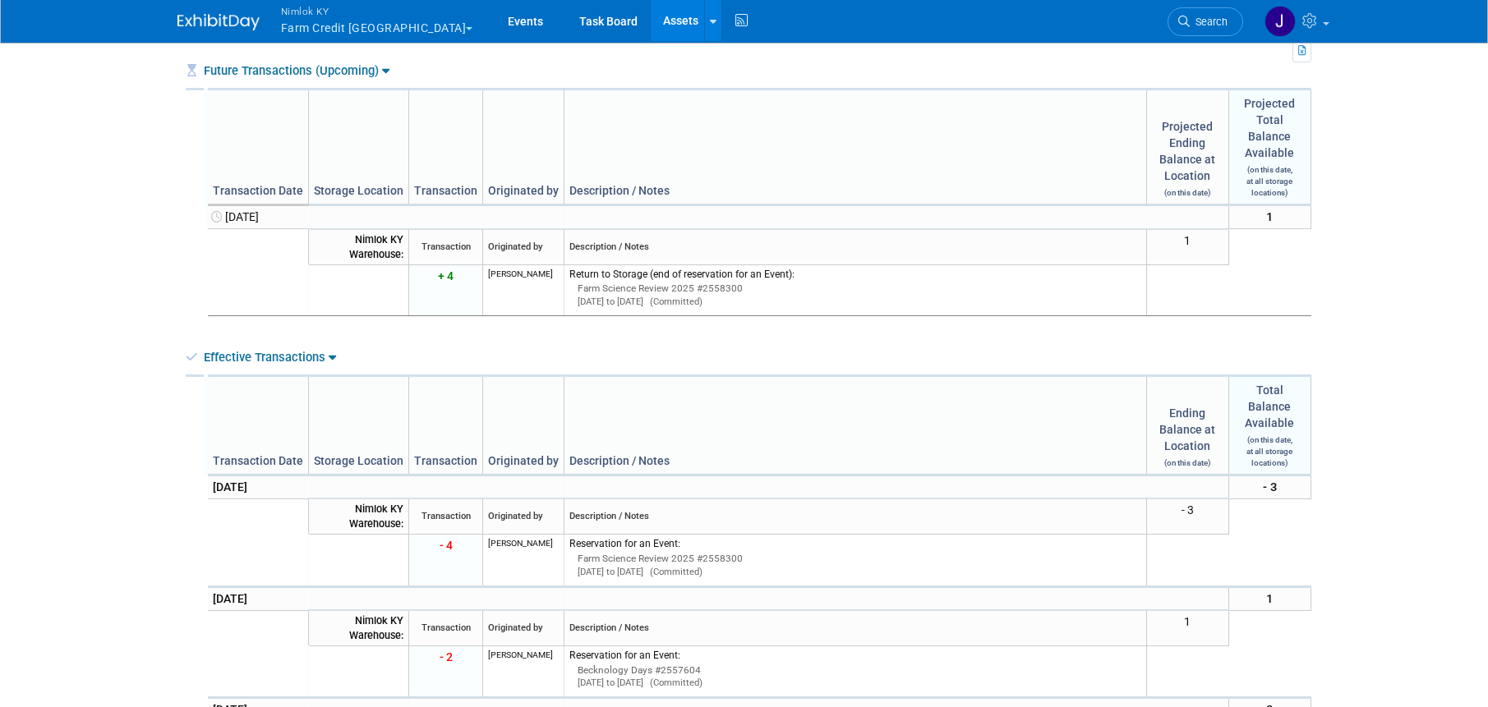
scroll to position [342, 0]
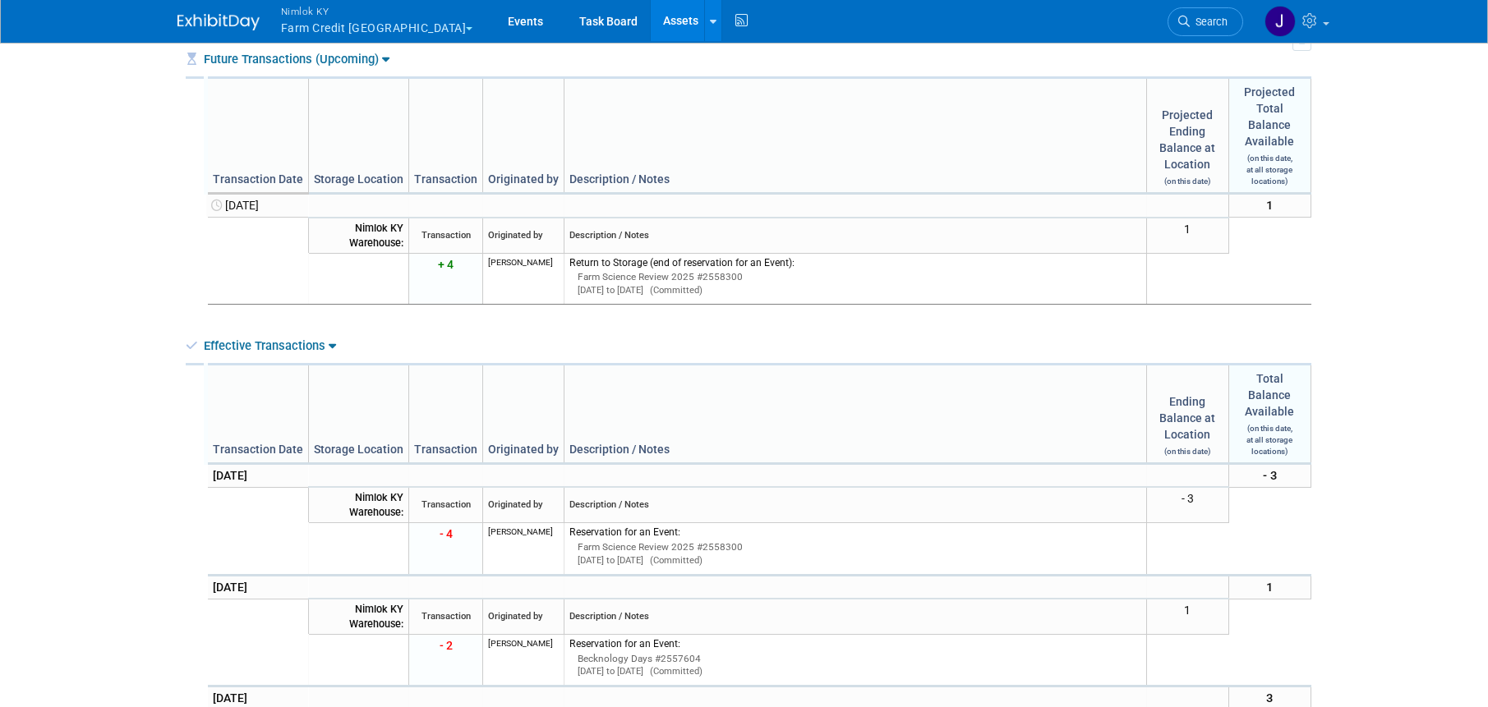
click at [518, 65] on div "Future Transactions (Upcoming)" at bounding box center [746, 59] width 1121 height 17
click at [651, 19] on link "Assets" at bounding box center [681, 20] width 60 height 41
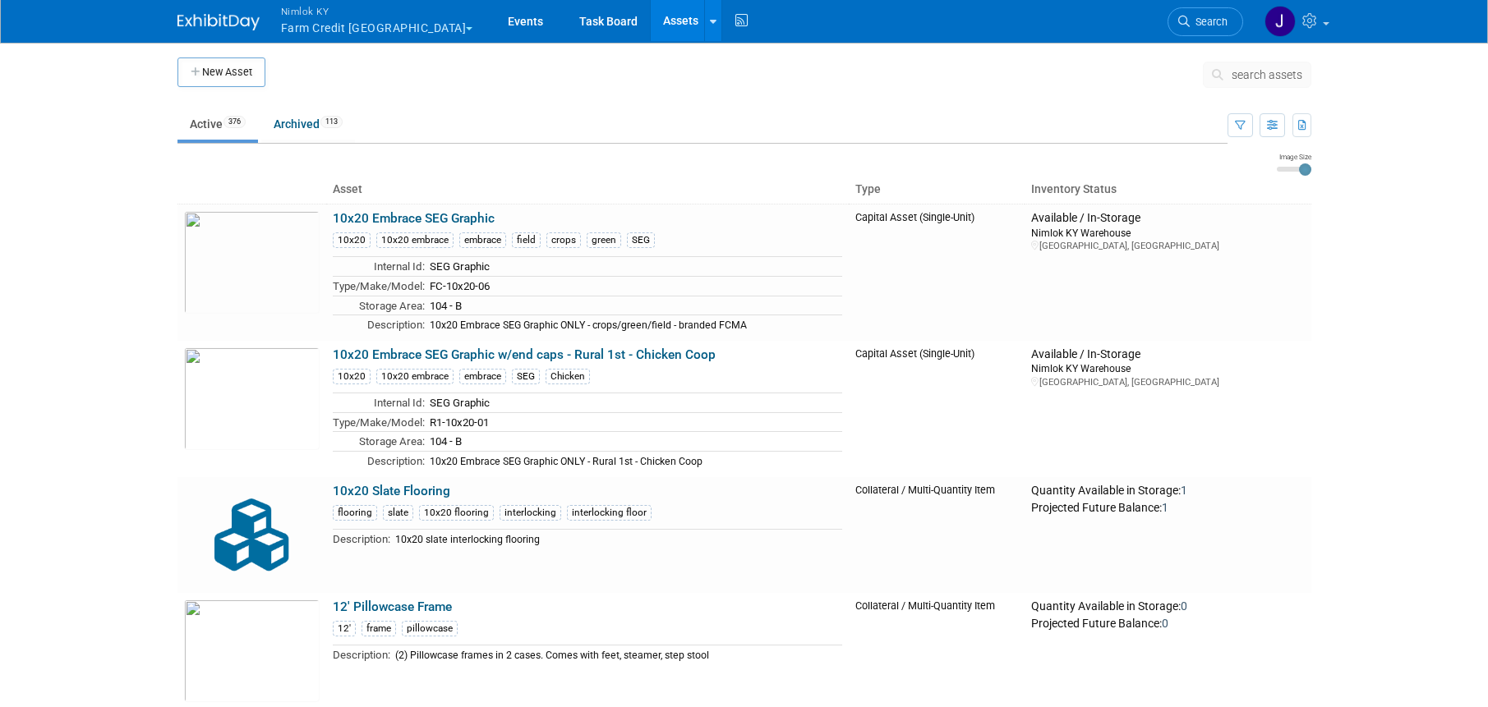
click at [1260, 73] on span "search assets" at bounding box center [1267, 74] width 71 height 13
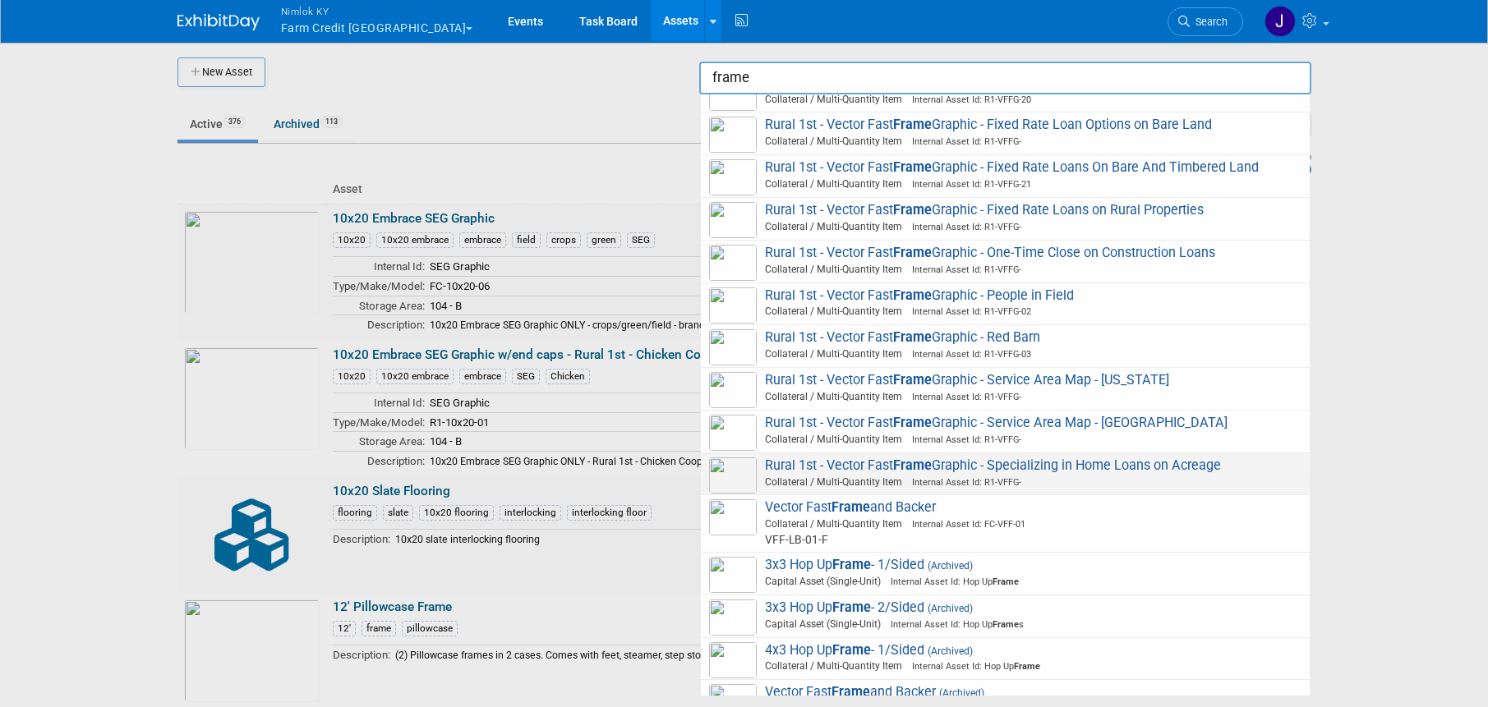
scroll to position [805, 0]
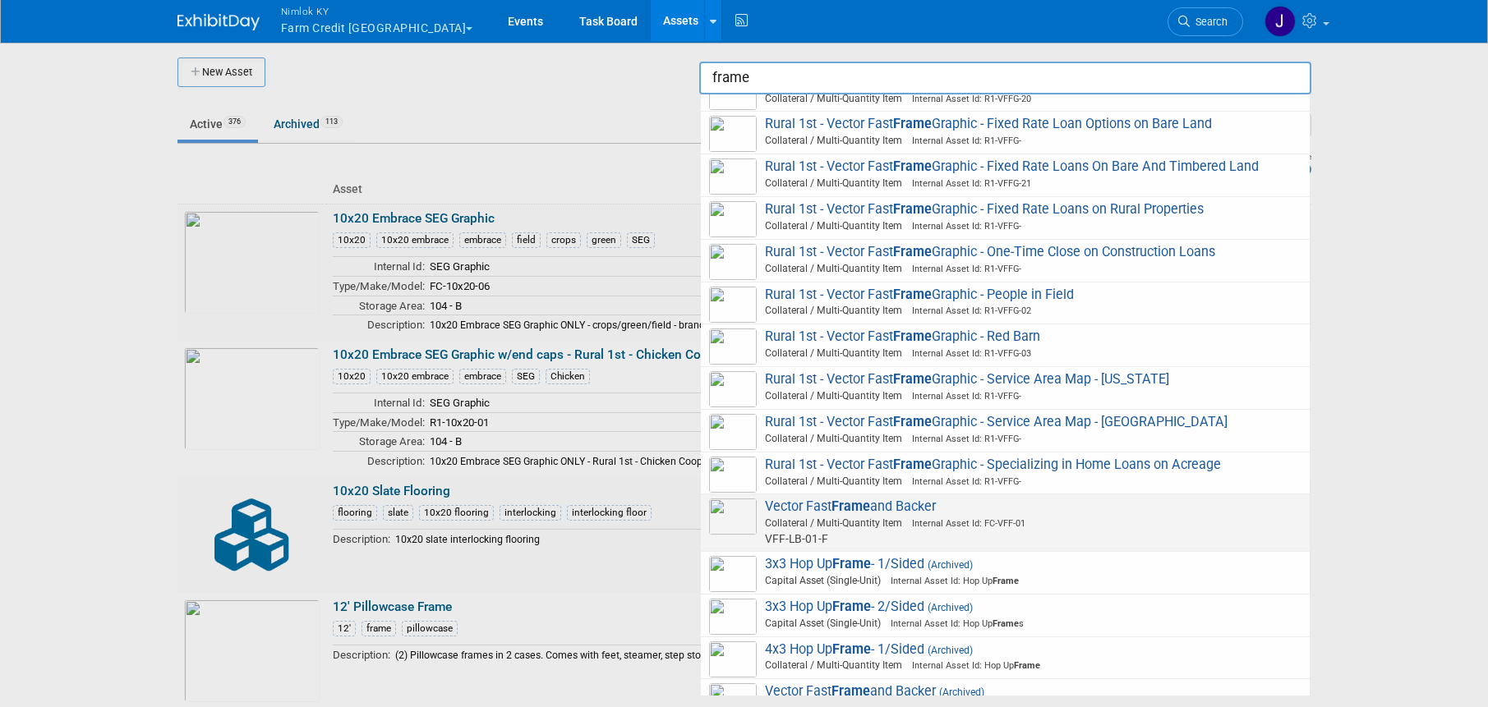
click at [973, 515] on span "Vector Fast Frame and Backer Collateral / Multi-Quantity Item Internal Asset Id…" at bounding box center [1005, 523] width 592 height 48
type input "Vector Fast Frame and Backer"
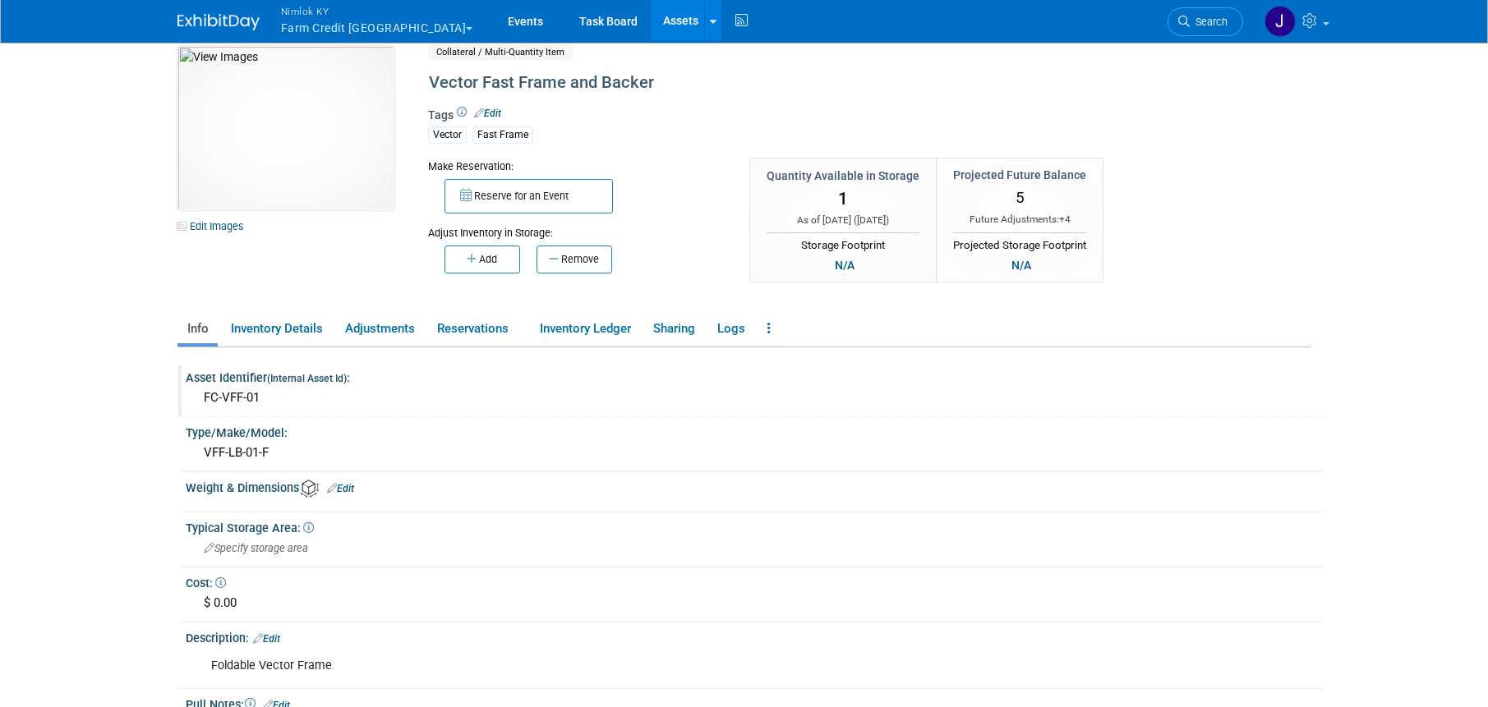
scroll to position [16, 0]
click at [394, 337] on link "Adjustments" at bounding box center [379, 328] width 89 height 29
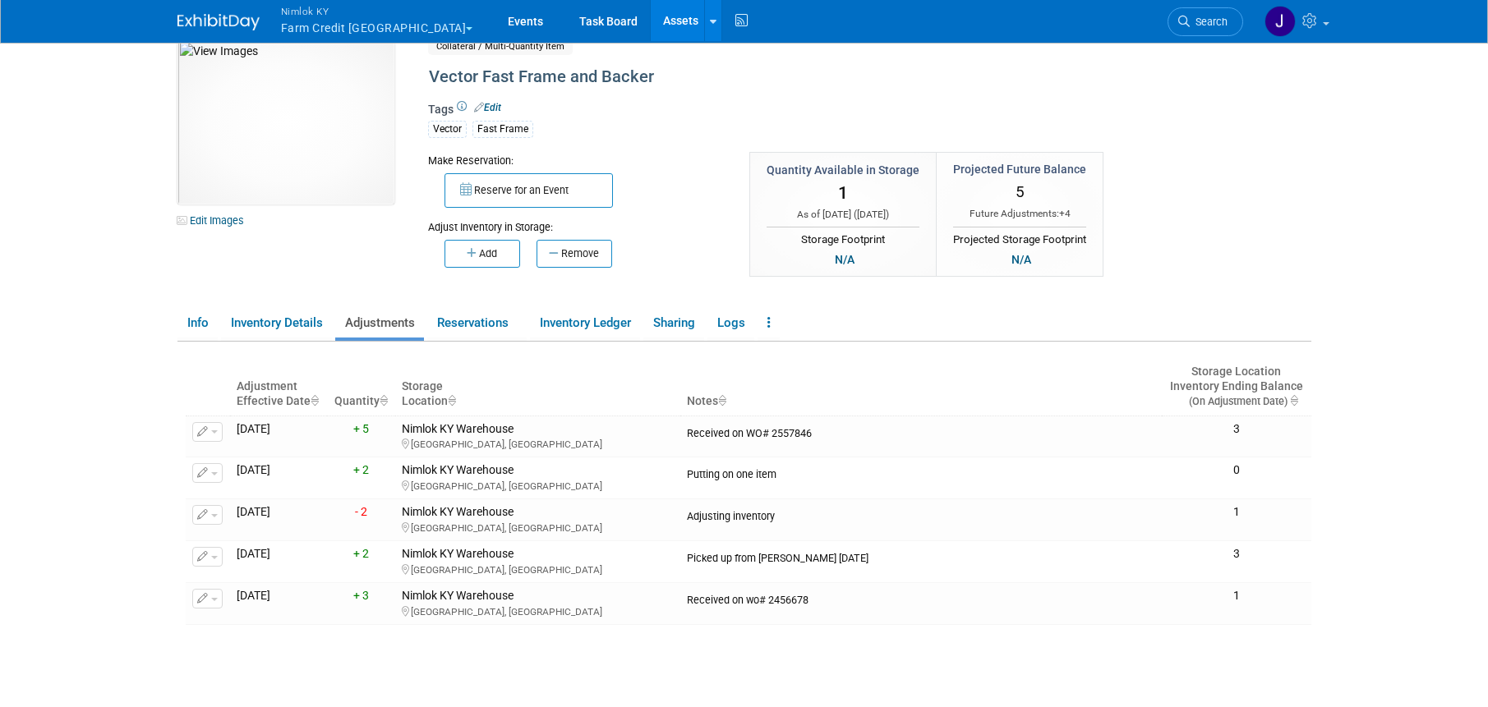
scroll to position [23, 0]
click at [479, 319] on link "Reservations" at bounding box center [476, 321] width 99 height 29
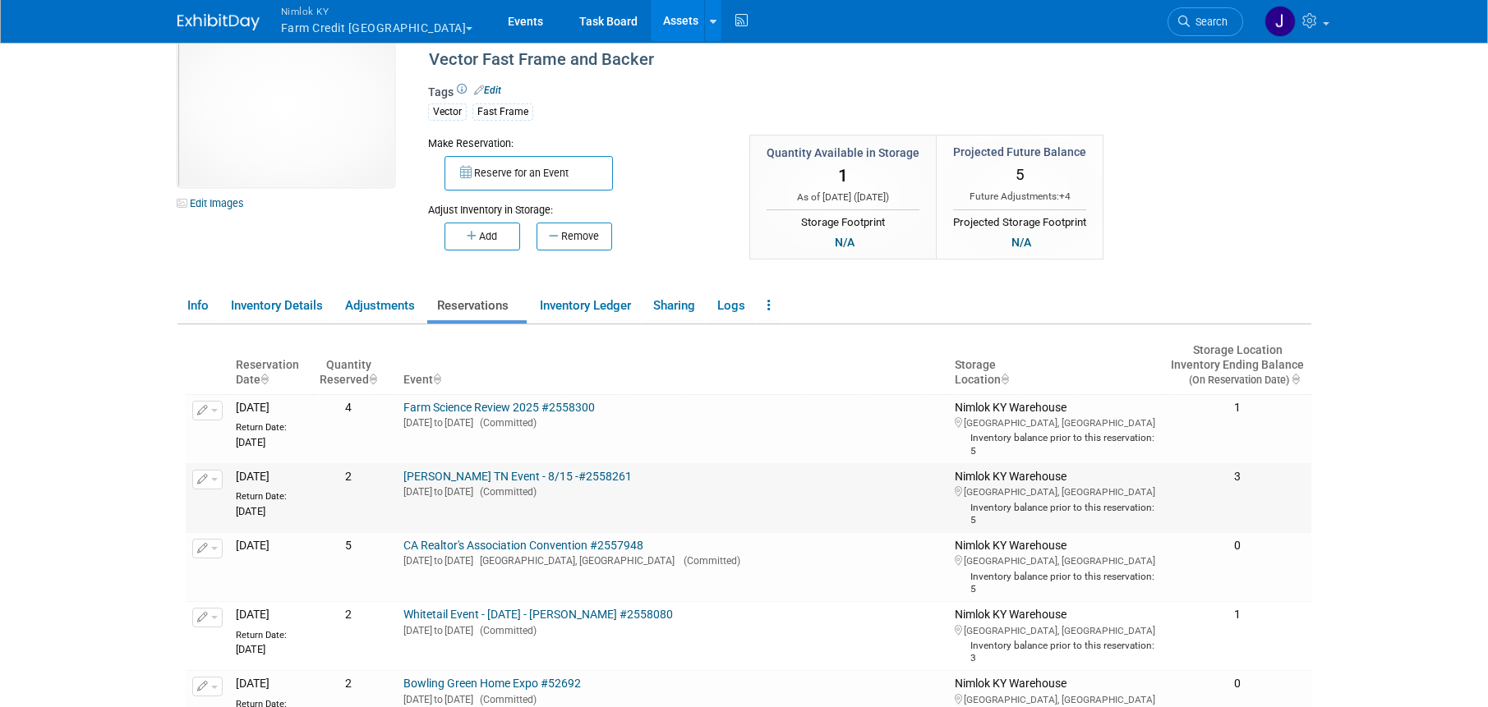
scroll to position [39, 0]
click at [400, 309] on link "Adjustments" at bounding box center [379, 305] width 89 height 29
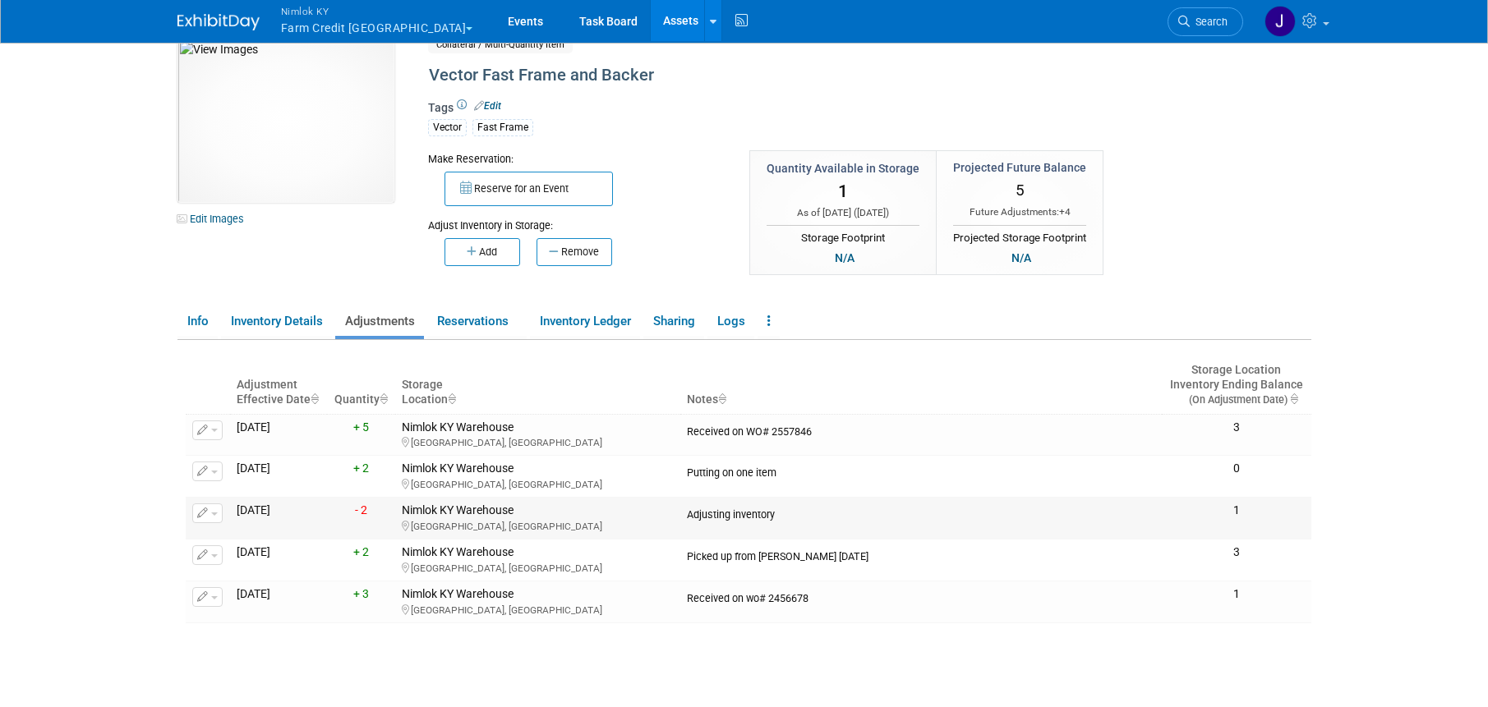
scroll to position [0, 0]
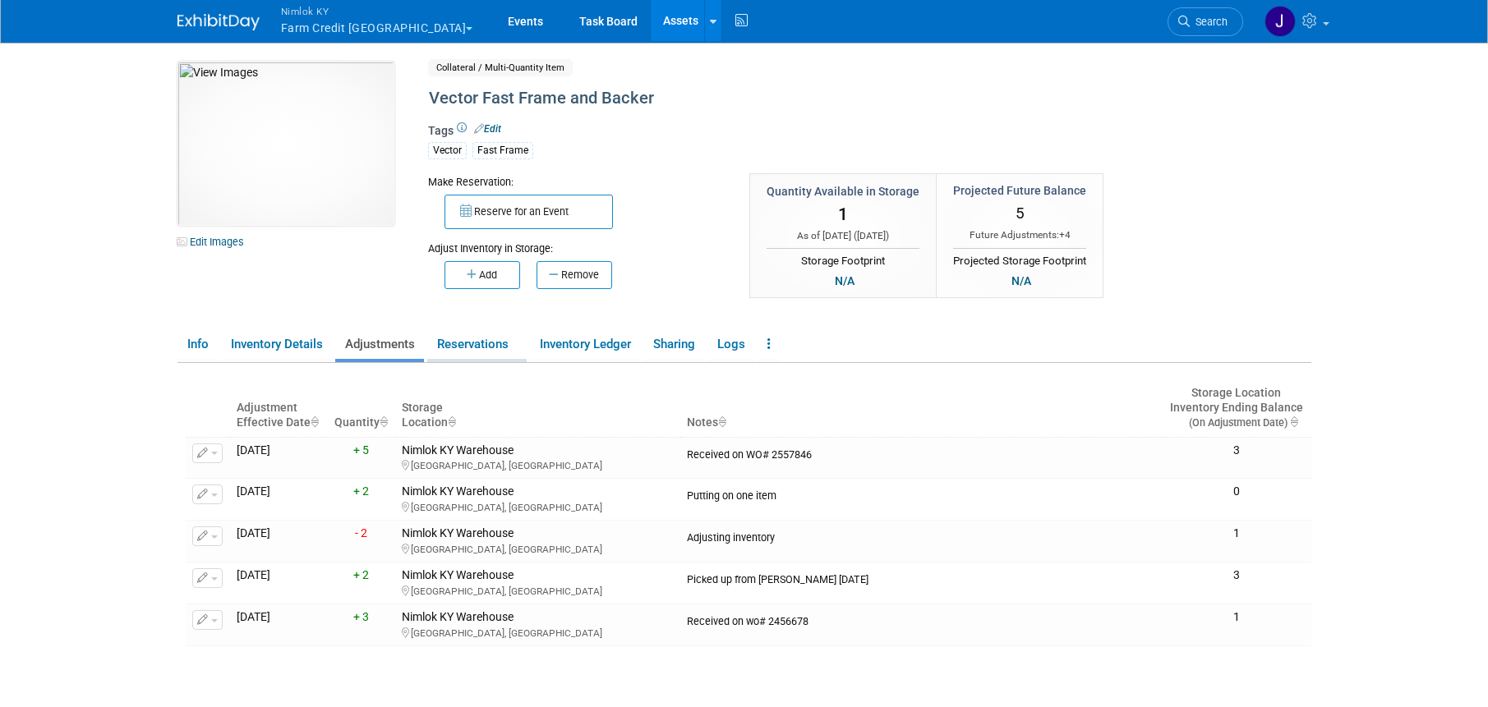
click at [474, 337] on link "Reservations" at bounding box center [476, 344] width 99 height 29
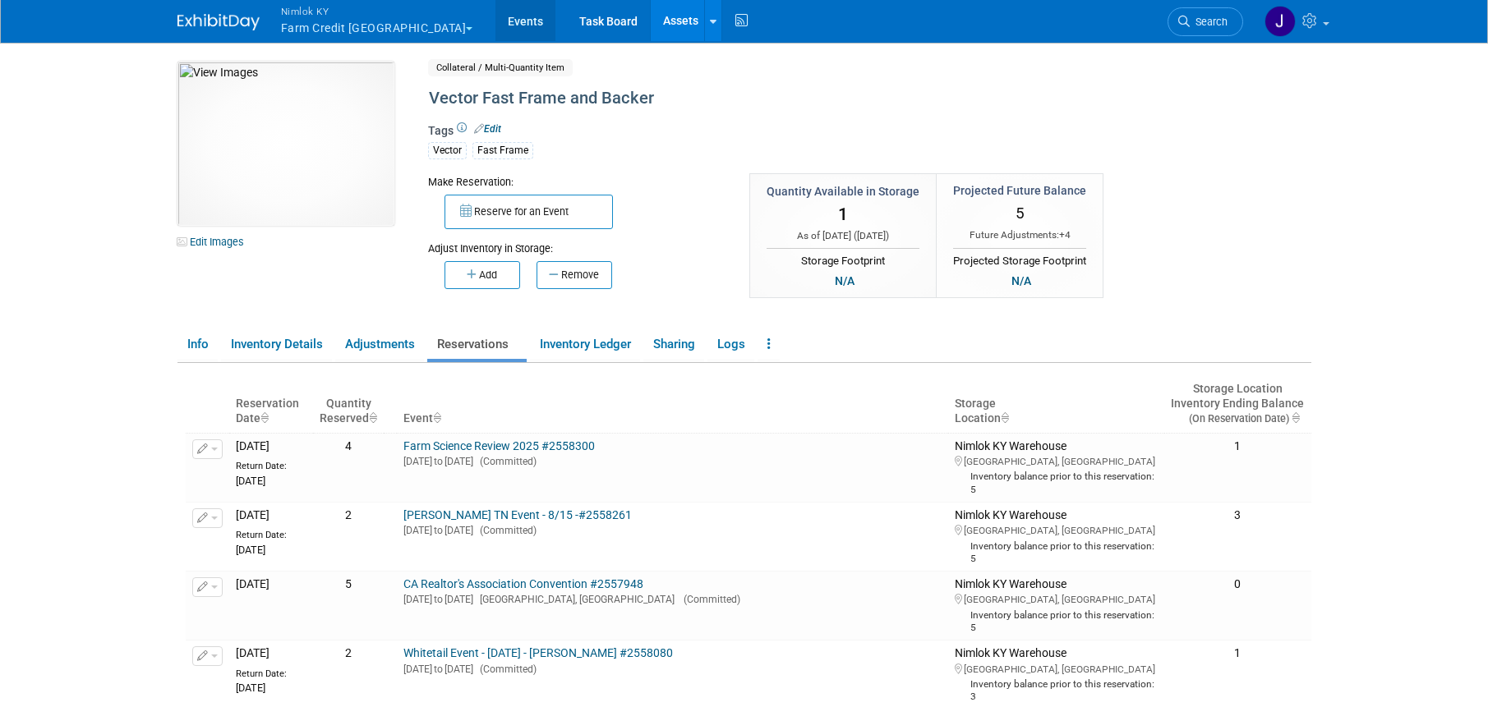
click at [495, 28] on link "Events" at bounding box center [525, 20] width 60 height 41
